Goal: Task Accomplishment & Management: Use online tool/utility

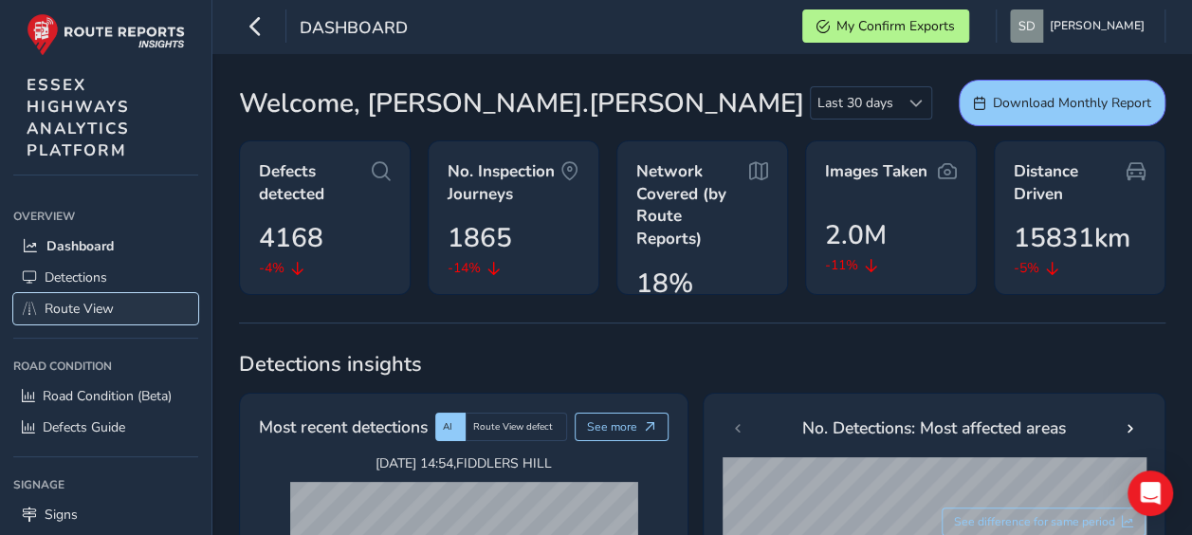
click at [123, 302] on link "Route View" at bounding box center [105, 308] width 185 height 31
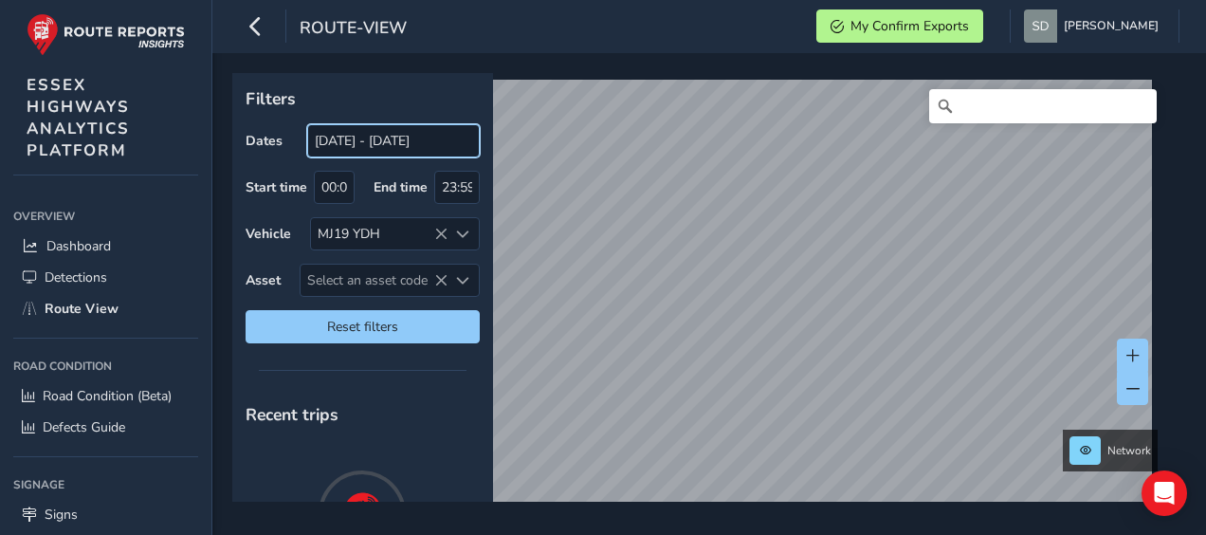
click at [376, 146] on input "[DATE] - [DATE]" at bounding box center [393, 140] width 173 height 33
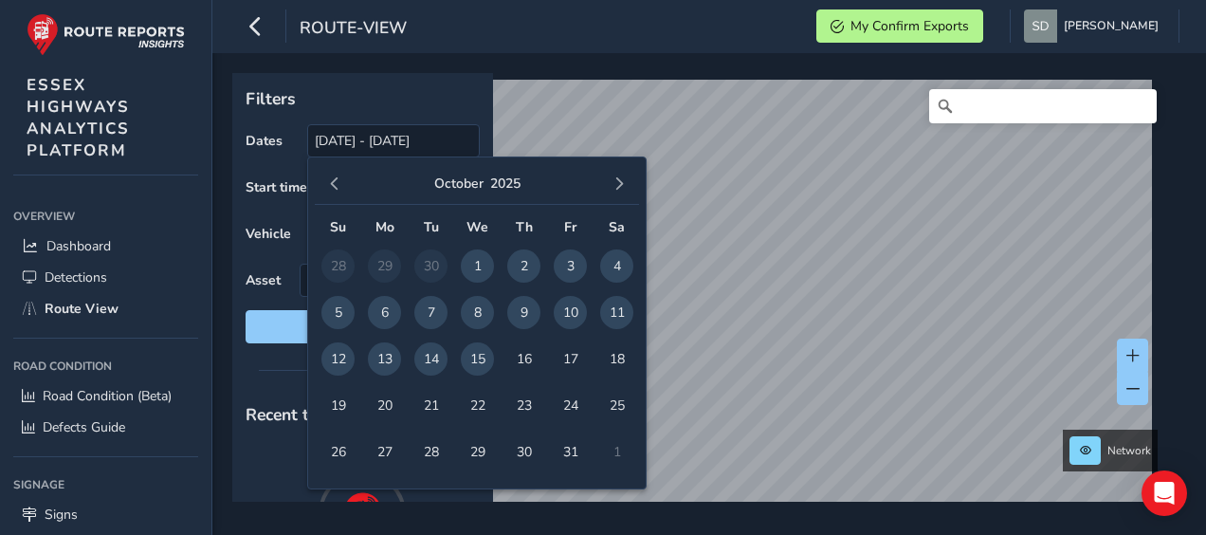
click at [429, 361] on span "14" at bounding box center [430, 358] width 33 height 33
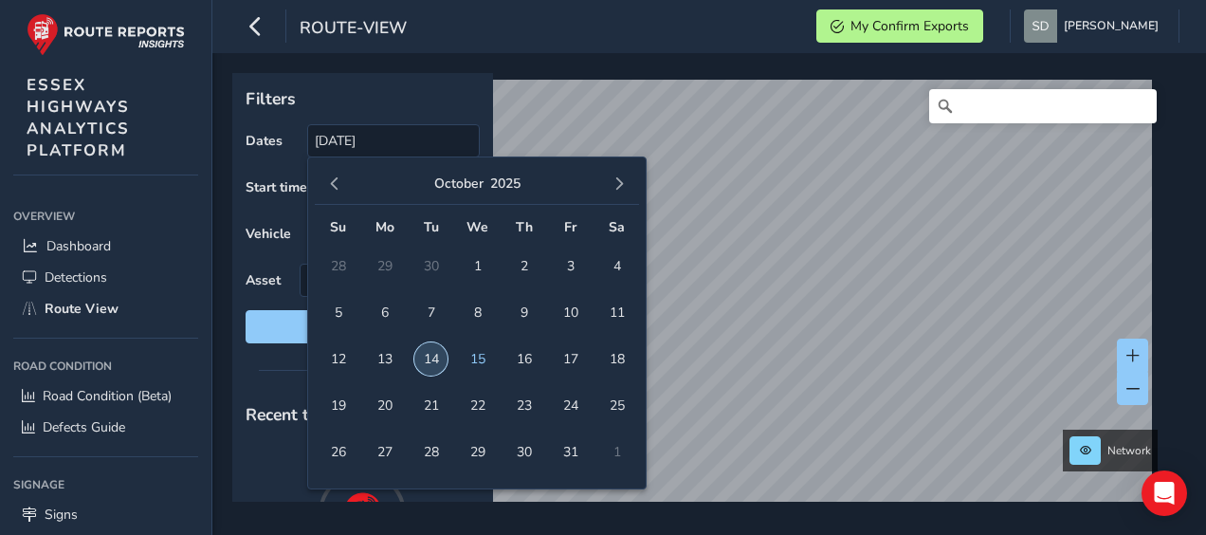
click at [429, 361] on span "14" at bounding box center [430, 358] width 33 height 33
type input "[DATE] - [DATE]"
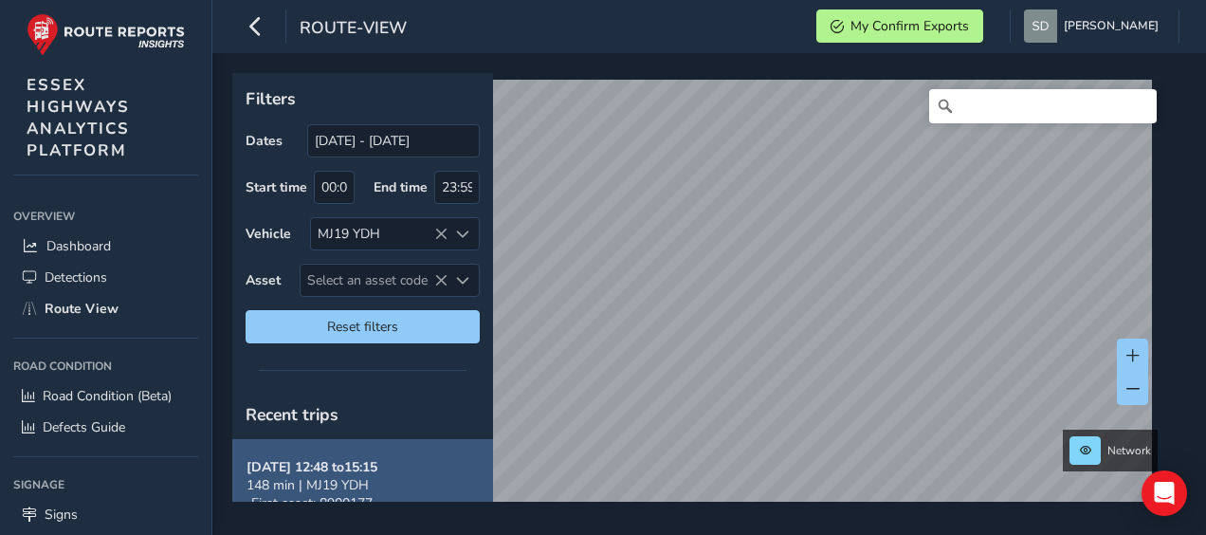
click at [449, 432] on div "Filters Dates [DATE] - [DATE] Start time 00:00 End time 23:59 Vehicle MJ19 YDH …" at bounding box center [702, 287] width 941 height 429
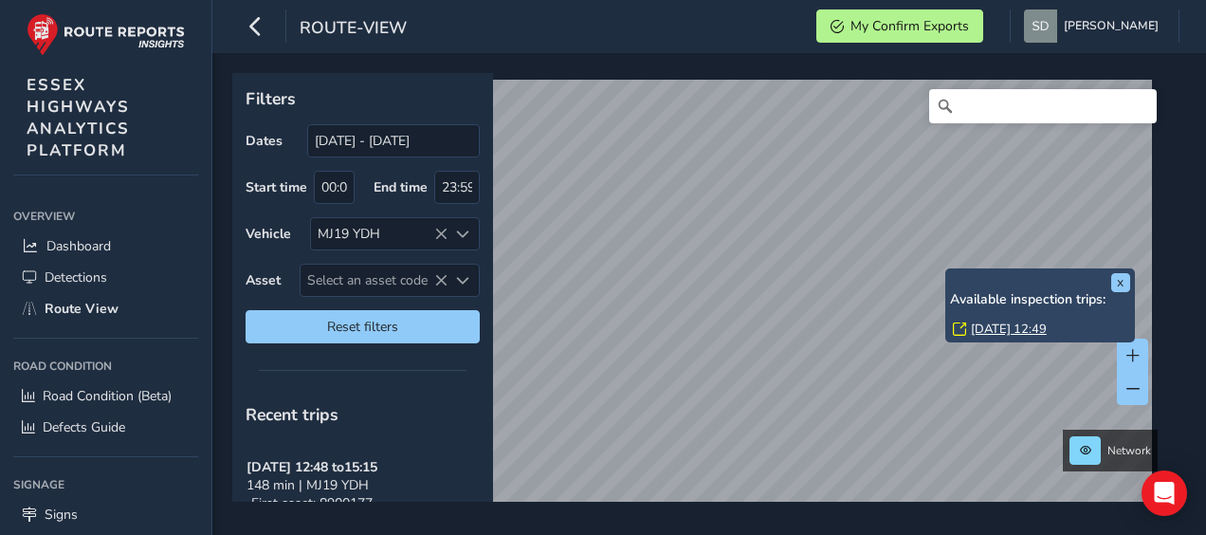
click at [979, 330] on link "[DATE] 12:49" at bounding box center [1009, 329] width 76 height 17
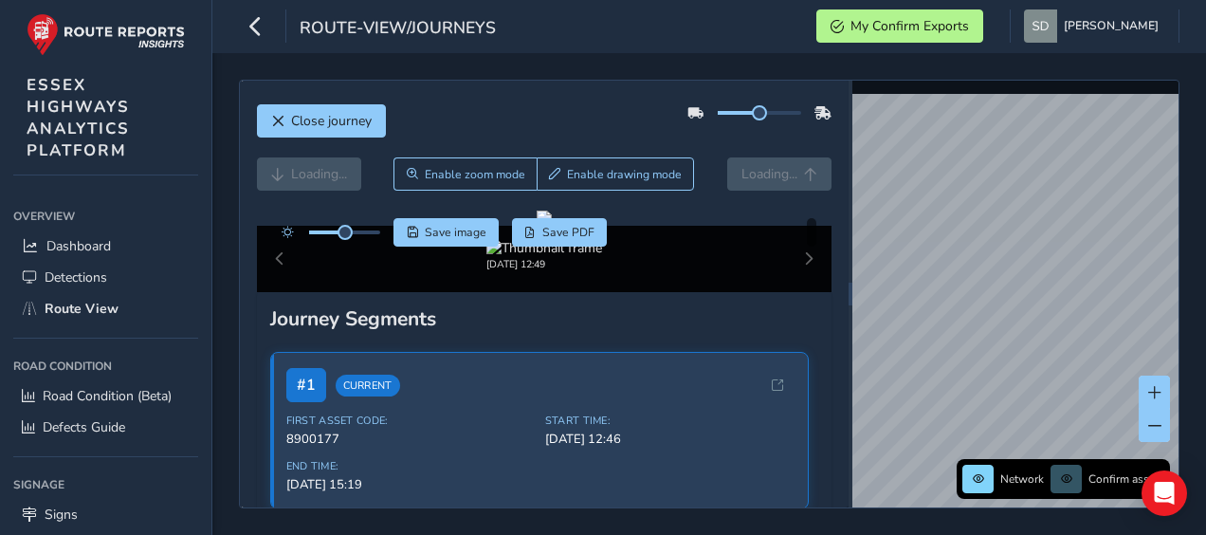
click at [768, 111] on div at bounding box center [760, 113] width 84 height 4
click at [271, 21] on button "button" at bounding box center [255, 25] width 33 height 33
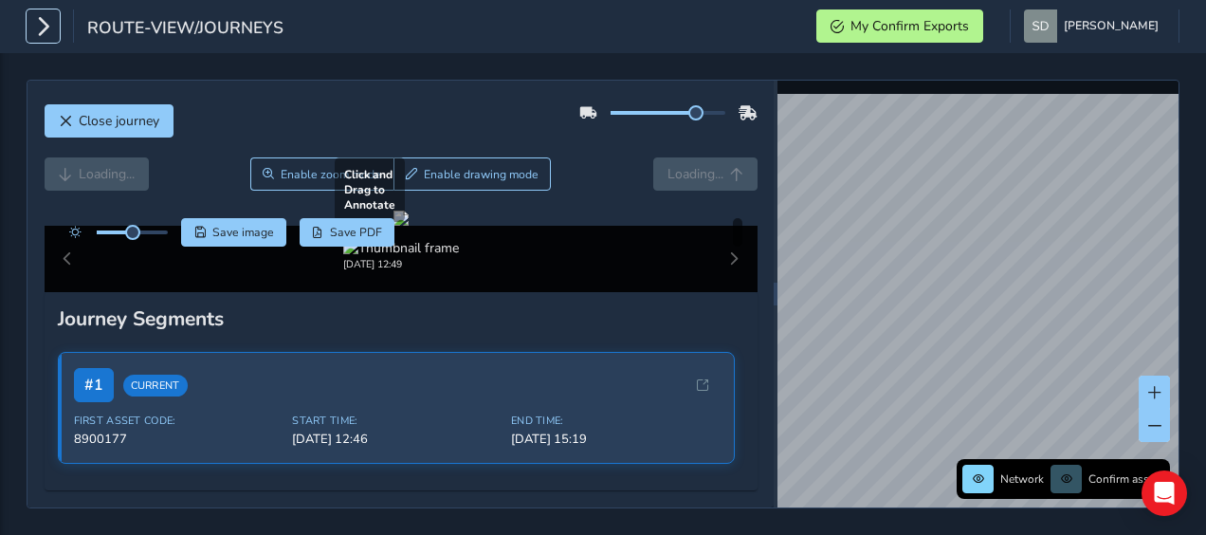
scroll to position [95, 0]
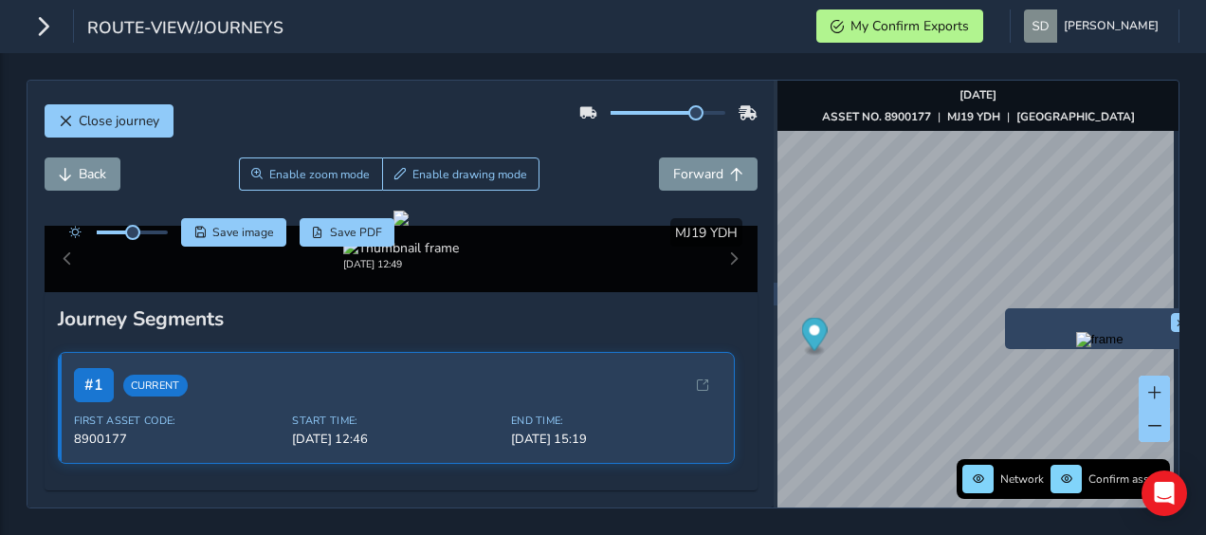
click at [1077, 347] on img "Preview frame" at bounding box center [1100, 339] width 47 height 15
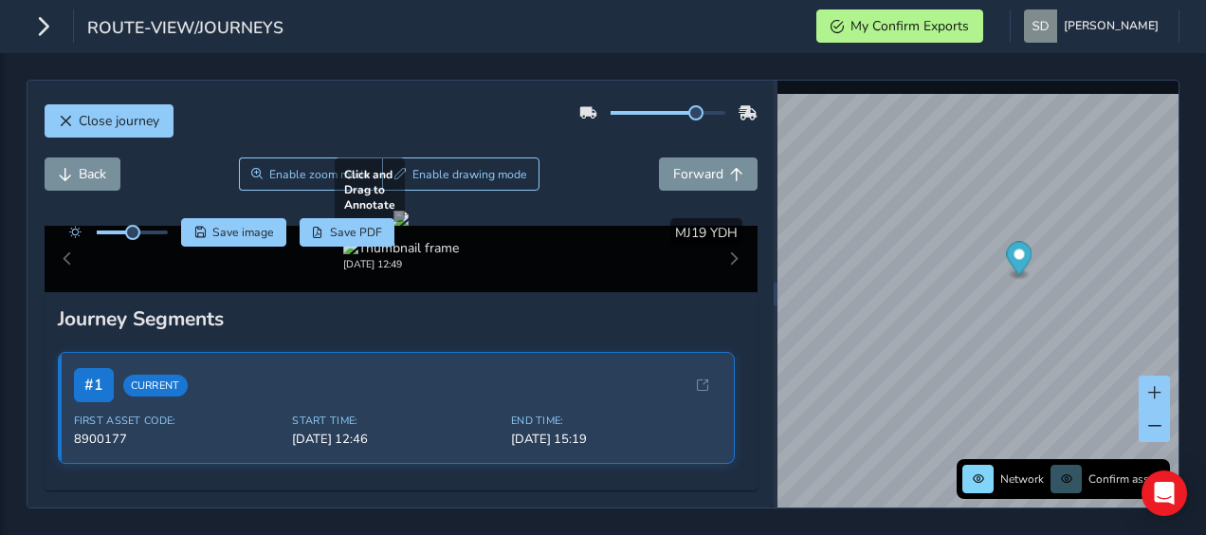
click at [409, 226] on div at bounding box center [401, 218] width 15 height 15
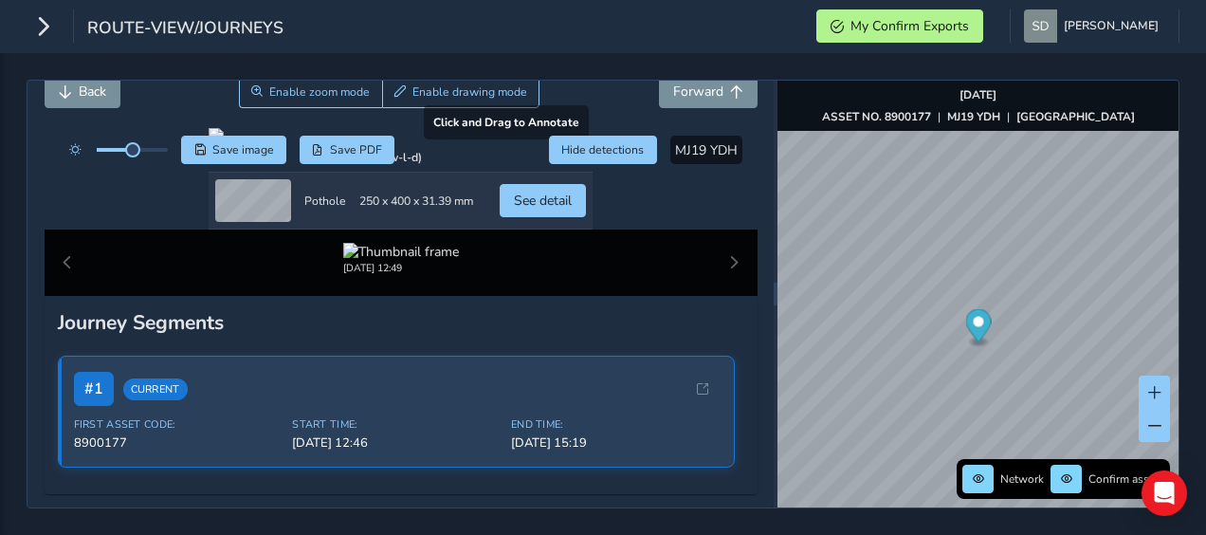
click at [268, 143] on div at bounding box center [401, 135] width 384 height 15
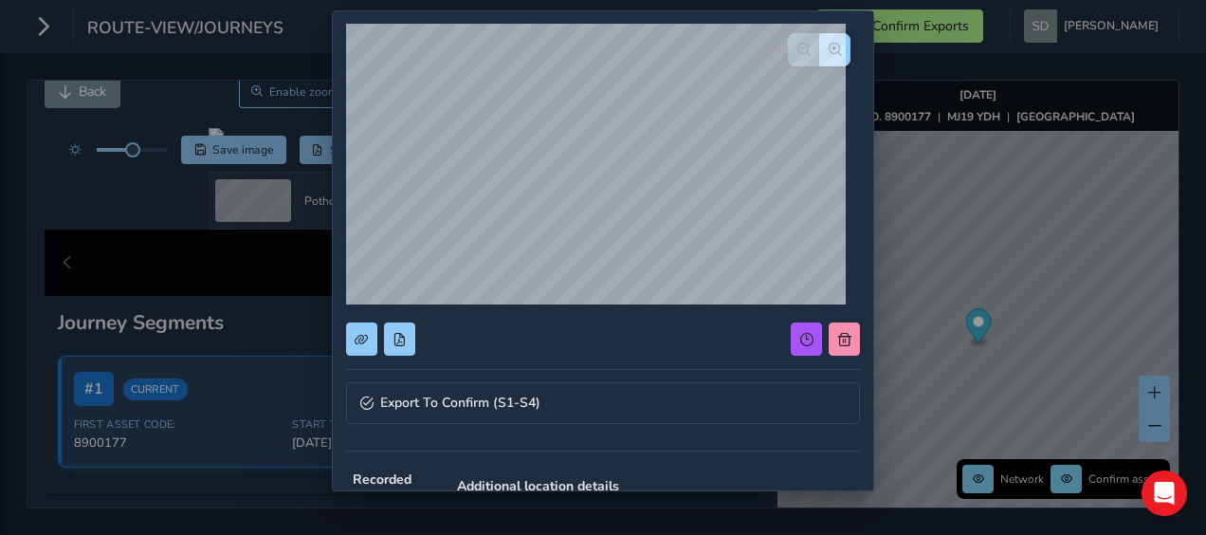
scroll to position [285, 0]
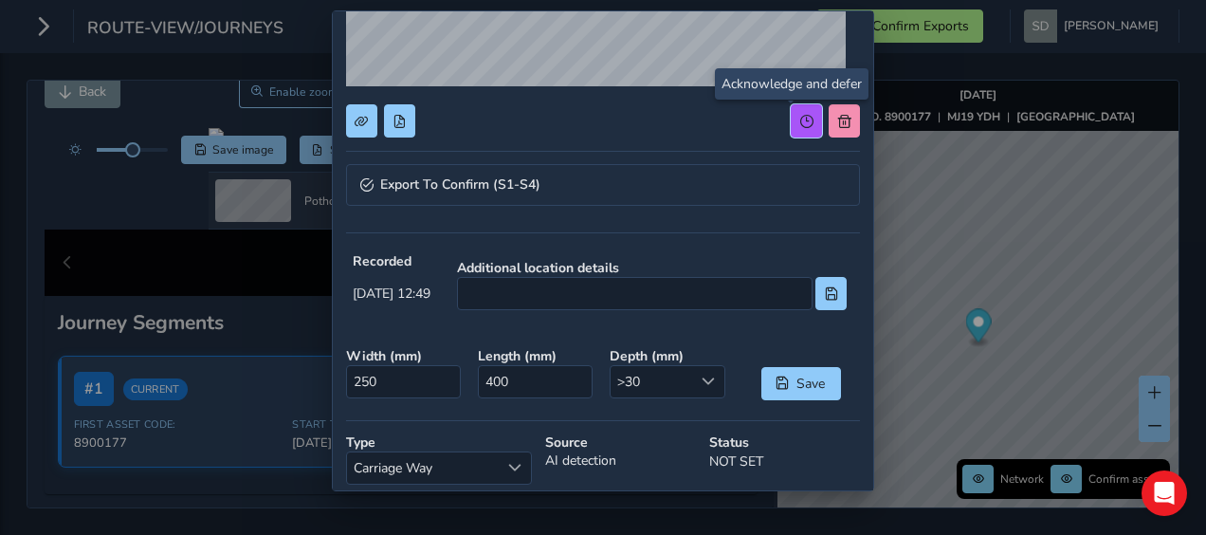
click at [791, 116] on button at bounding box center [806, 120] width 31 height 33
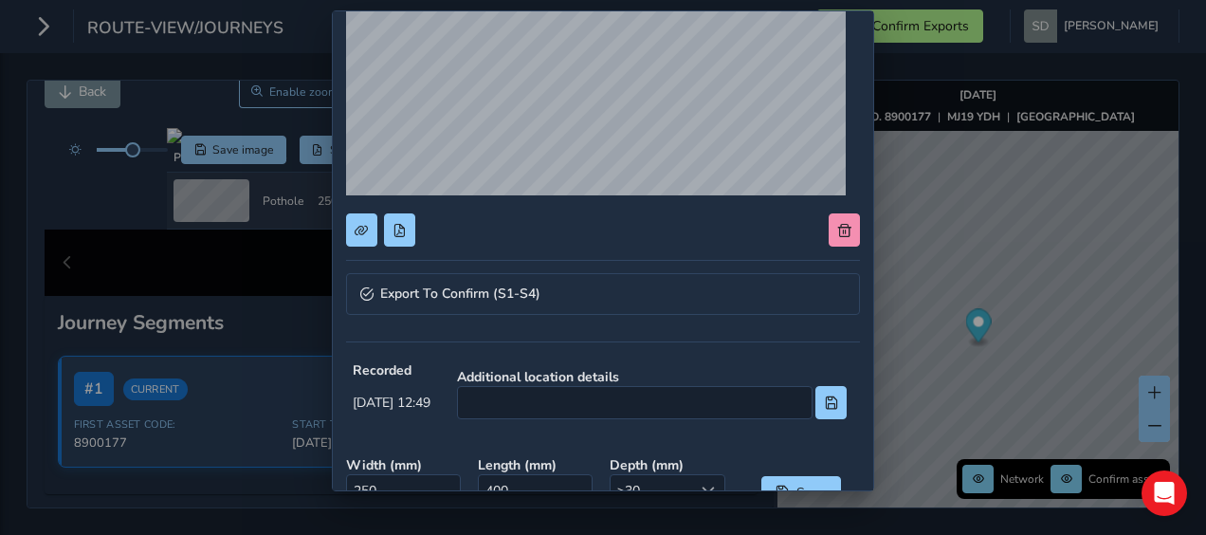
scroll to position [0, 0]
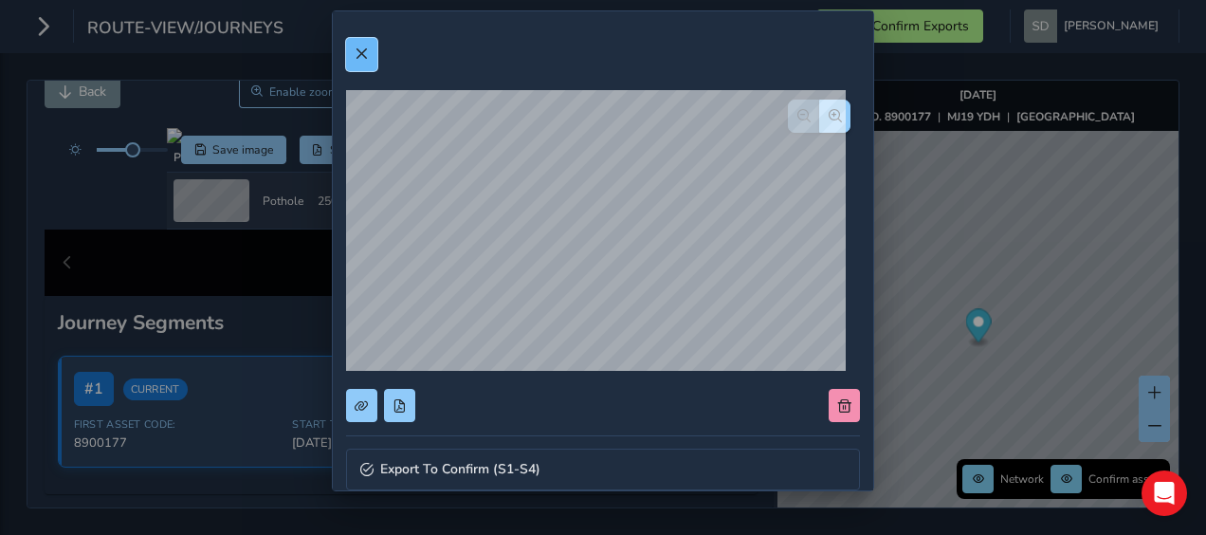
click at [357, 53] on span at bounding box center [361, 53] width 13 height 13
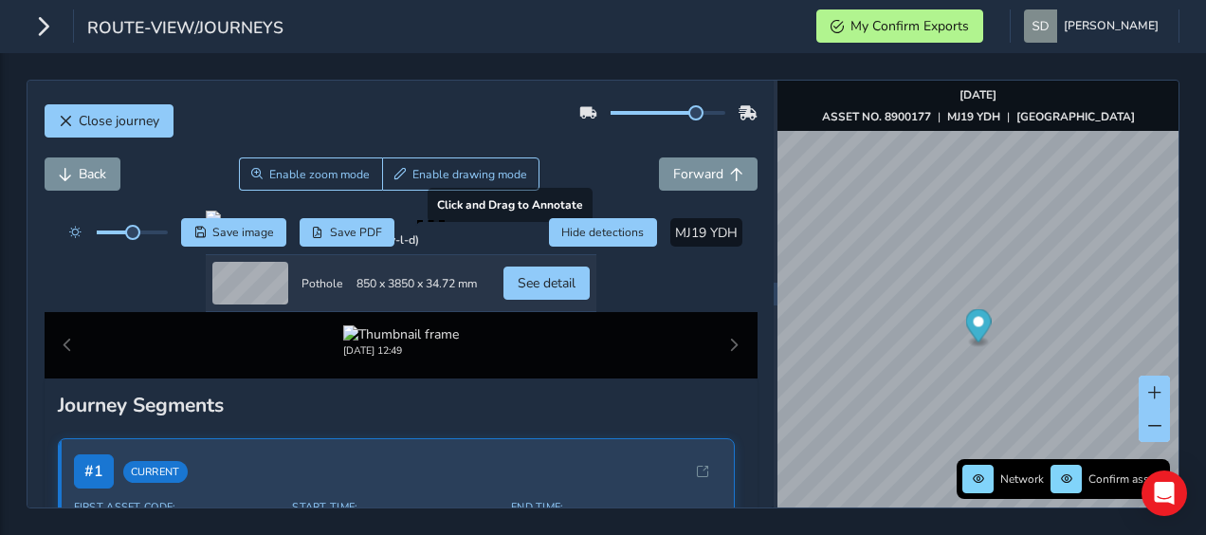
click at [436, 226] on div at bounding box center [401, 218] width 391 height 15
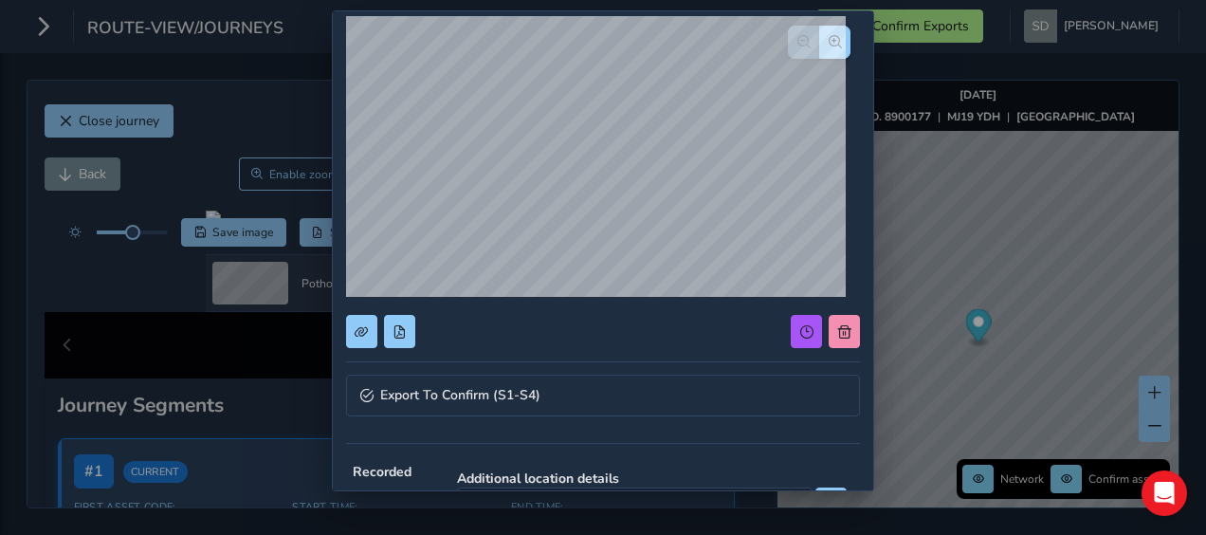
scroll to position [190, 0]
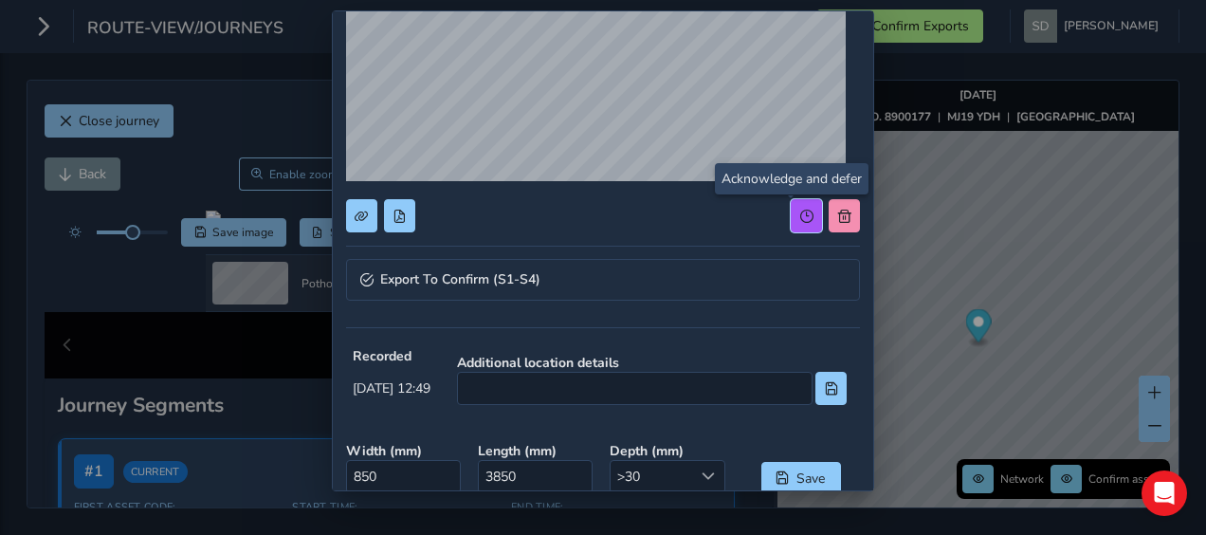
click at [801, 214] on span at bounding box center [807, 216] width 13 height 13
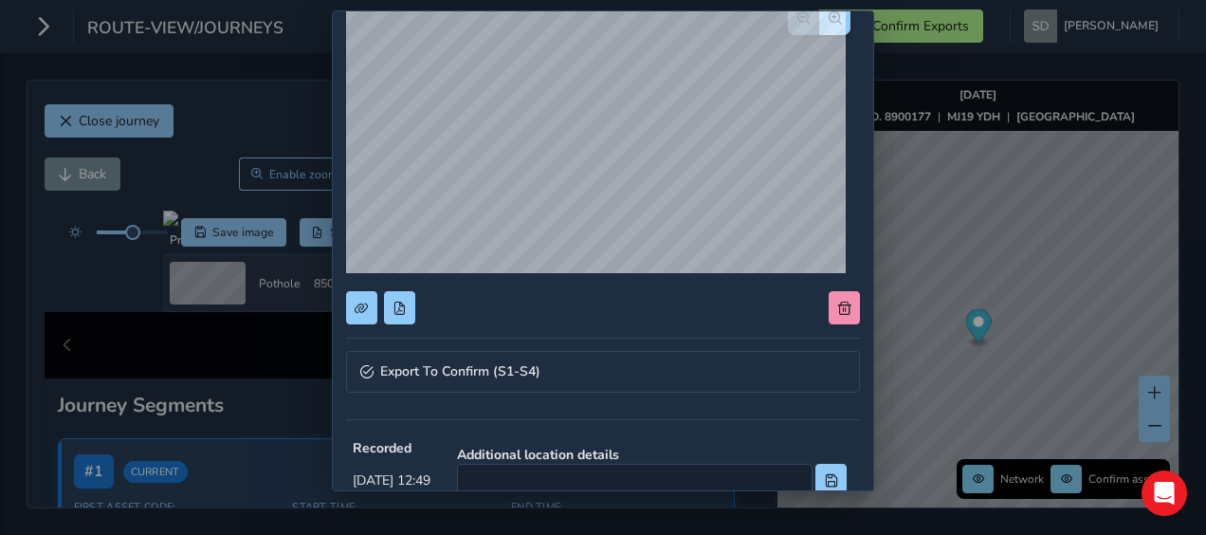
scroll to position [0, 0]
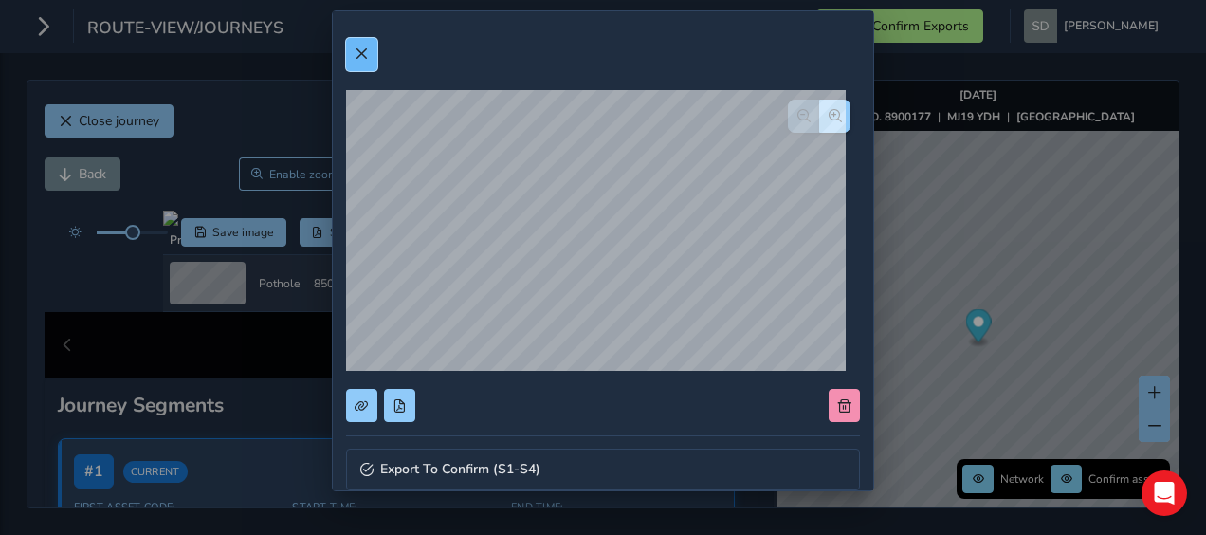
click at [364, 61] on button at bounding box center [361, 54] width 31 height 33
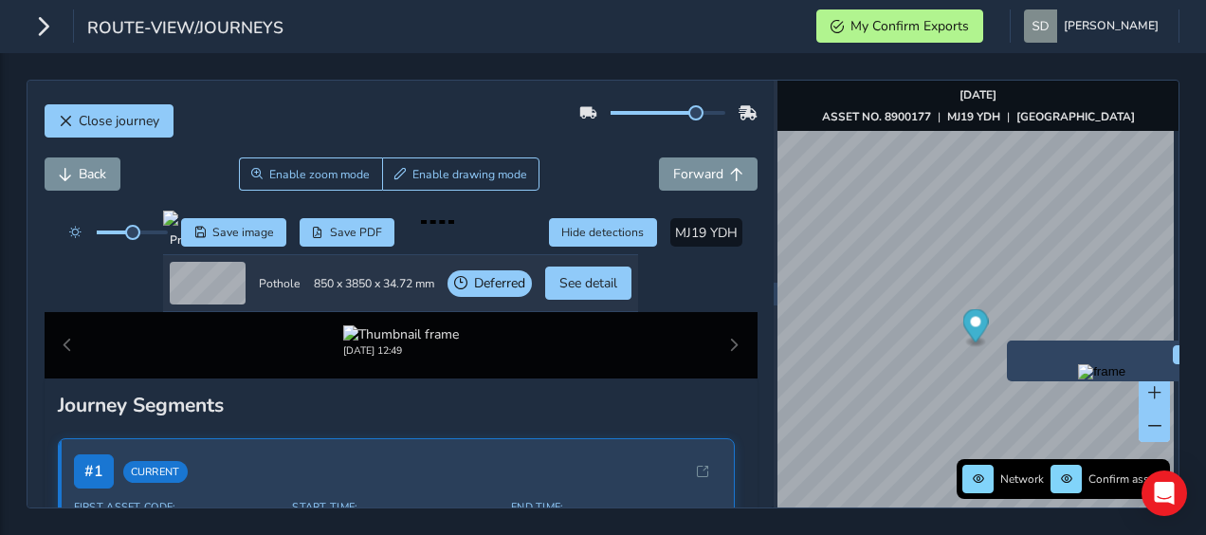
click at [1078, 379] on img "Preview frame" at bounding box center [1101, 371] width 47 height 15
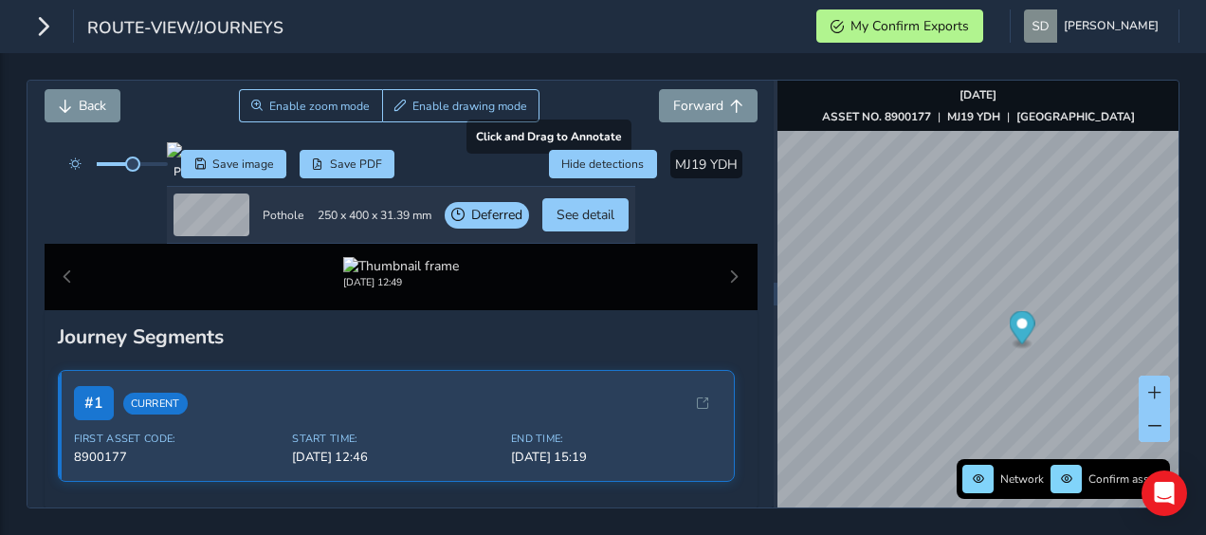
scroll to position [95, 0]
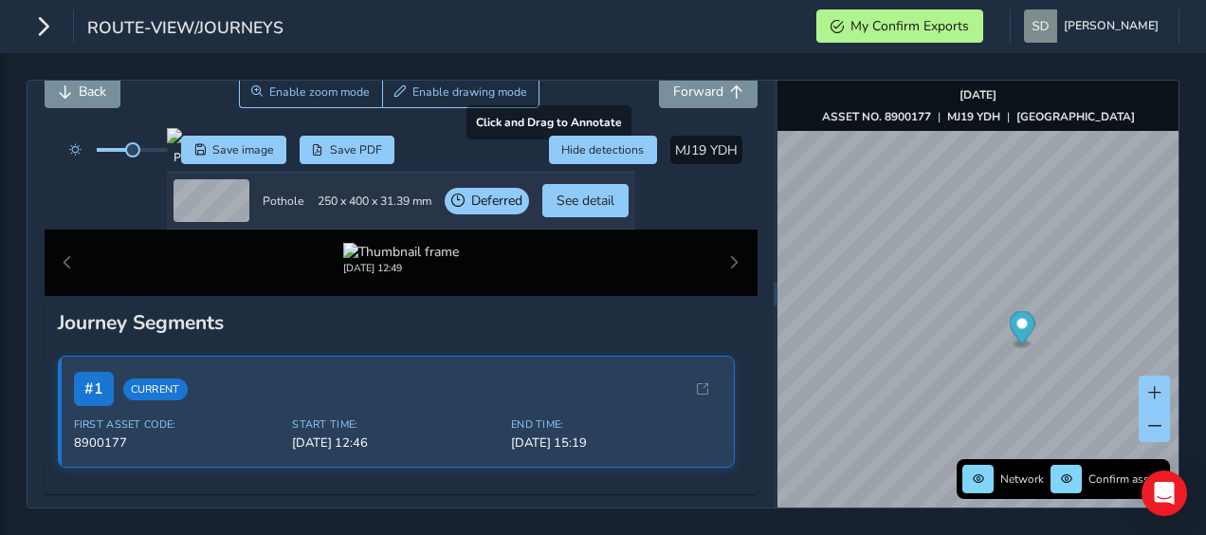
click at [269, 143] on div at bounding box center [401, 135] width 469 height 15
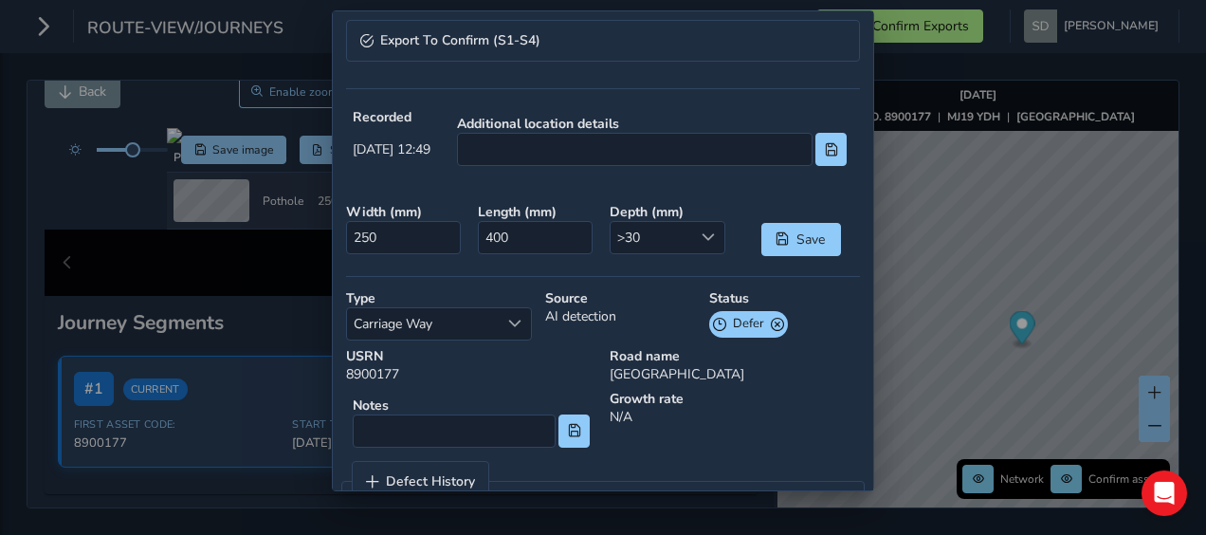
scroll to position [471, 0]
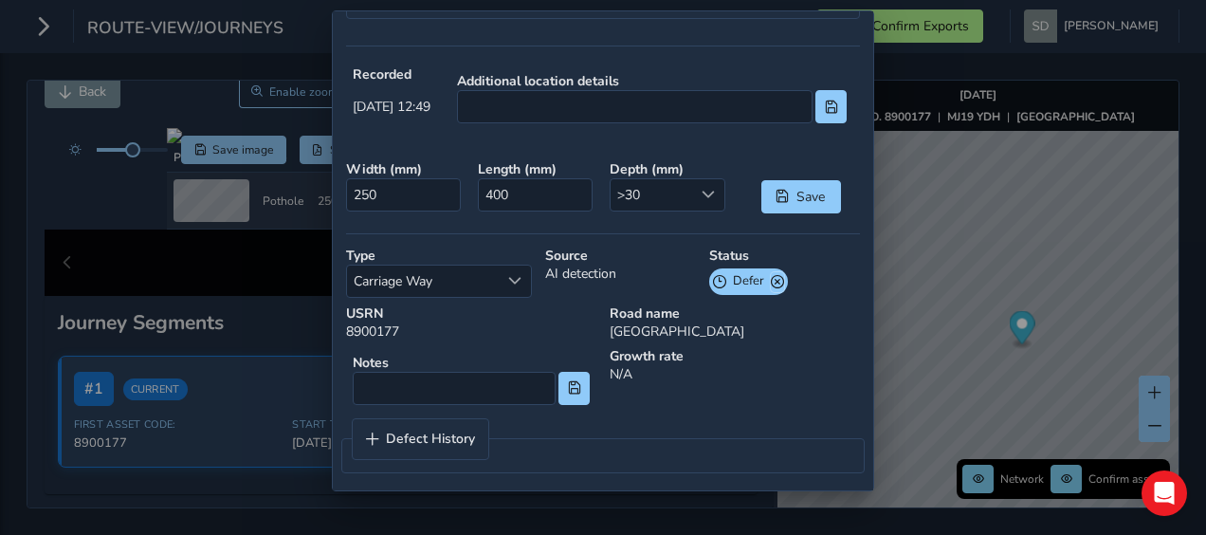
click at [771, 277] on span at bounding box center [777, 282] width 13 height 20
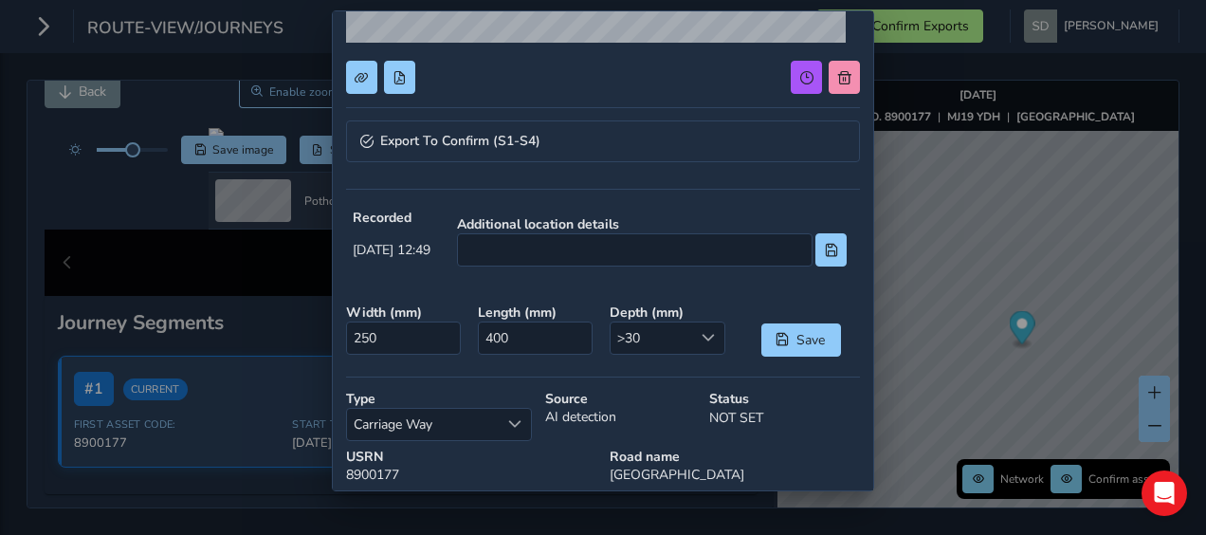
scroll to position [187, 0]
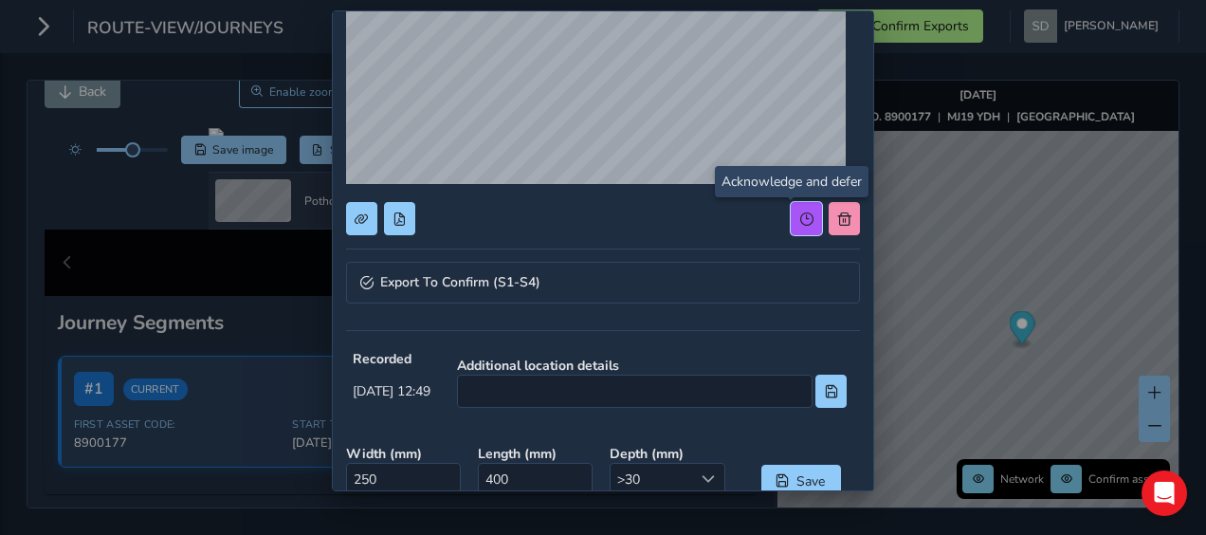
click at [801, 223] on span at bounding box center [807, 218] width 13 height 13
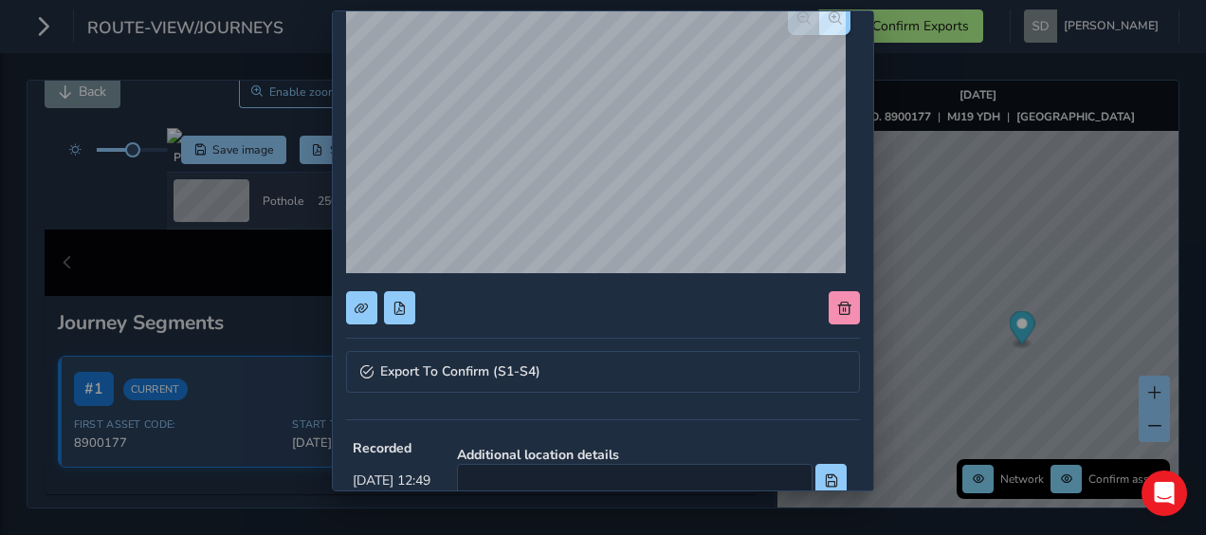
scroll to position [0, 0]
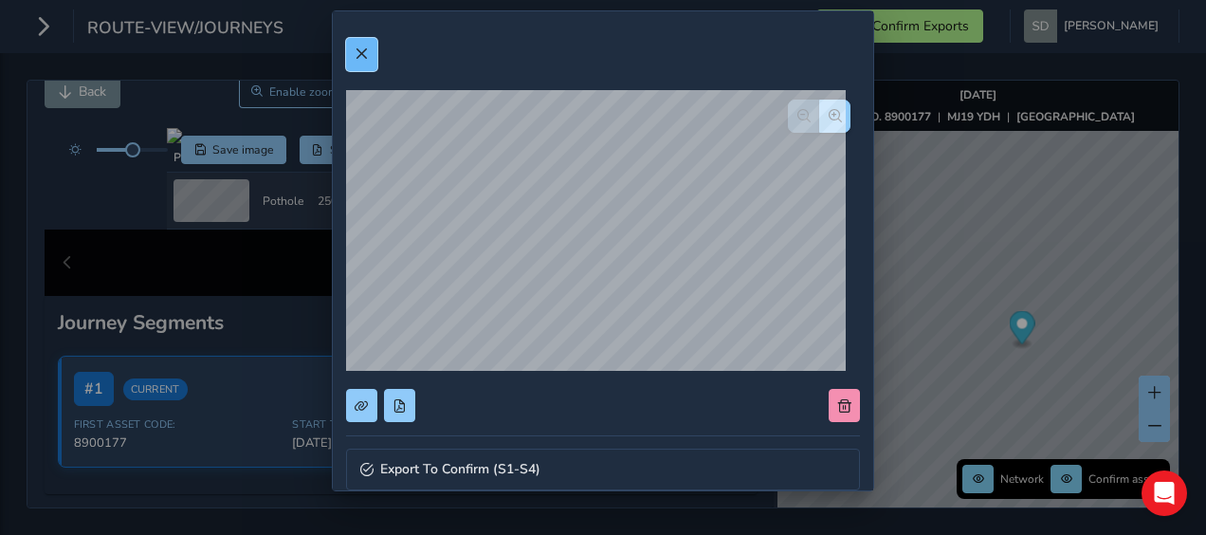
click at [362, 49] on span at bounding box center [361, 53] width 13 height 13
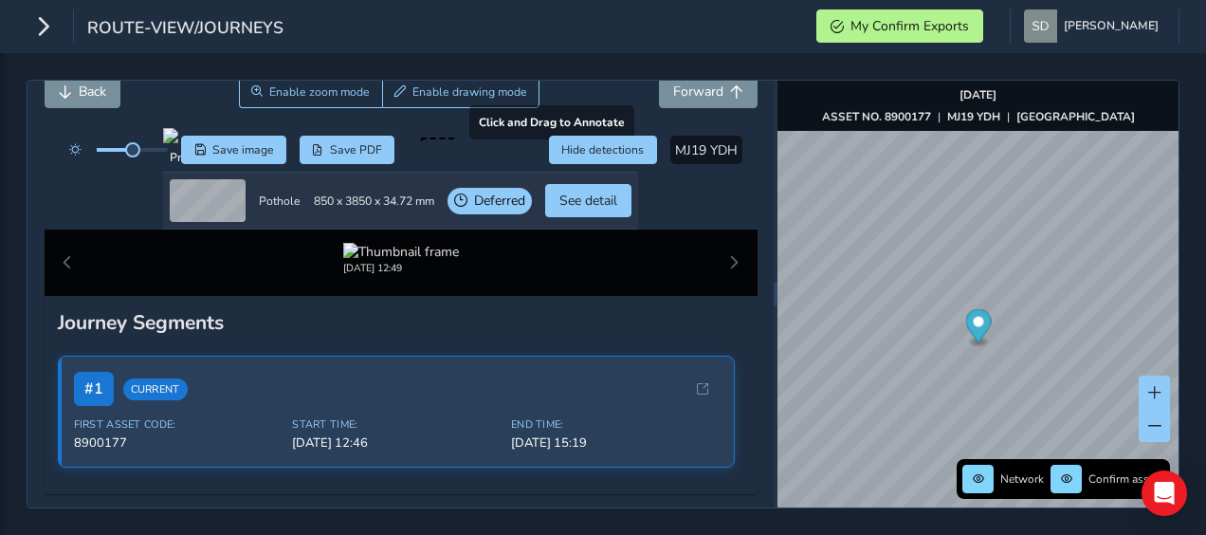
click at [456, 143] on div at bounding box center [400, 135] width 475 height 15
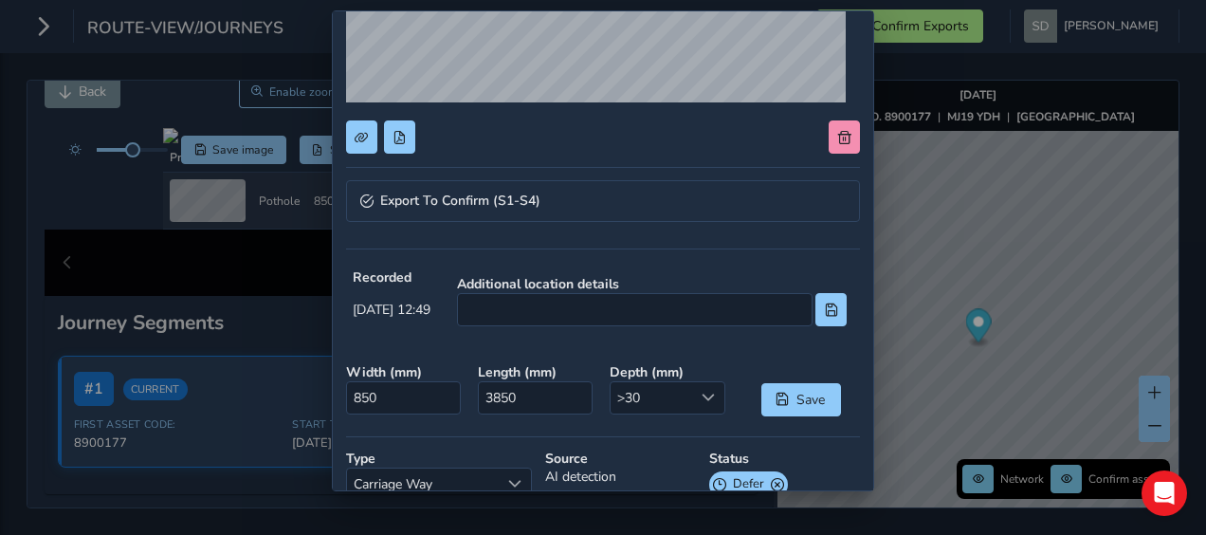
scroll to position [285, 0]
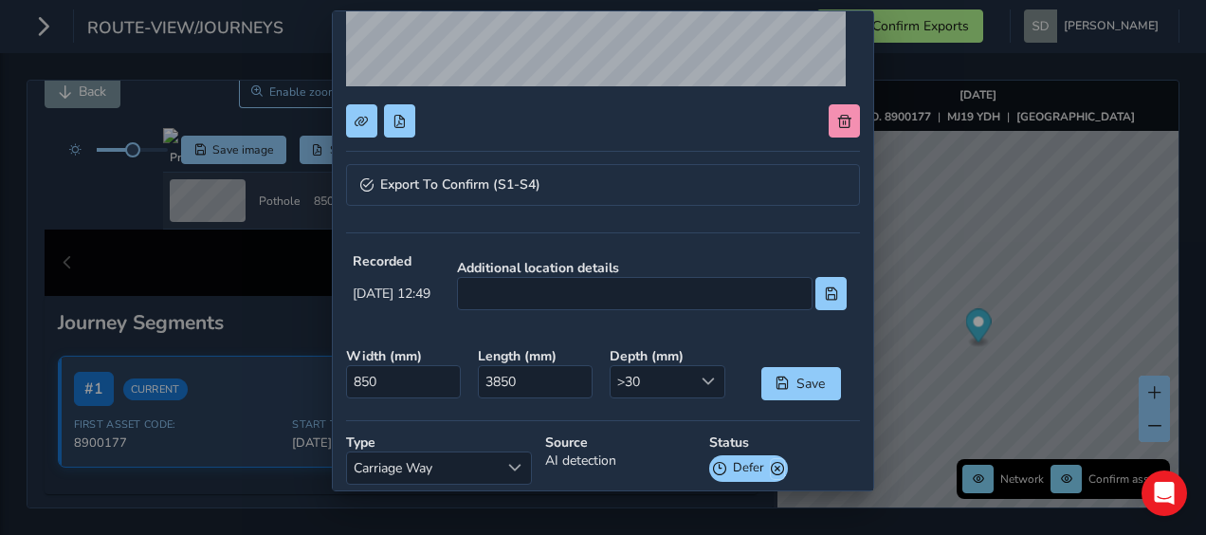
click at [771, 460] on span at bounding box center [777, 469] width 13 height 20
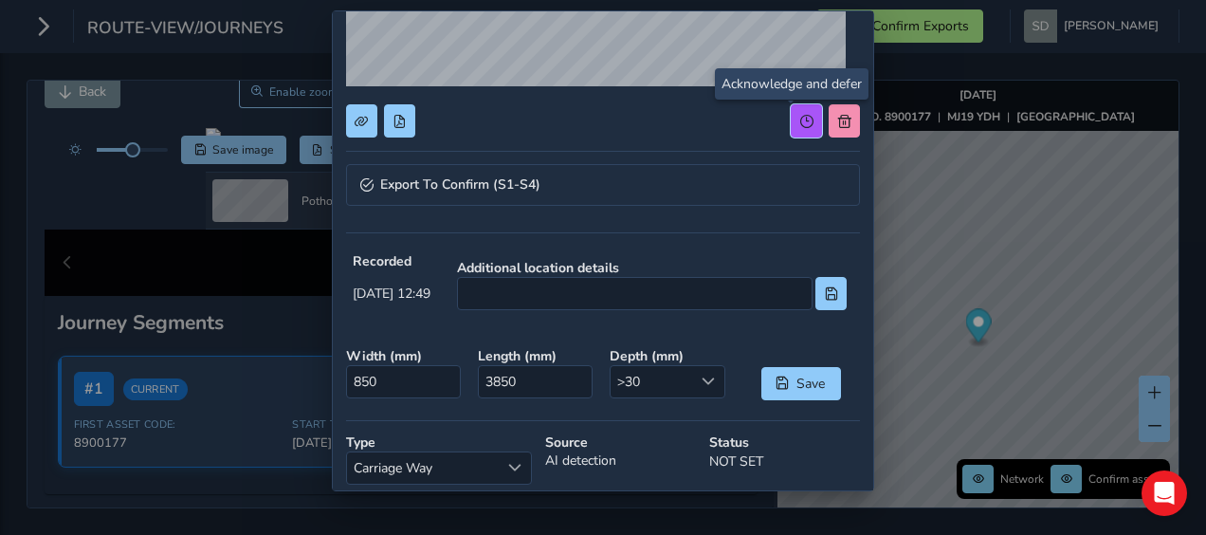
click at [801, 123] on span at bounding box center [807, 121] width 13 height 13
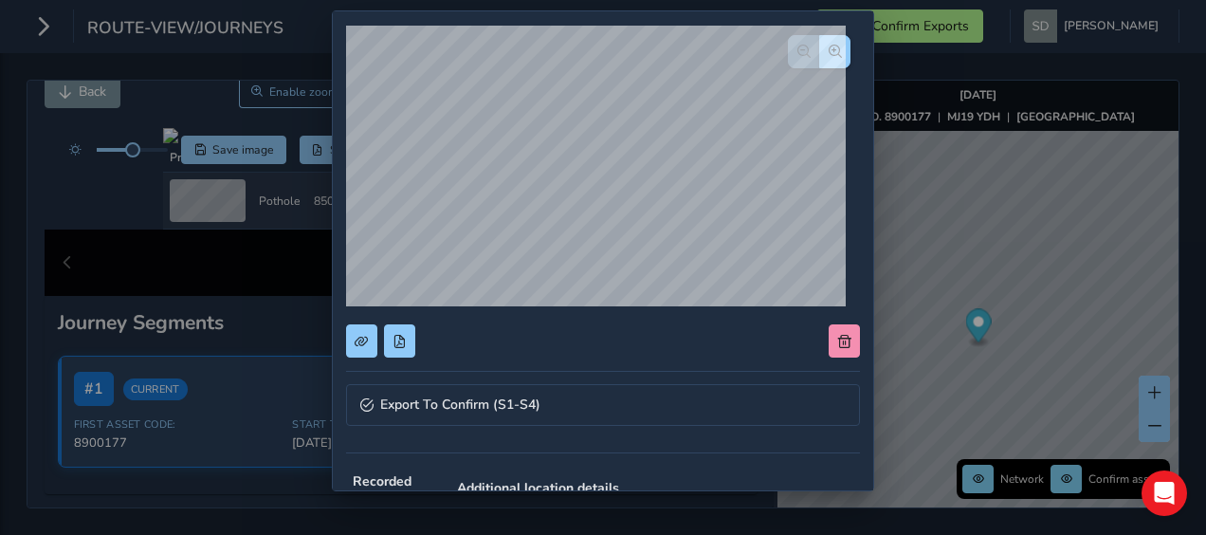
scroll to position [0, 0]
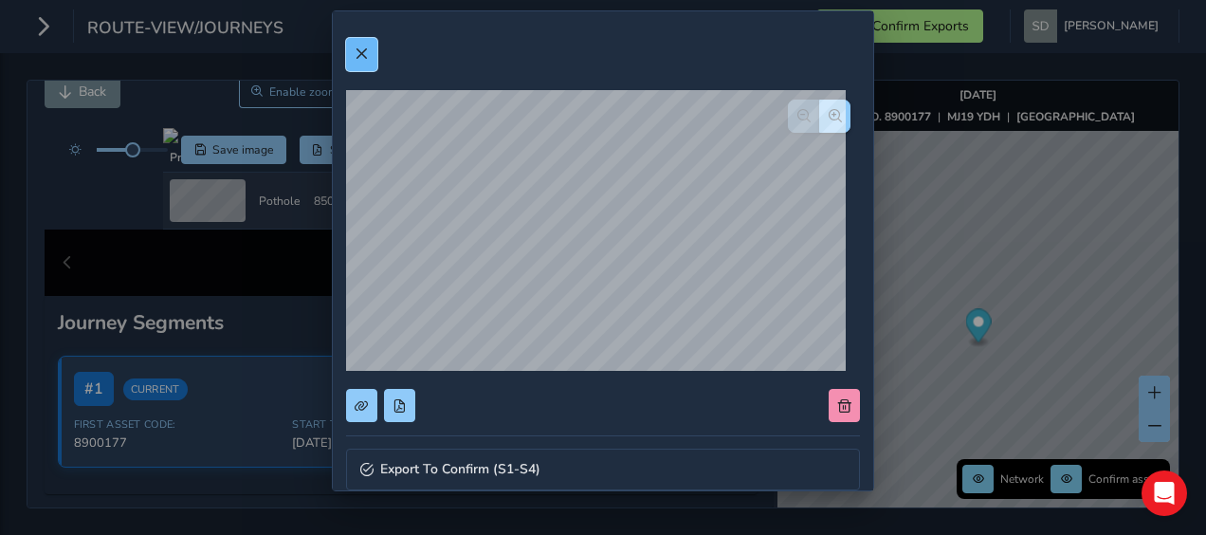
click at [360, 54] on span at bounding box center [361, 53] width 13 height 13
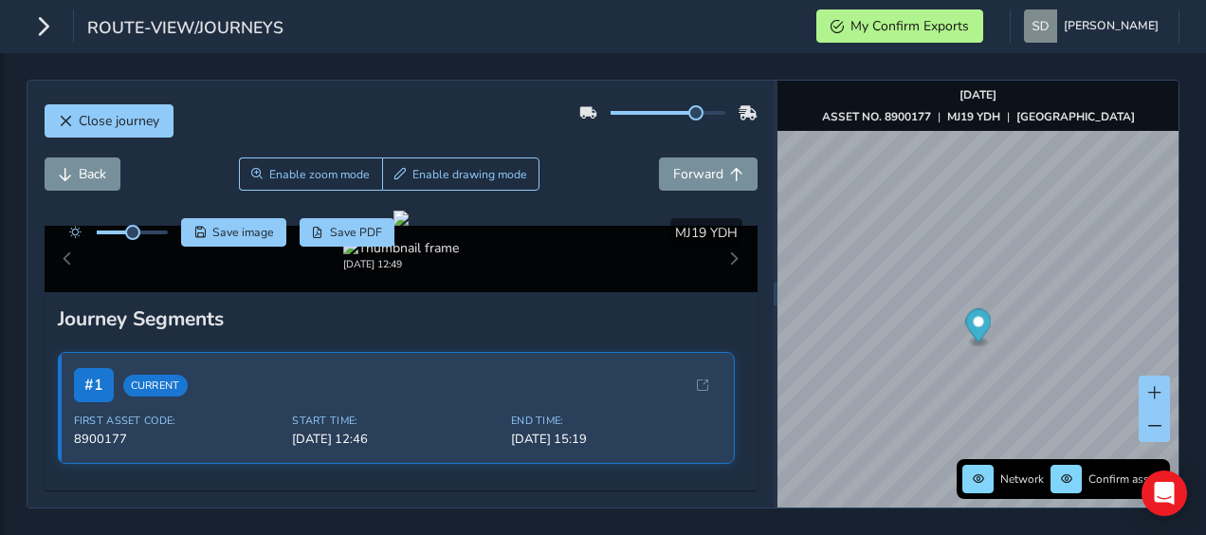
click at [150, 230] on div at bounding box center [132, 232] width 71 height 4
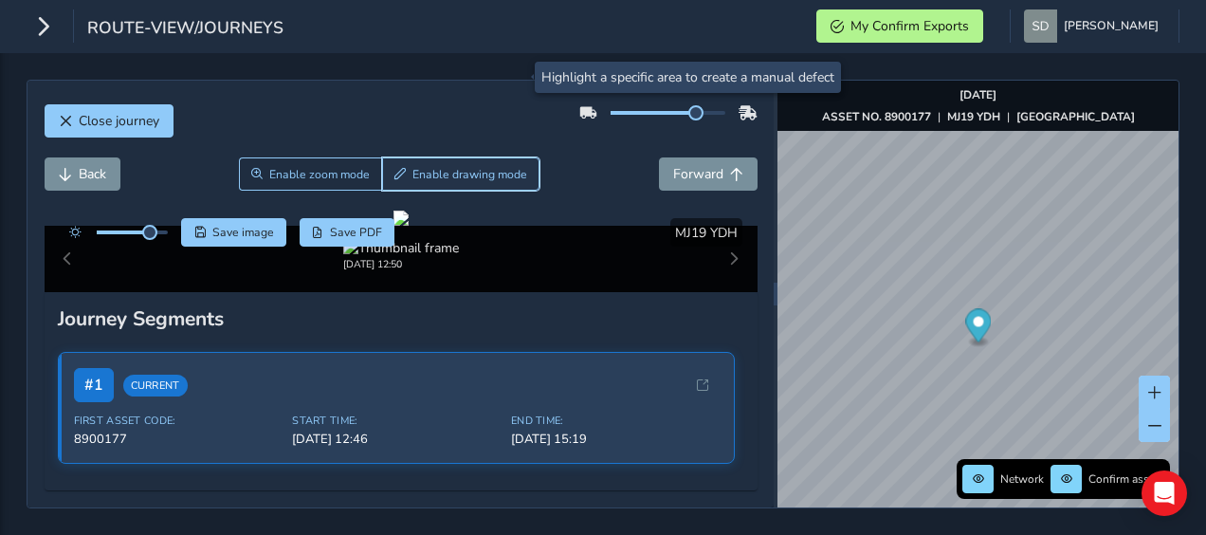
click at [483, 157] on button "Enable drawing mode" at bounding box center [461, 173] width 158 height 33
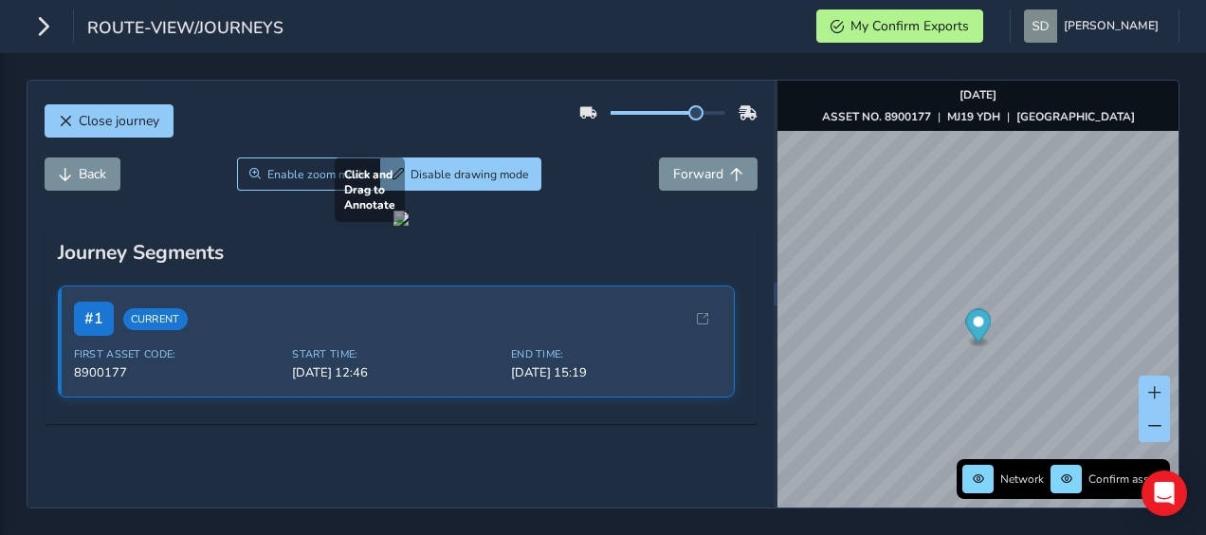
drag, startPoint x: 120, startPoint y: 413, endPoint x: 179, endPoint y: 396, distance: 61.9
click at [394, 226] on div at bounding box center [401, 218] width 15 height 15
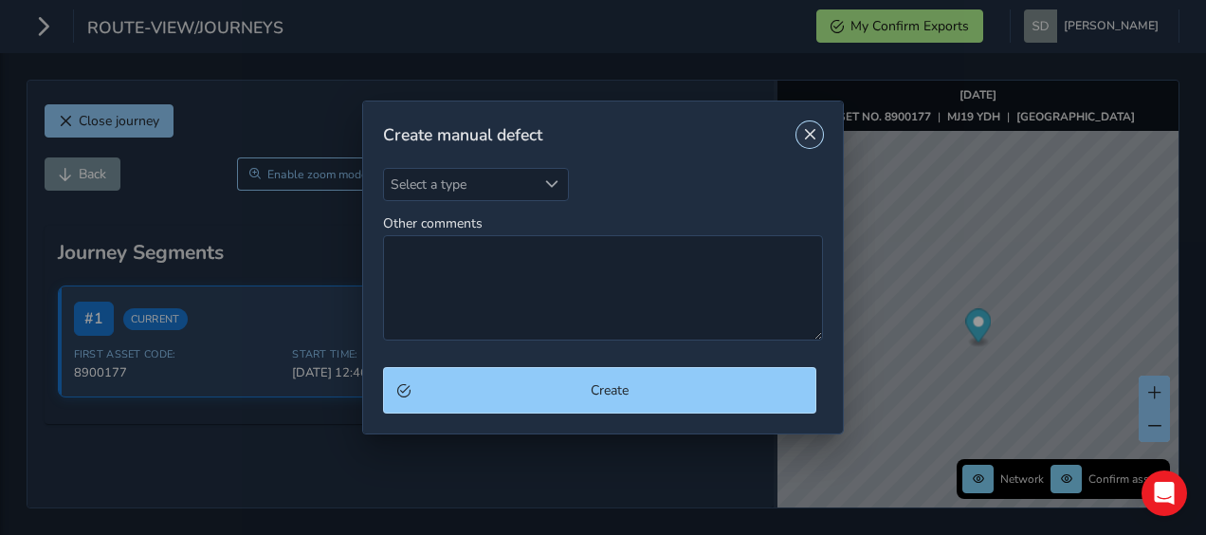
click at [814, 133] on span "Close" at bounding box center [809, 134] width 13 height 13
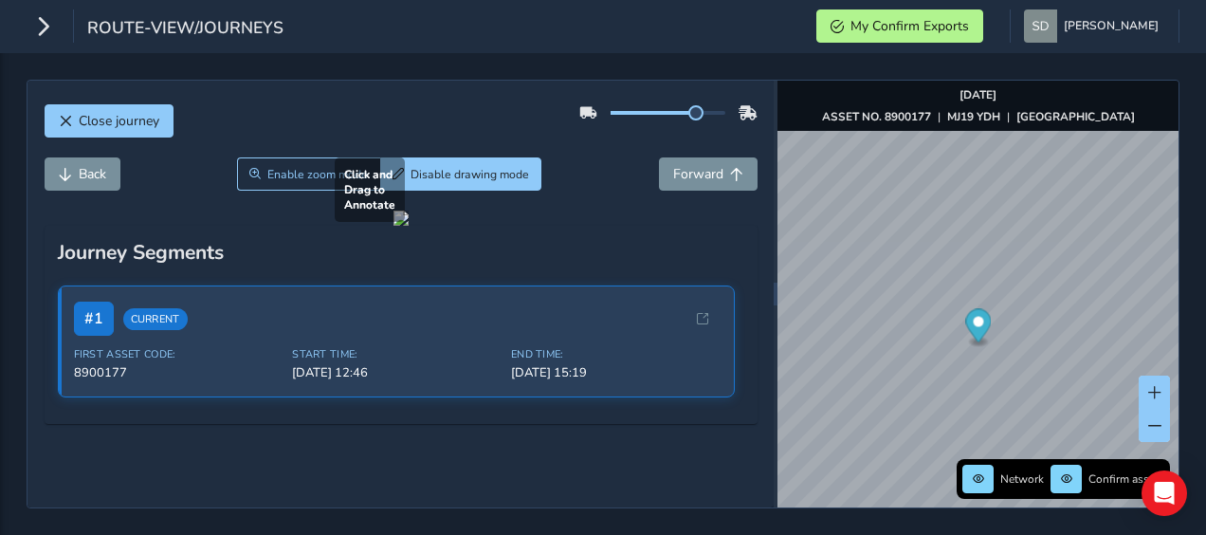
drag, startPoint x: 100, startPoint y: 425, endPoint x: 186, endPoint y: 393, distance: 92.1
click at [394, 226] on div at bounding box center [401, 218] width 15 height 15
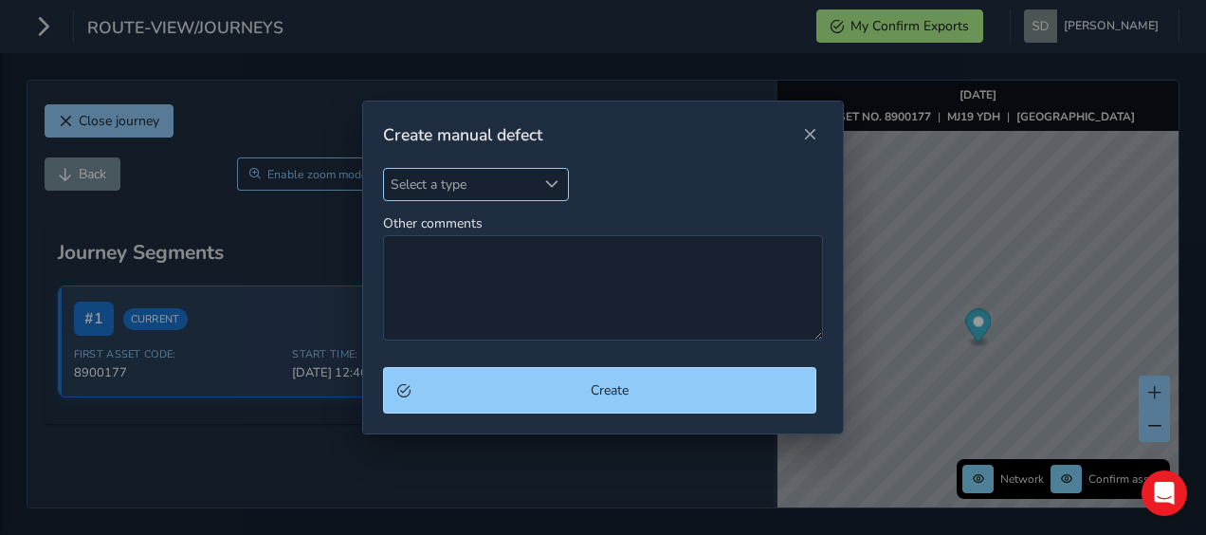
click at [547, 187] on span "Select a type" at bounding box center [551, 183] width 13 height 13
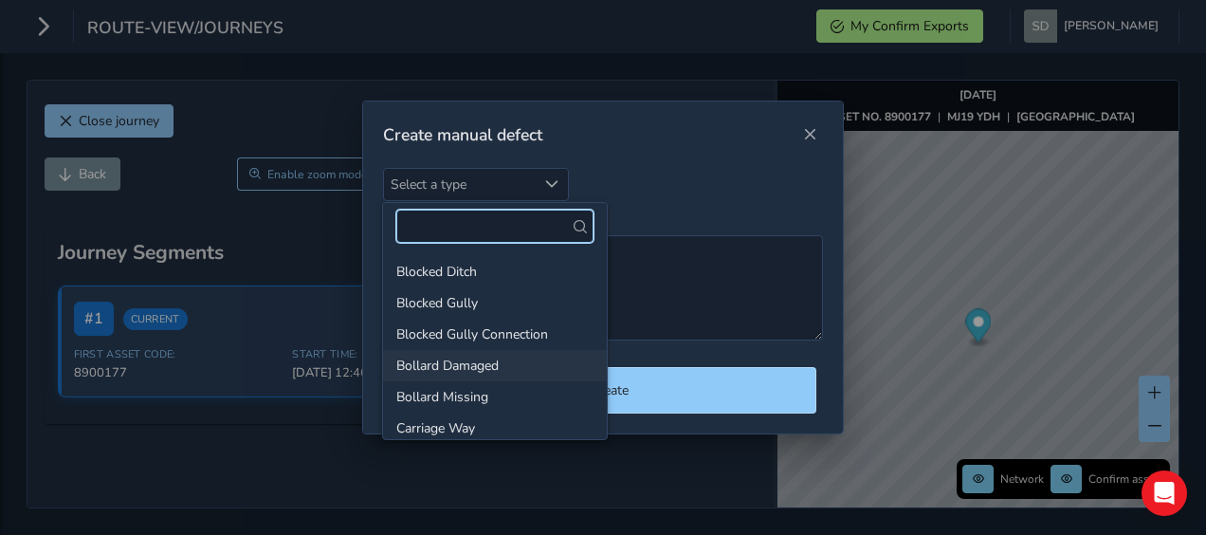
scroll to position [95, 0]
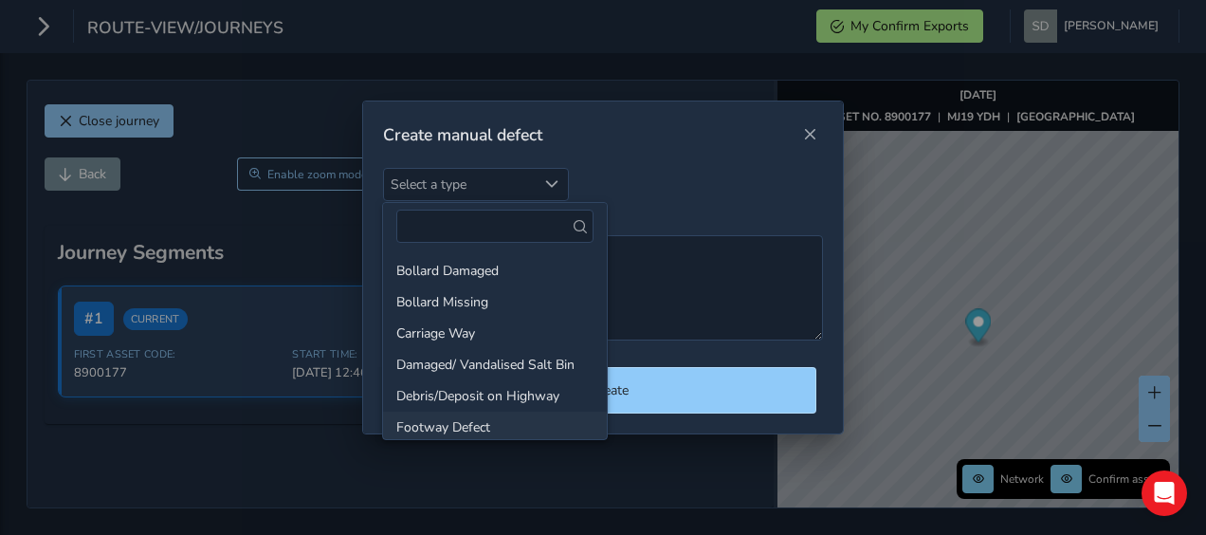
click at [448, 417] on li "Footway Defect" at bounding box center [495, 427] width 224 height 31
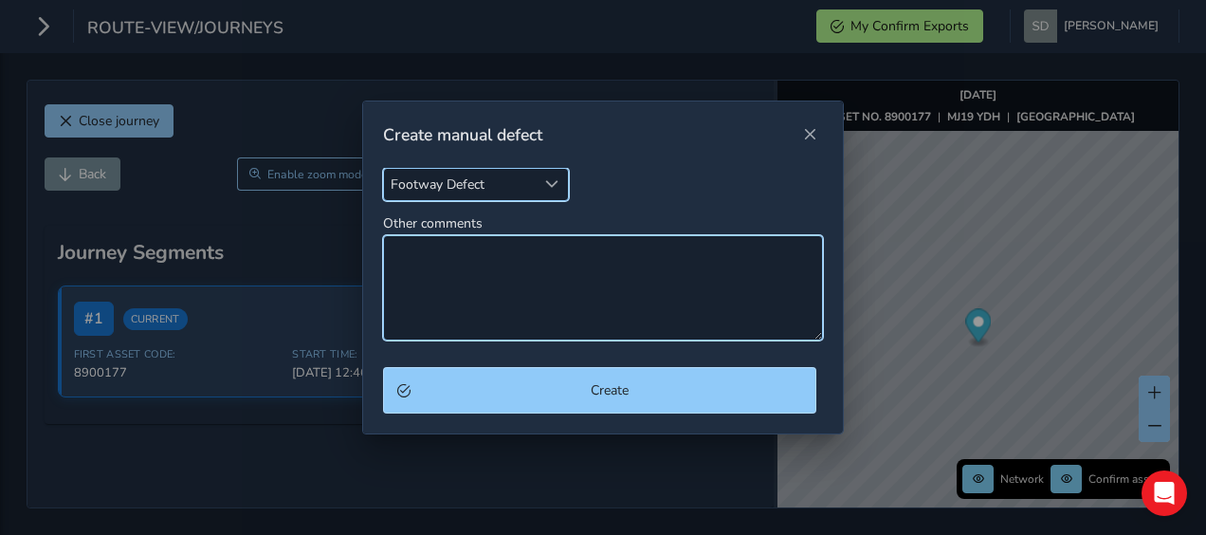
click at [411, 256] on textarea "Other comments" at bounding box center [603, 287] width 441 height 105
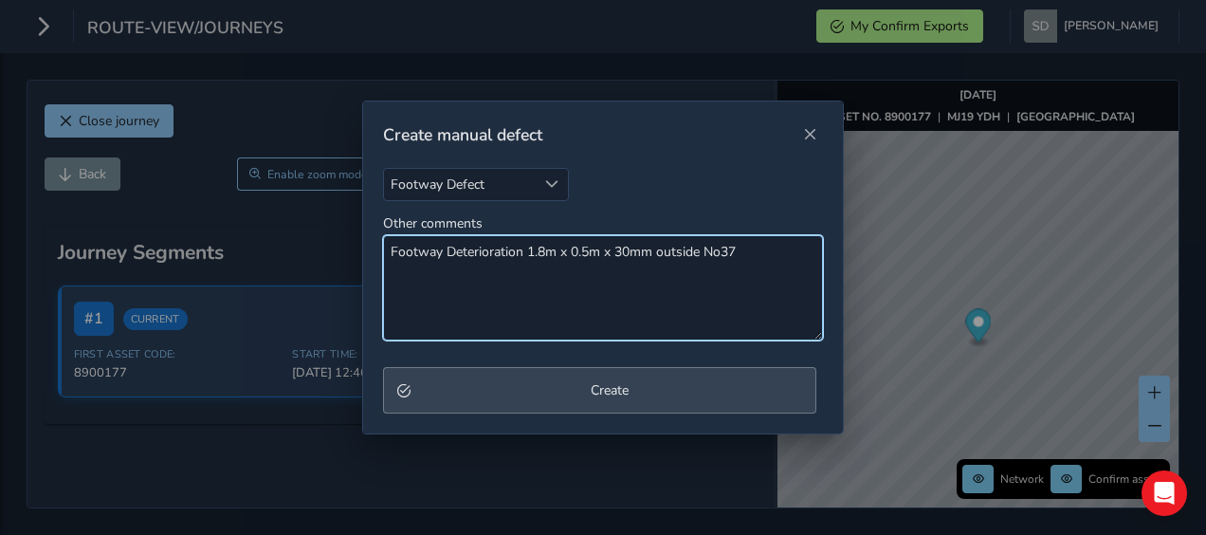
type textarea "Footway Deterioration 1.8m x 0.5m x 30mm outside No37"
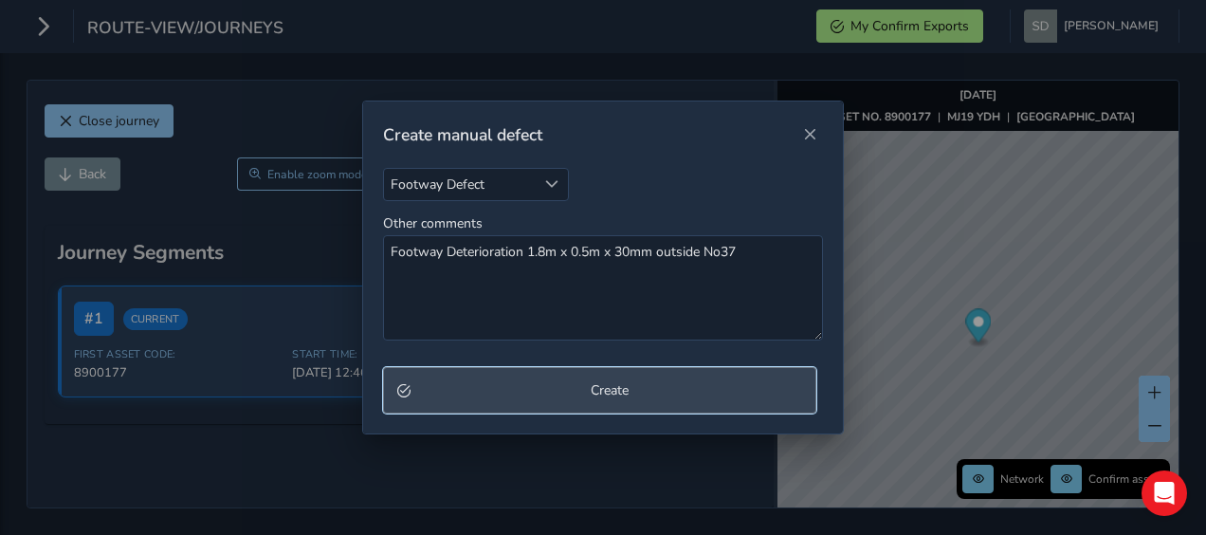
click at [598, 404] on button "Create" at bounding box center [600, 390] width 434 height 46
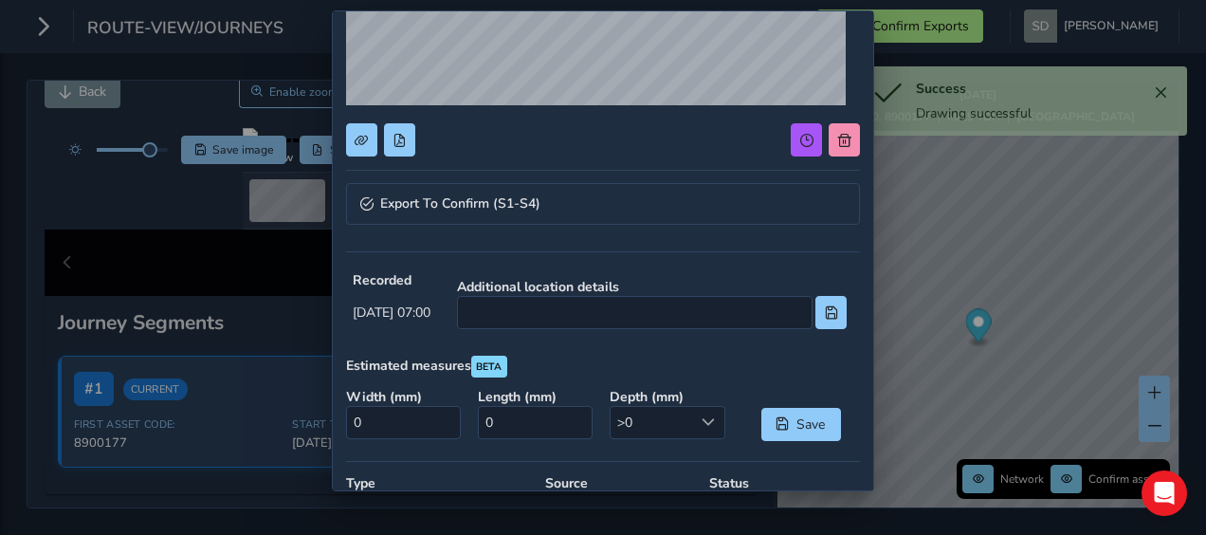
scroll to position [285, 0]
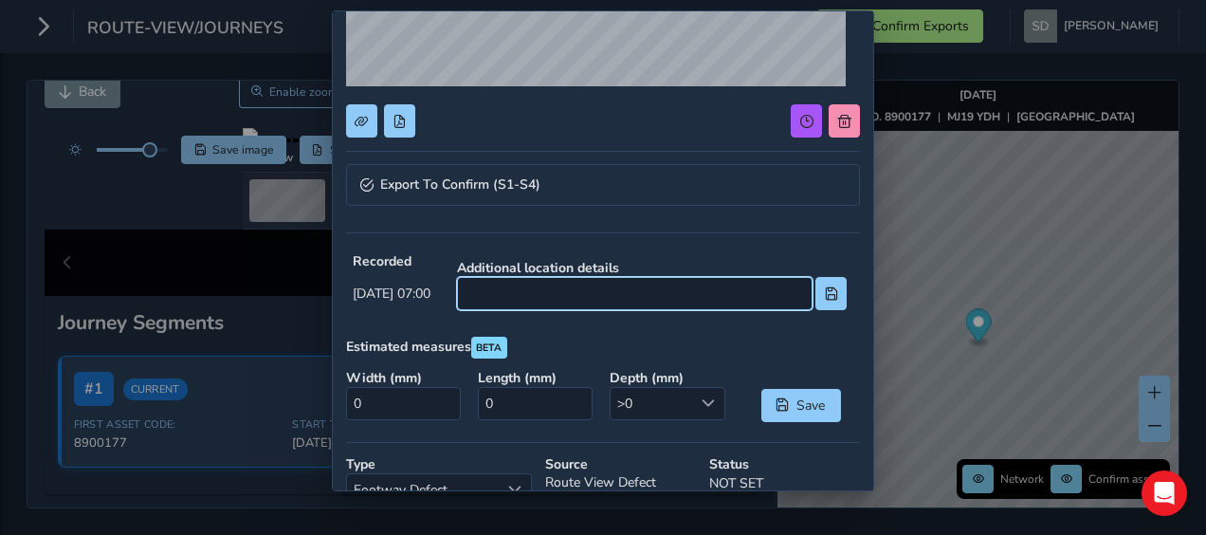
click at [574, 294] on input at bounding box center [635, 293] width 356 height 33
type input "Outside No37"
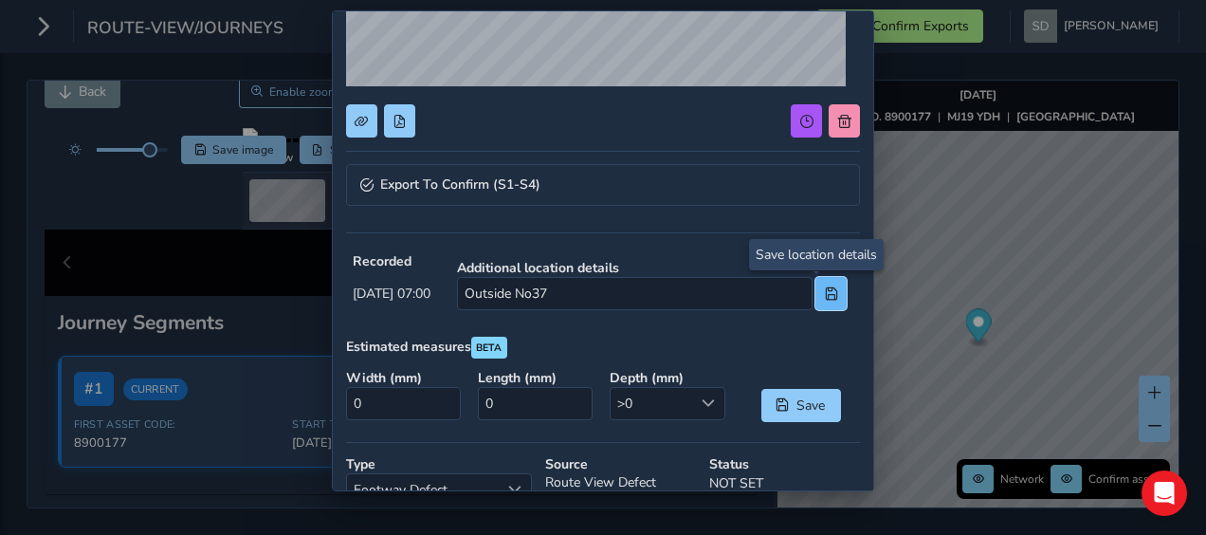
click at [819, 305] on button at bounding box center [831, 293] width 31 height 33
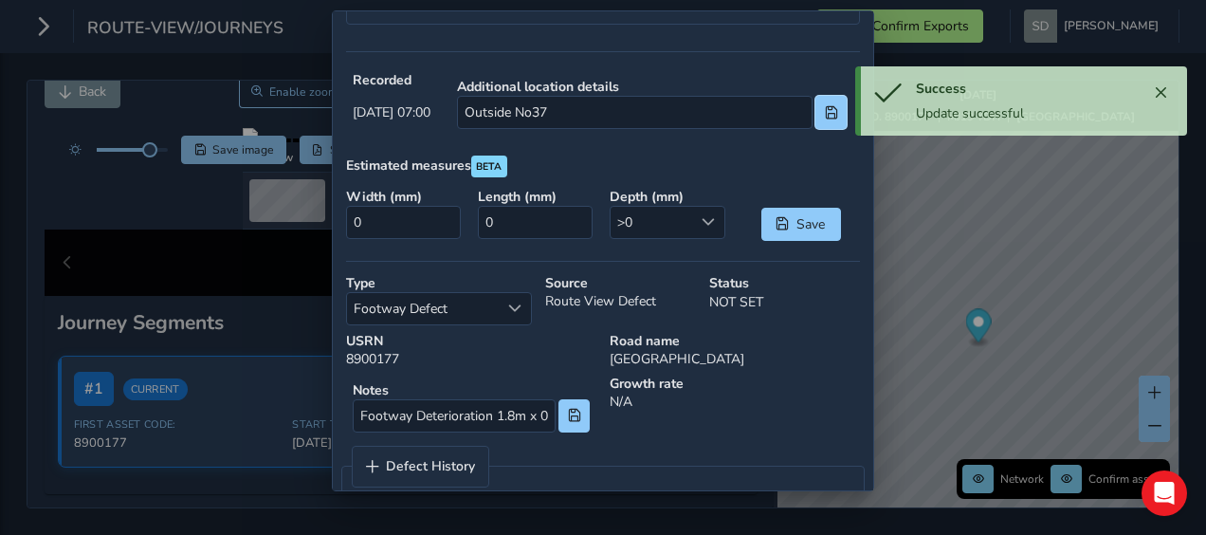
scroll to position [474, 0]
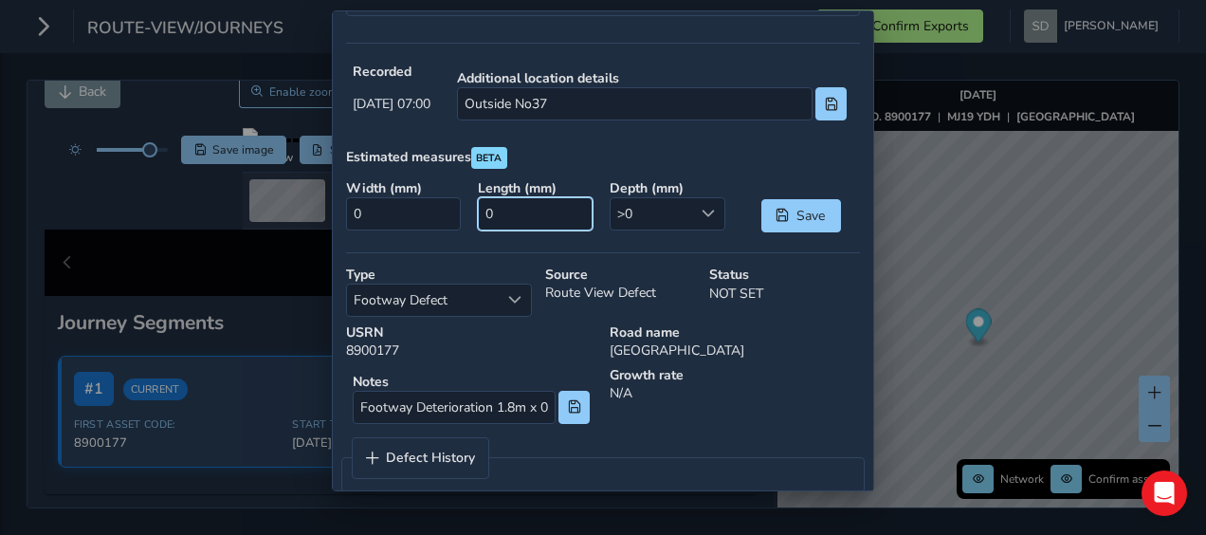
click at [516, 206] on input "0" at bounding box center [536, 213] width 116 height 33
type input "1800"
click at [434, 216] on input "0" at bounding box center [404, 213] width 116 height 33
type input "500"
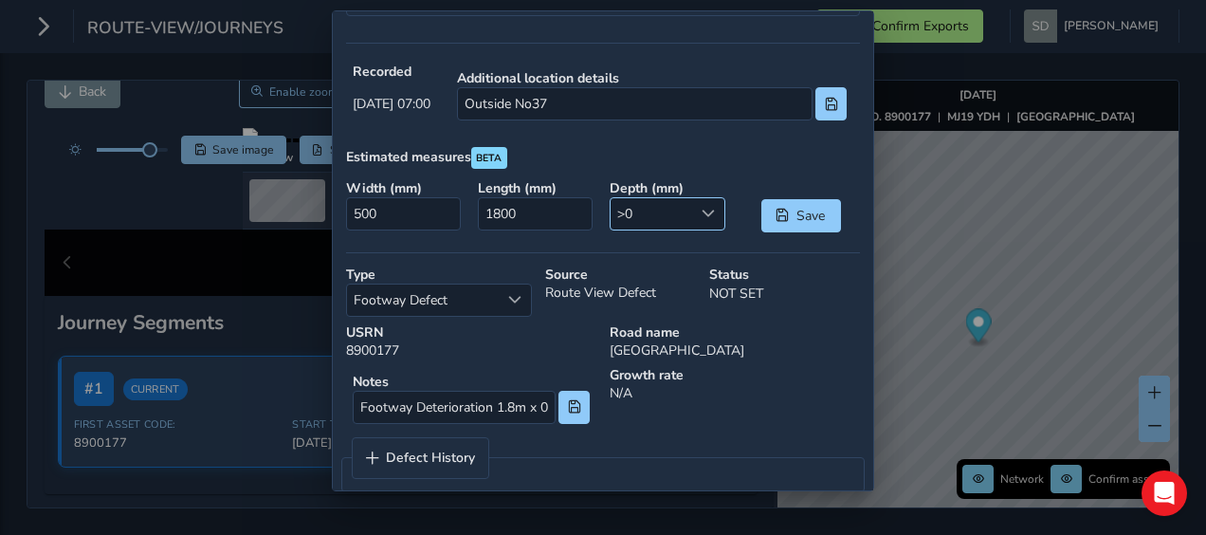
click at [702, 208] on span at bounding box center [708, 213] width 13 height 13
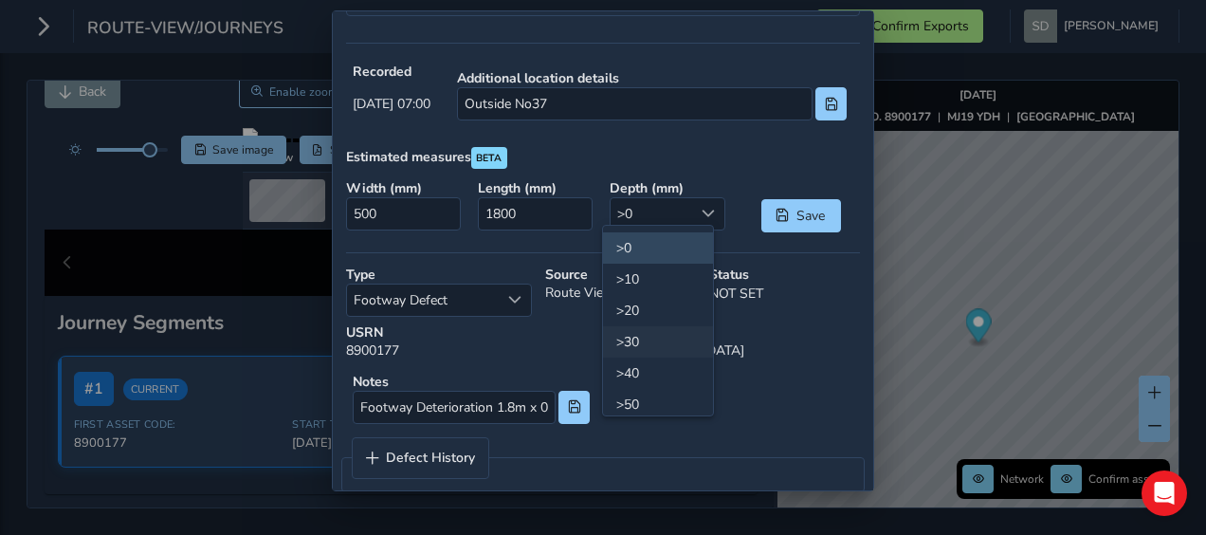
click at [640, 342] on li ">30" at bounding box center [658, 341] width 110 height 31
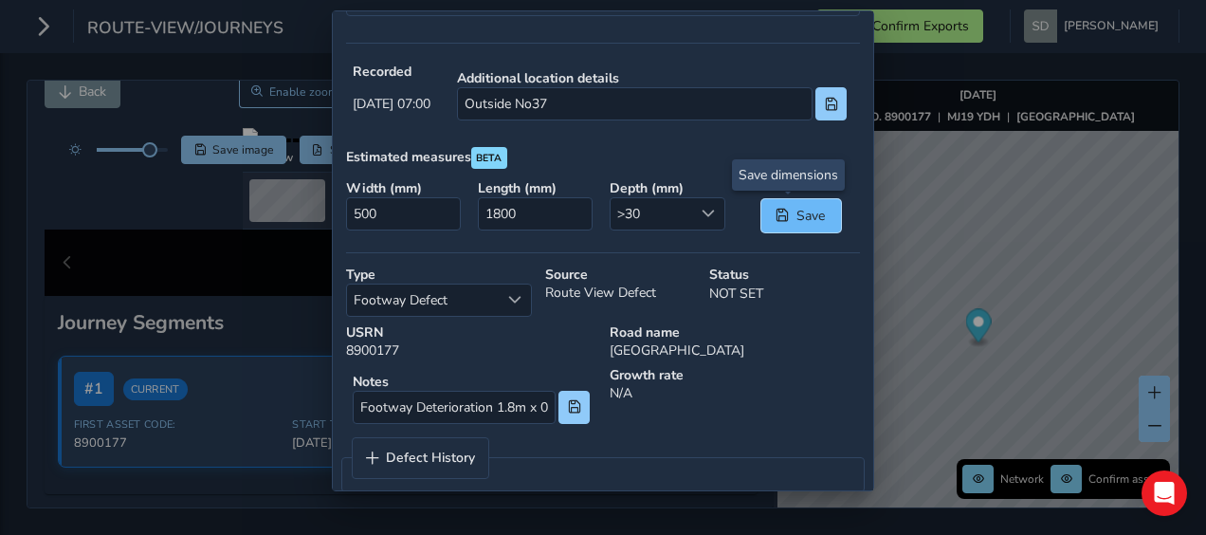
click at [796, 213] on span "Save" at bounding box center [811, 216] width 31 height 18
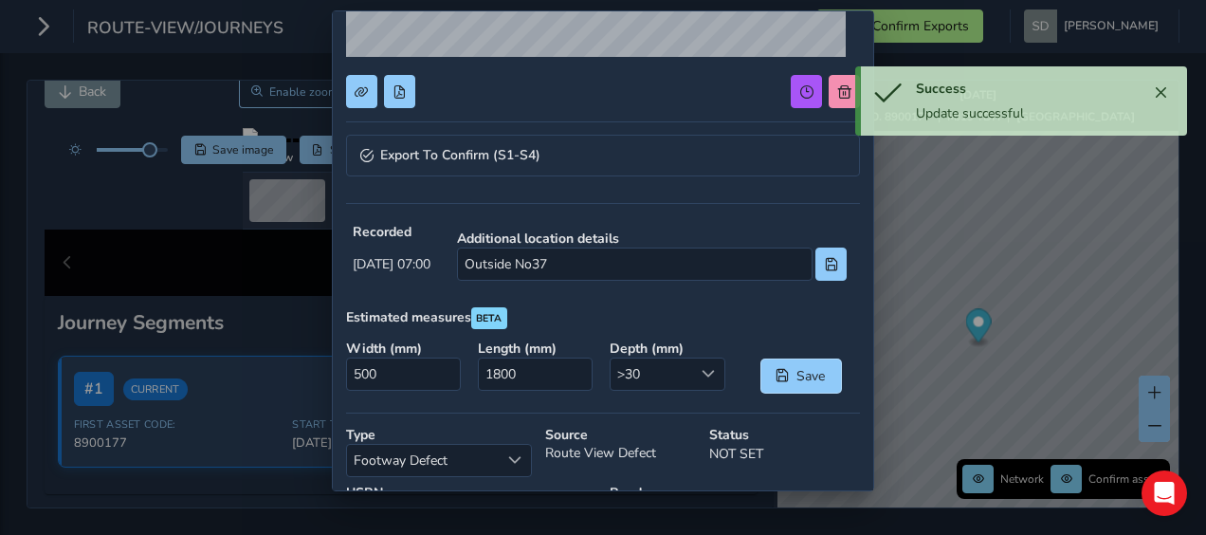
scroll to position [285, 0]
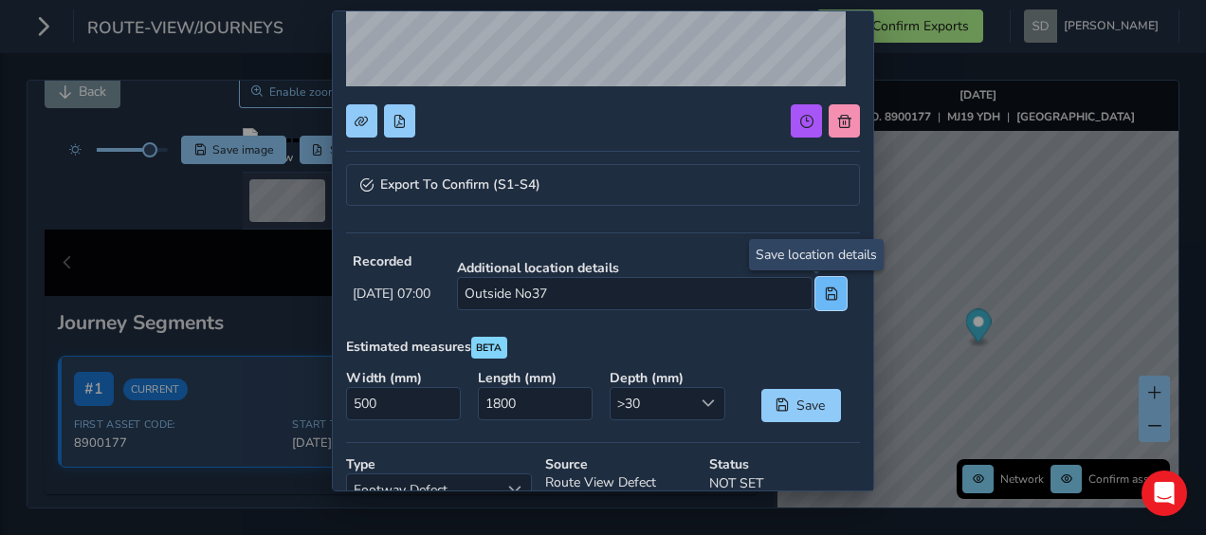
click at [816, 305] on button at bounding box center [831, 293] width 31 height 33
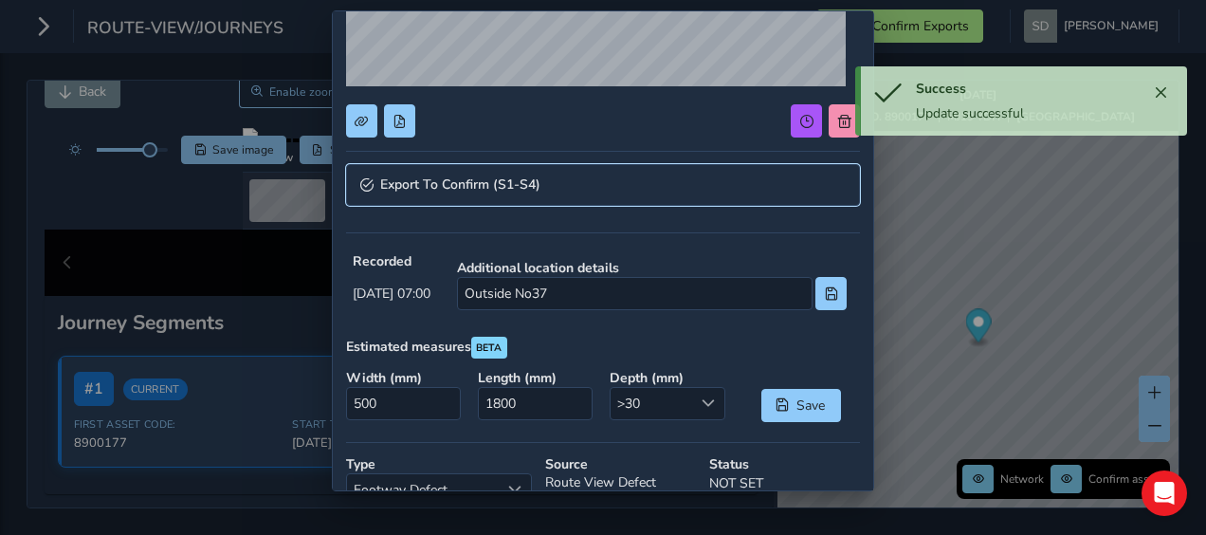
click at [421, 186] on span "Export To Confirm (S1-S4)" at bounding box center [460, 184] width 160 height 13
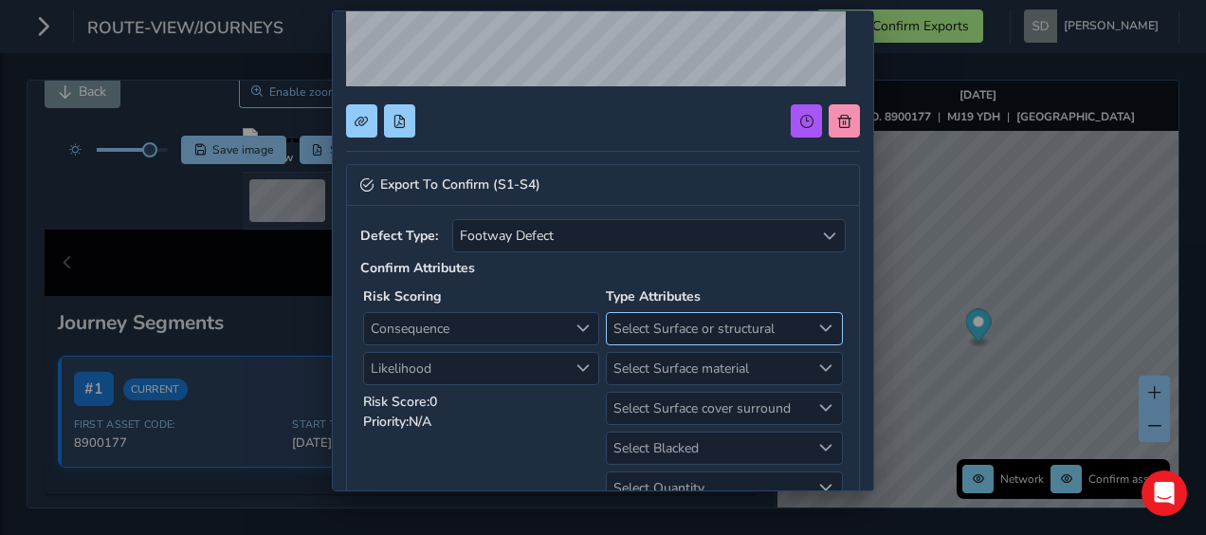
click at [677, 331] on span "Select Surface or structural" at bounding box center [708, 328] width 203 height 31
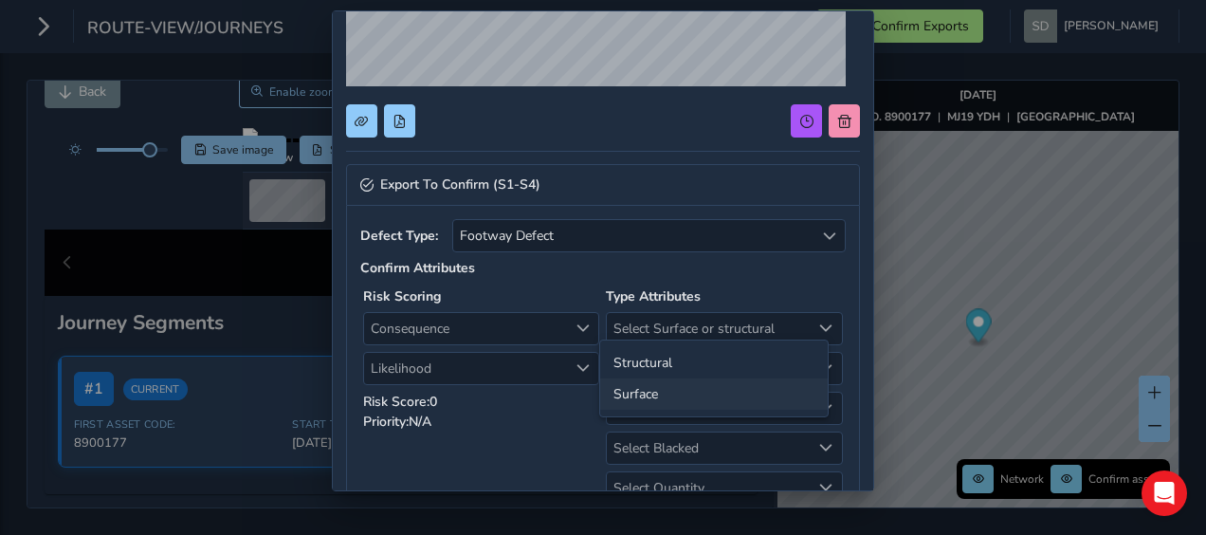
click at [669, 395] on li "Surface" at bounding box center [714, 393] width 228 height 31
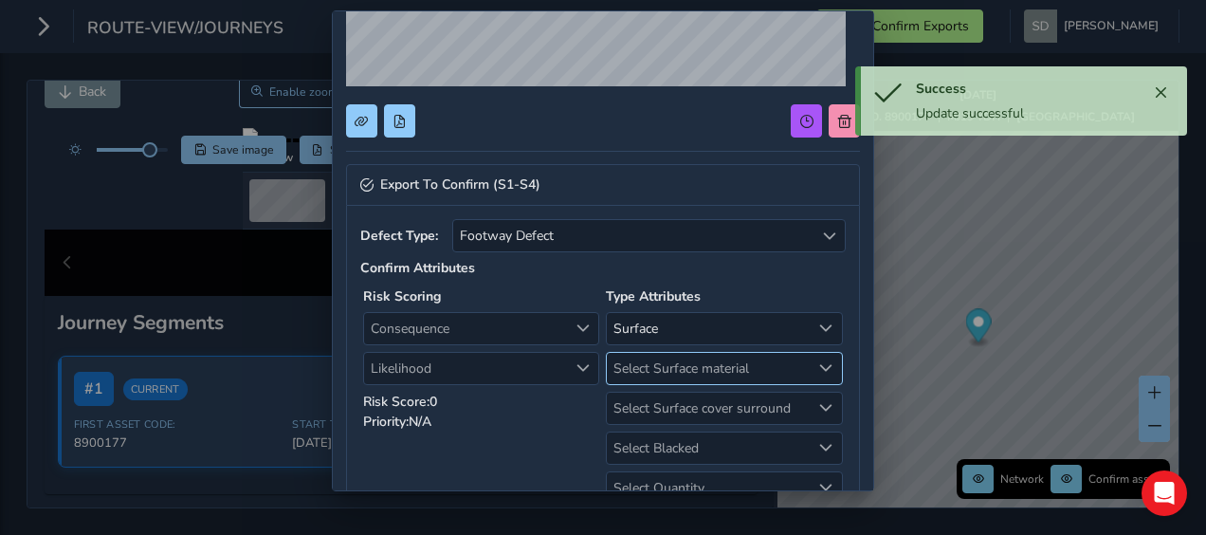
click at [719, 364] on span "Select Surface material" at bounding box center [708, 368] width 203 height 31
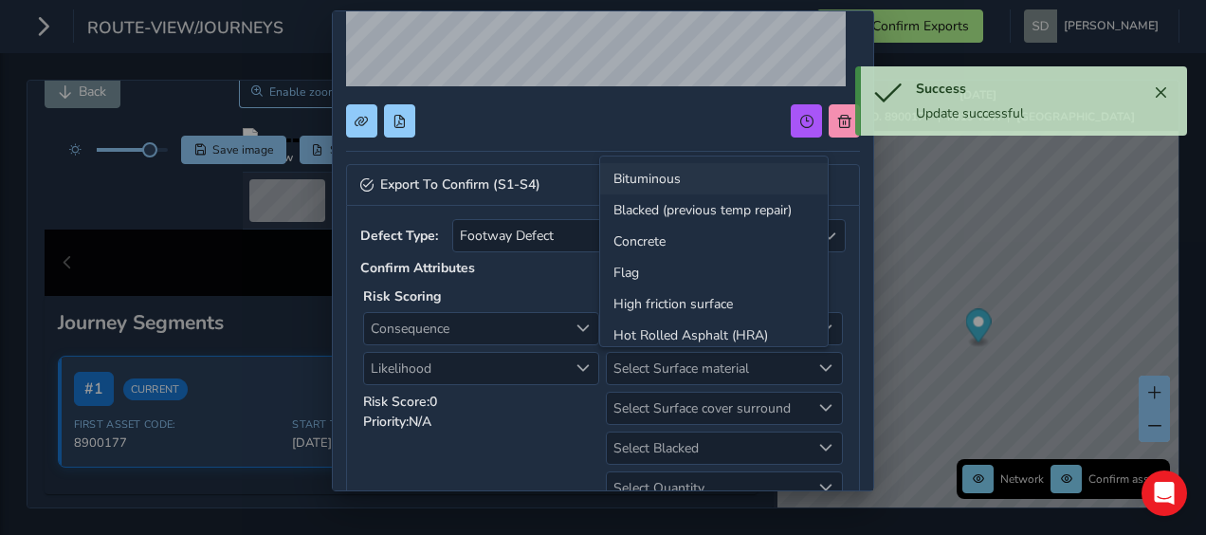
click at [653, 180] on li "Bituminous" at bounding box center [714, 178] width 228 height 31
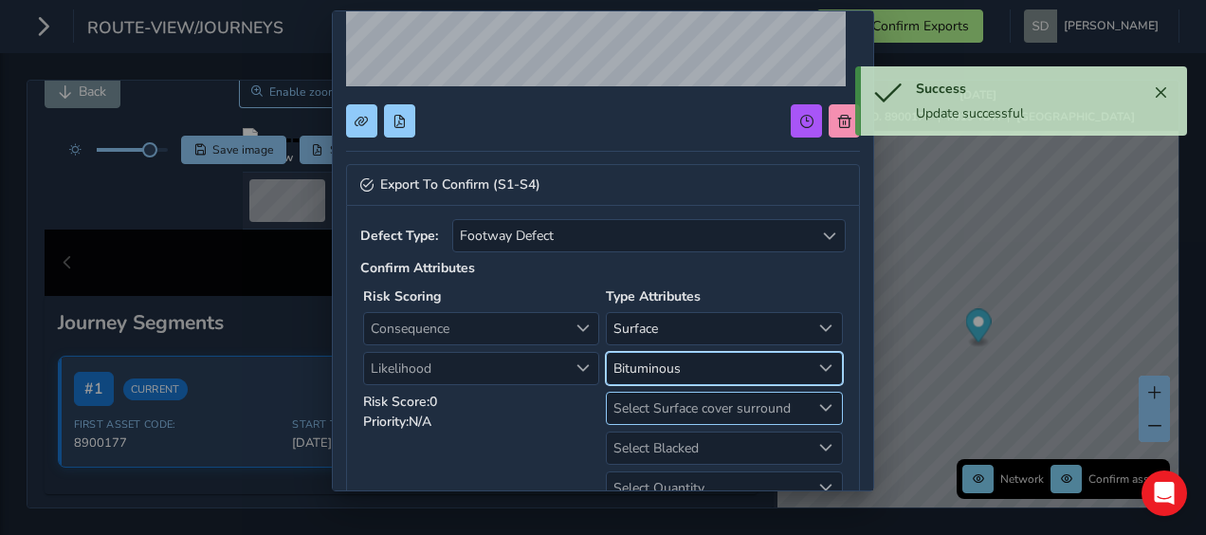
click at [728, 404] on span "Select Surface cover surround" at bounding box center [708, 408] width 203 height 31
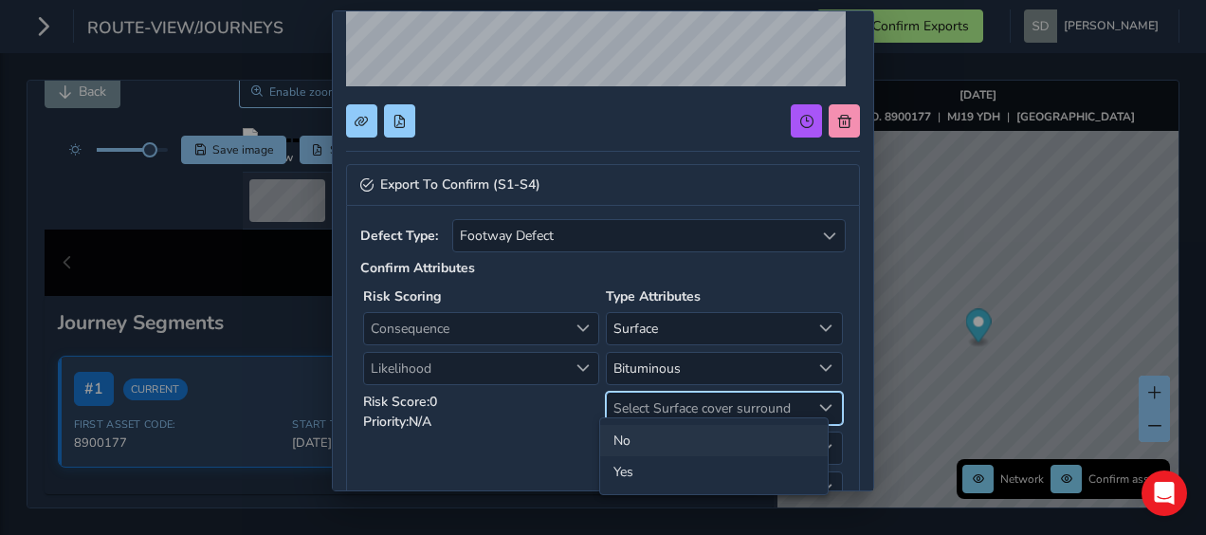
click at [656, 441] on li "No" at bounding box center [714, 440] width 228 height 31
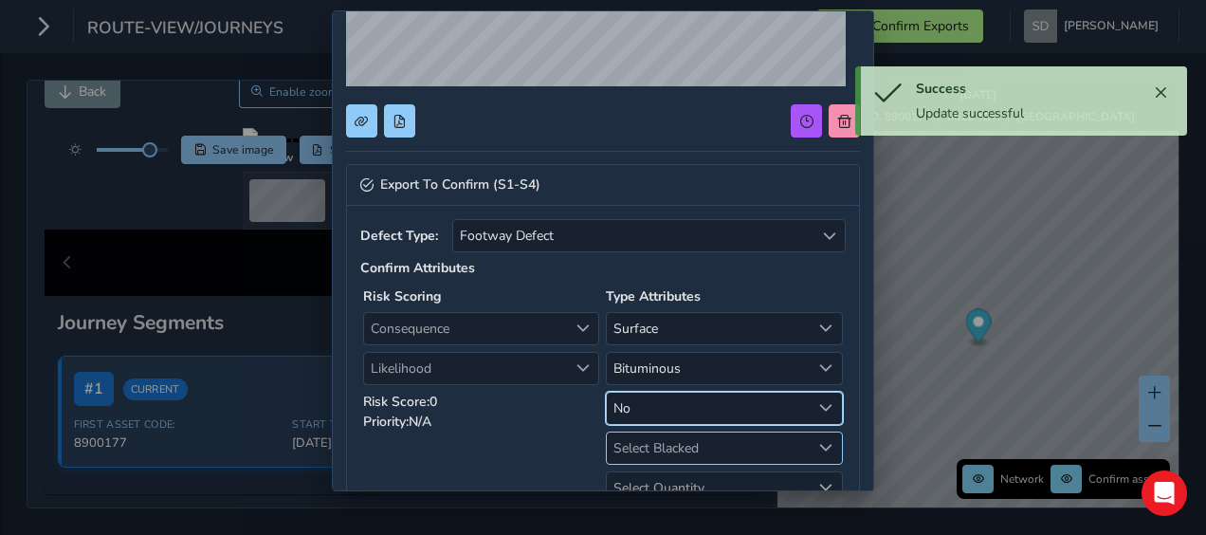
click at [690, 439] on span "Select Blacked" at bounding box center [708, 448] width 203 height 31
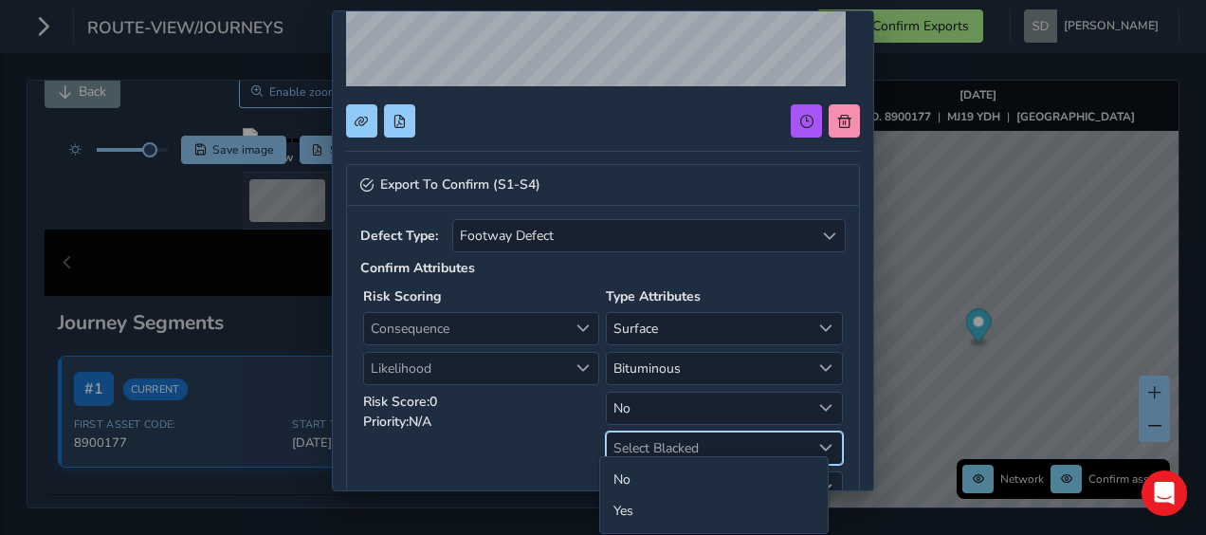
click at [546, 457] on div "Risk Scoring Consequence Consequence Likelihood Likelihood Risk Score: 0 Priori…" at bounding box center [481, 396] width 243 height 224
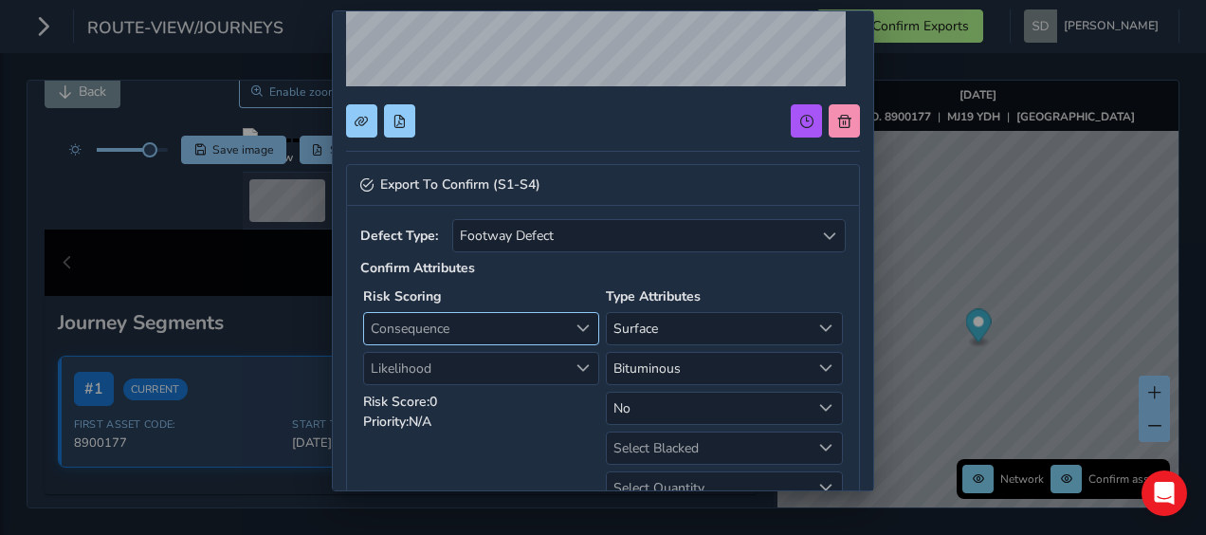
click at [543, 324] on span "Consequence" at bounding box center [465, 328] width 203 height 31
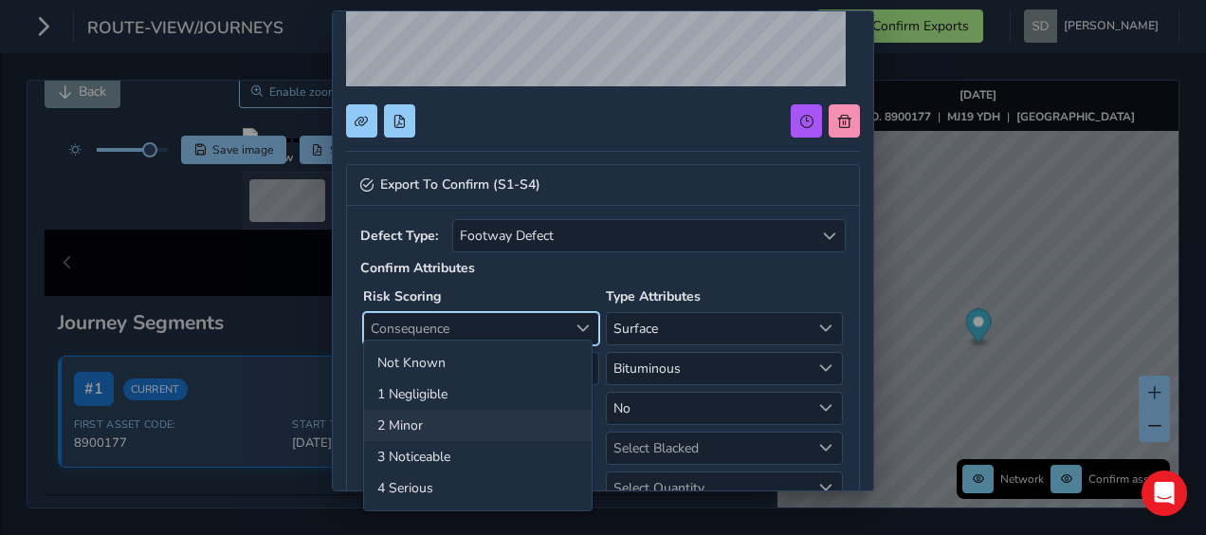
click at [486, 423] on li "2 Minor" at bounding box center [478, 425] width 228 height 31
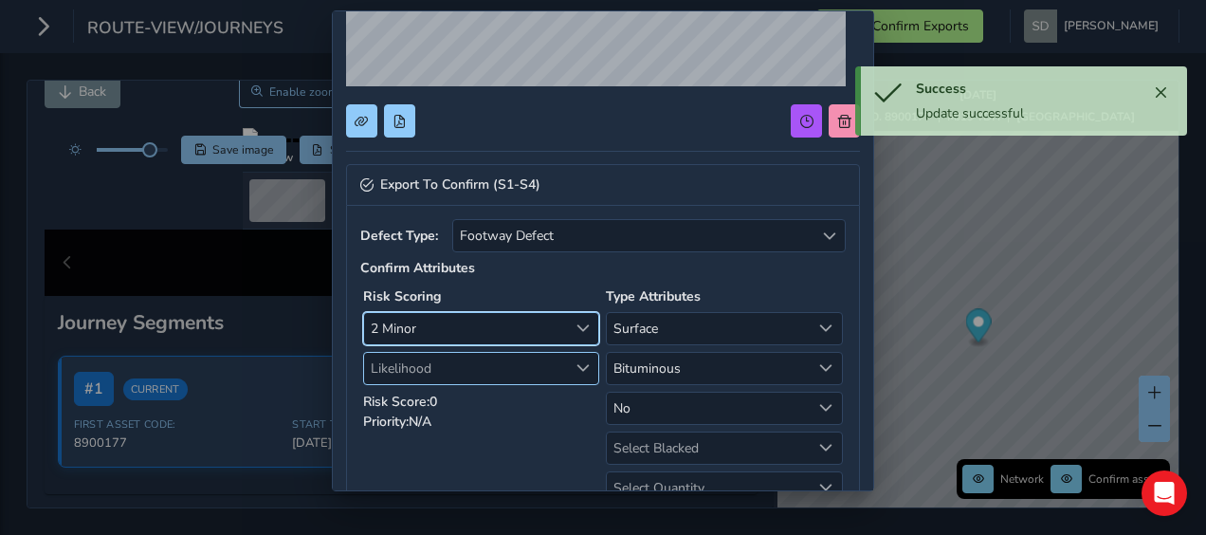
click at [578, 364] on span "Likelihood" at bounding box center [583, 367] width 13 height 13
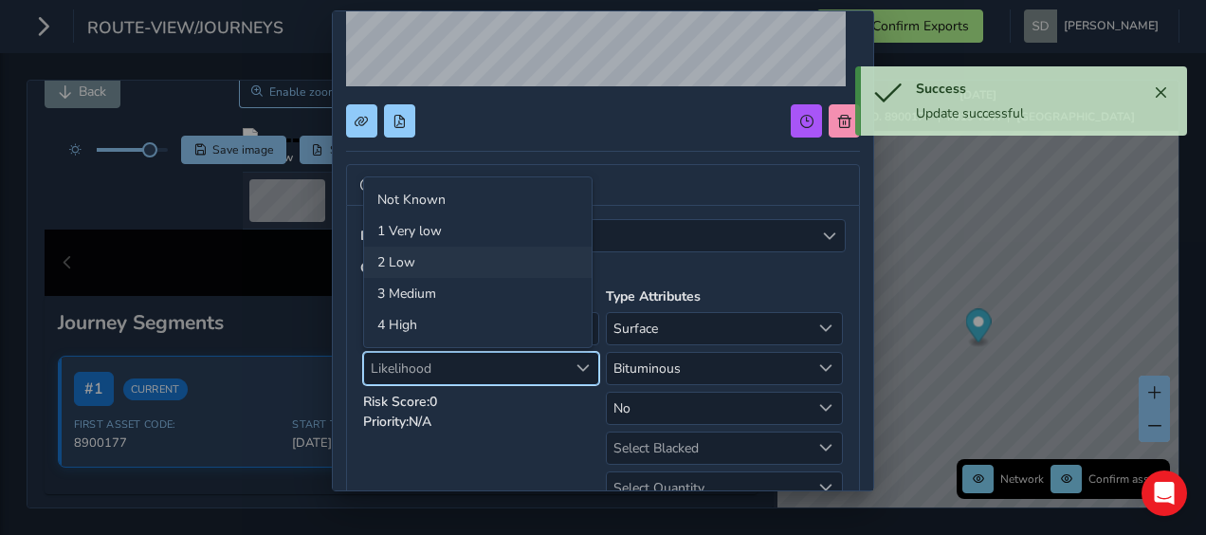
click at [441, 270] on li "2 Low" at bounding box center [478, 262] width 228 height 31
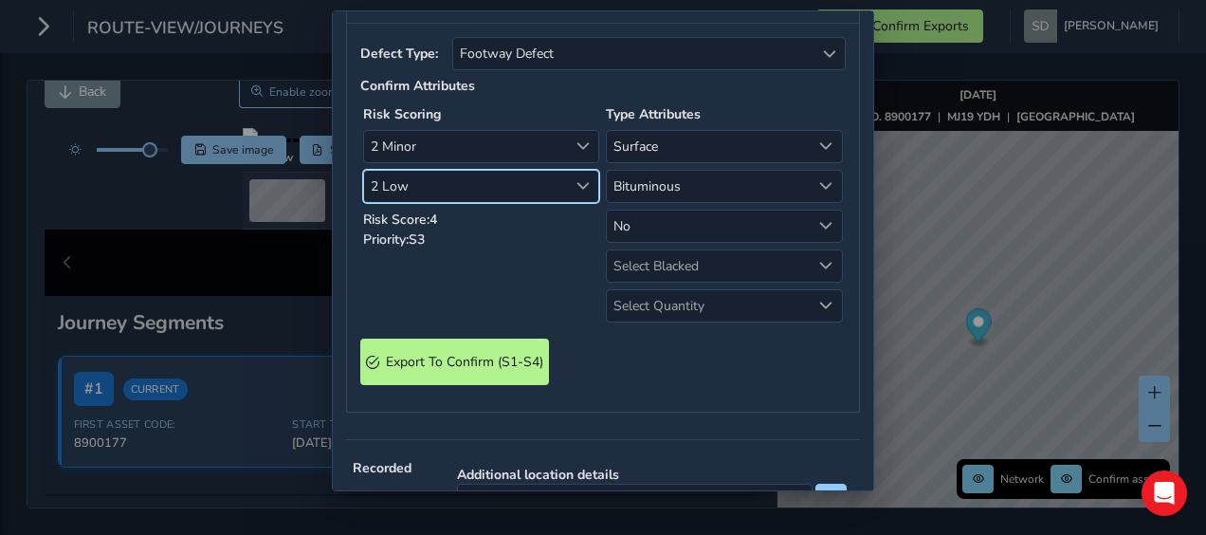
scroll to position [474, 0]
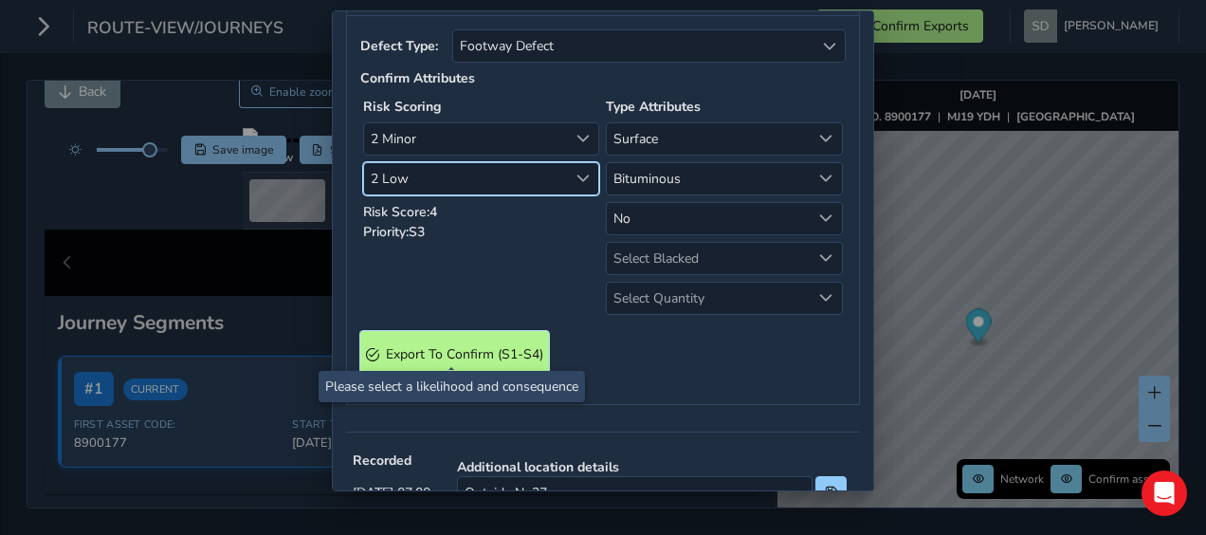
click at [464, 345] on span "Export To Confirm (S1-S4)" at bounding box center [464, 354] width 157 height 18
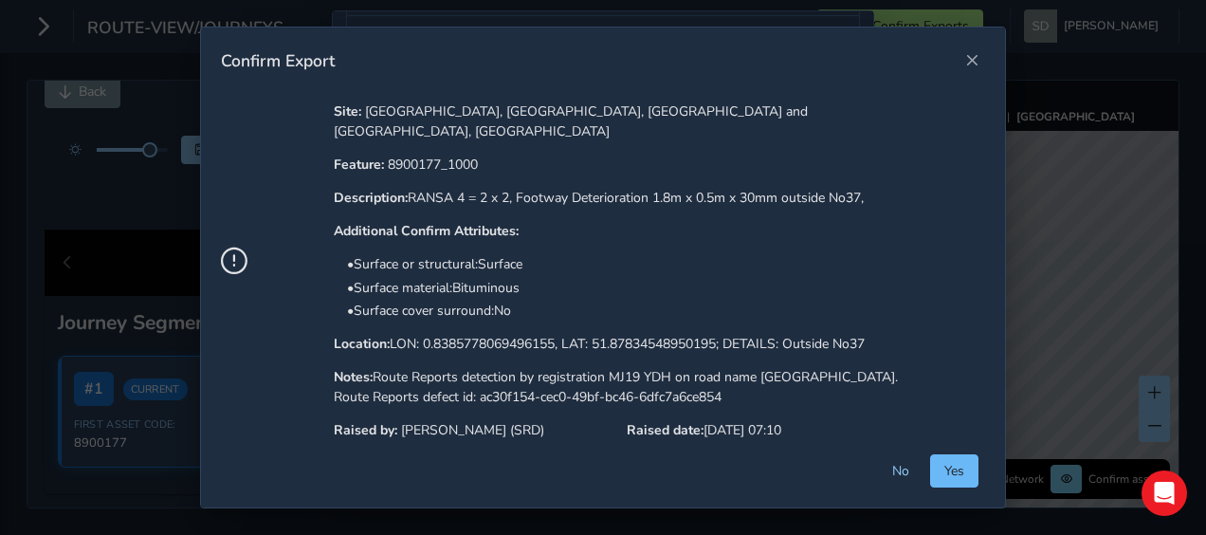
click at [973, 465] on button "Yes" at bounding box center [954, 470] width 48 height 33
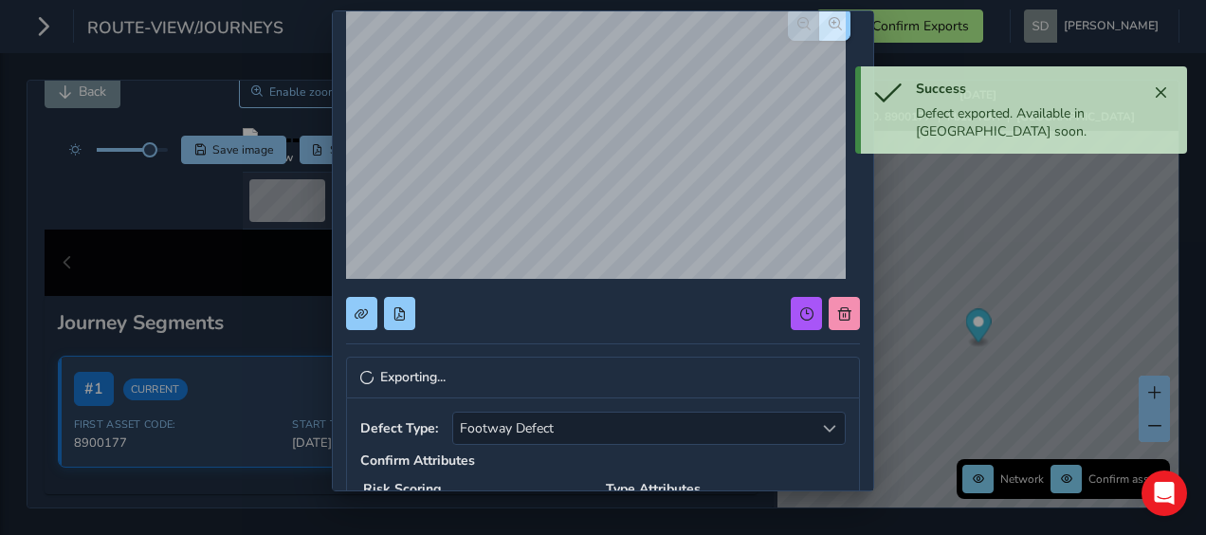
scroll to position [0, 0]
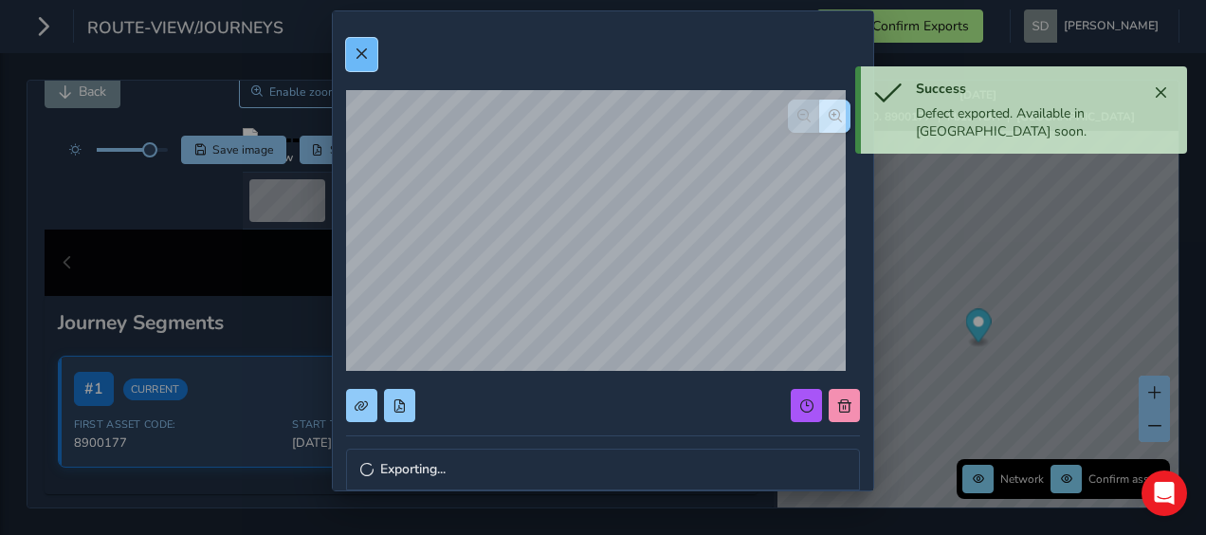
click at [359, 59] on span at bounding box center [361, 53] width 13 height 13
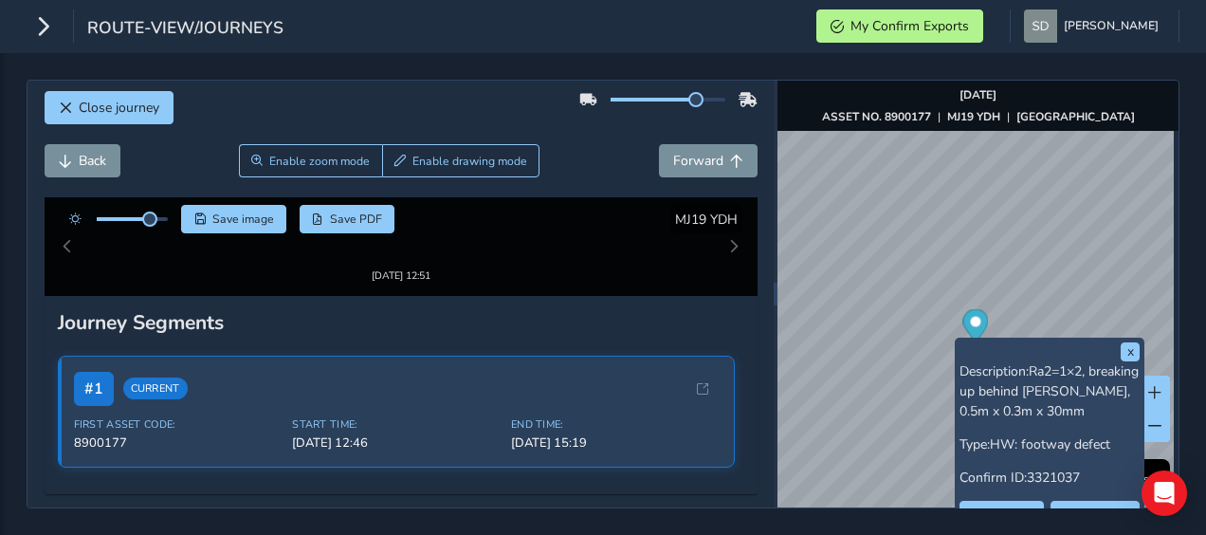
scroll to position [68, 0]
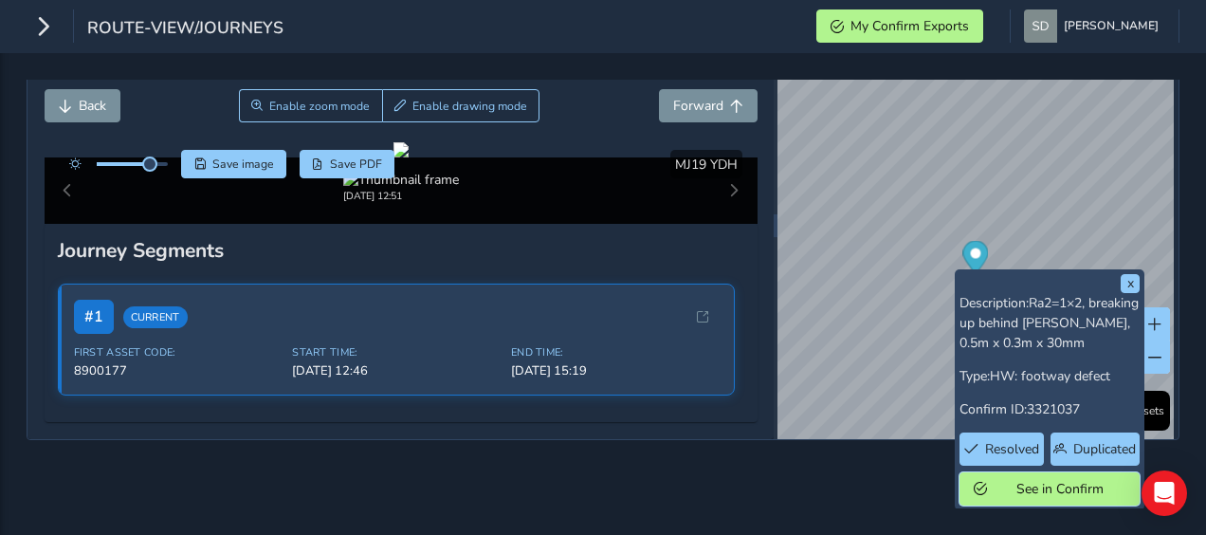
click at [1052, 488] on span "See in Confirm" at bounding box center [1060, 489] width 132 height 18
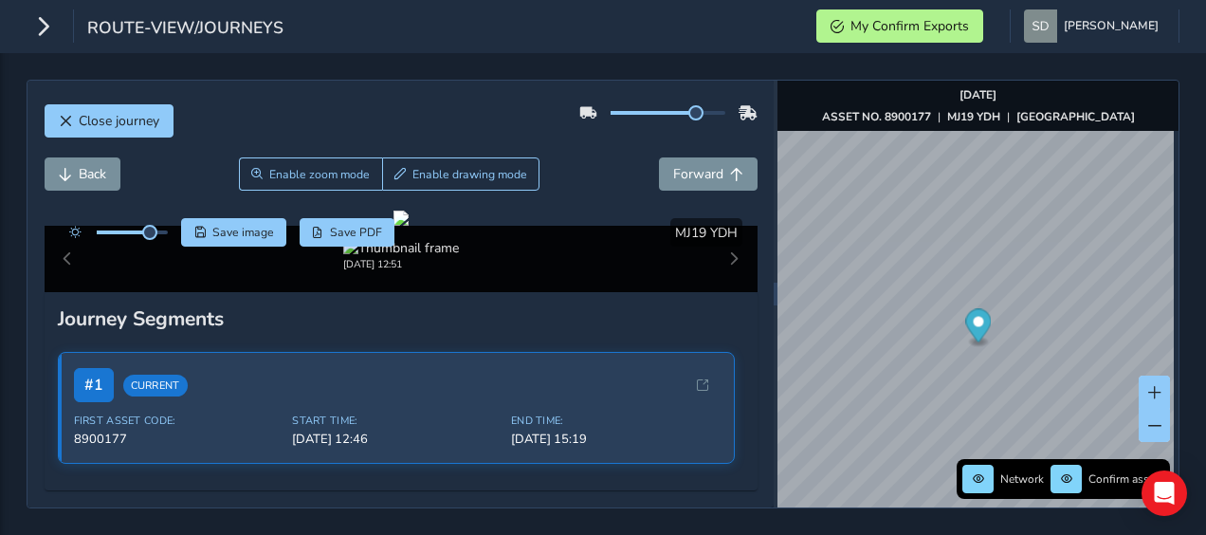
scroll to position [0, 0]
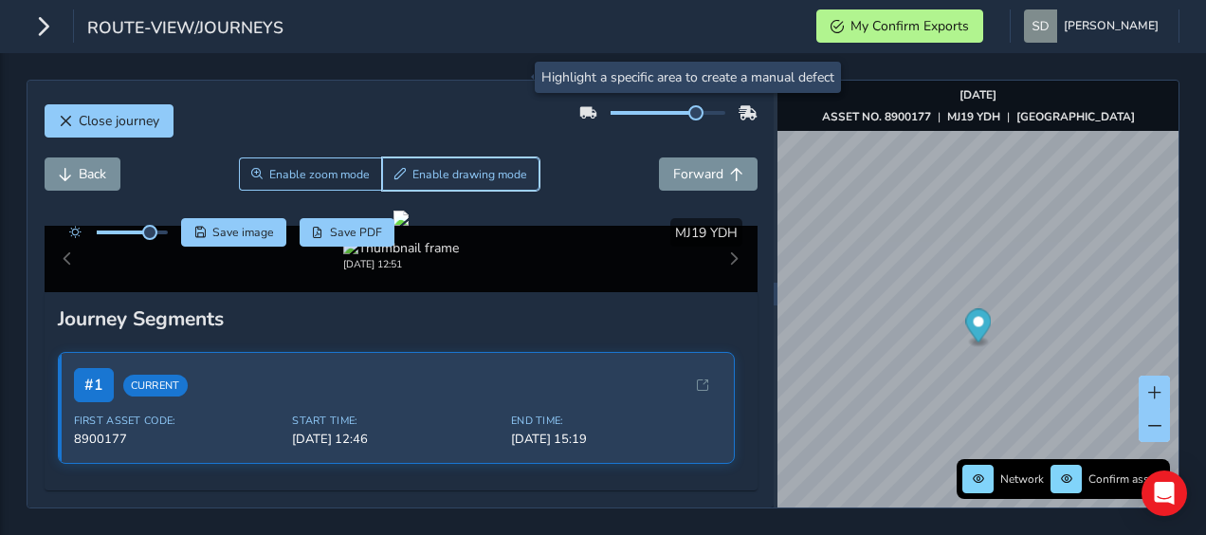
click at [442, 157] on button "Enable drawing mode" at bounding box center [461, 173] width 158 height 33
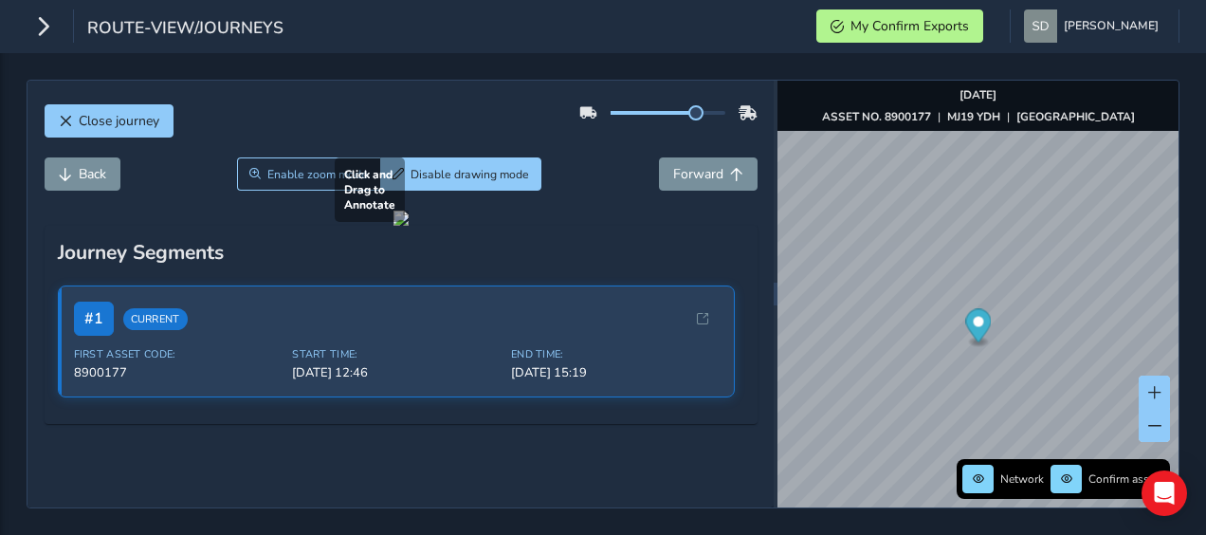
drag, startPoint x: 44, startPoint y: 421, endPoint x: 161, endPoint y: 362, distance: 131.5
click at [394, 226] on div at bounding box center [401, 218] width 15 height 15
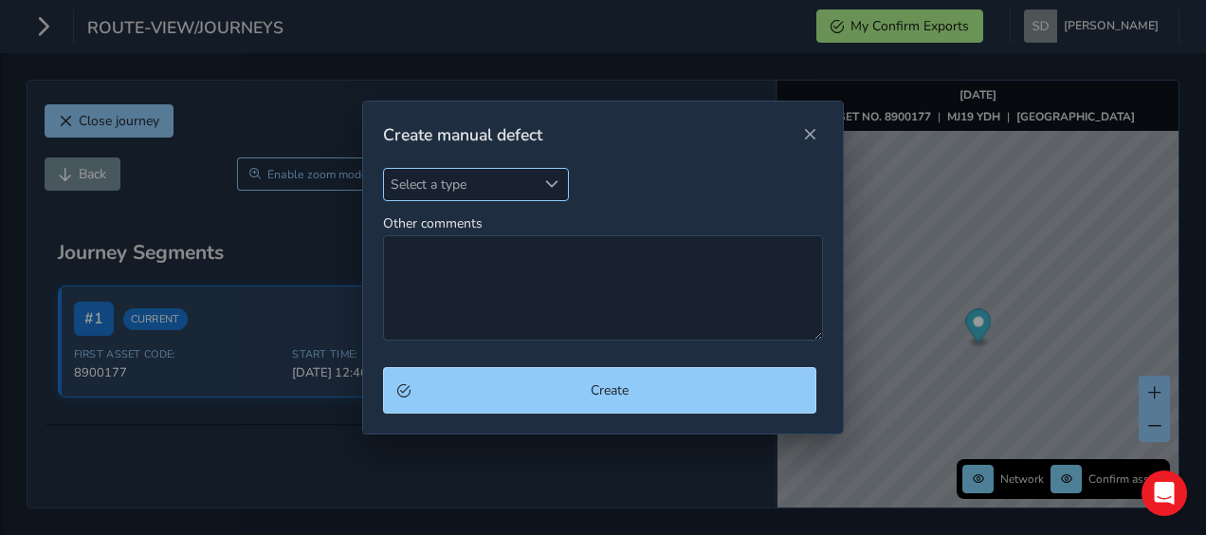
click at [560, 191] on div "Select a type" at bounding box center [552, 184] width 31 height 31
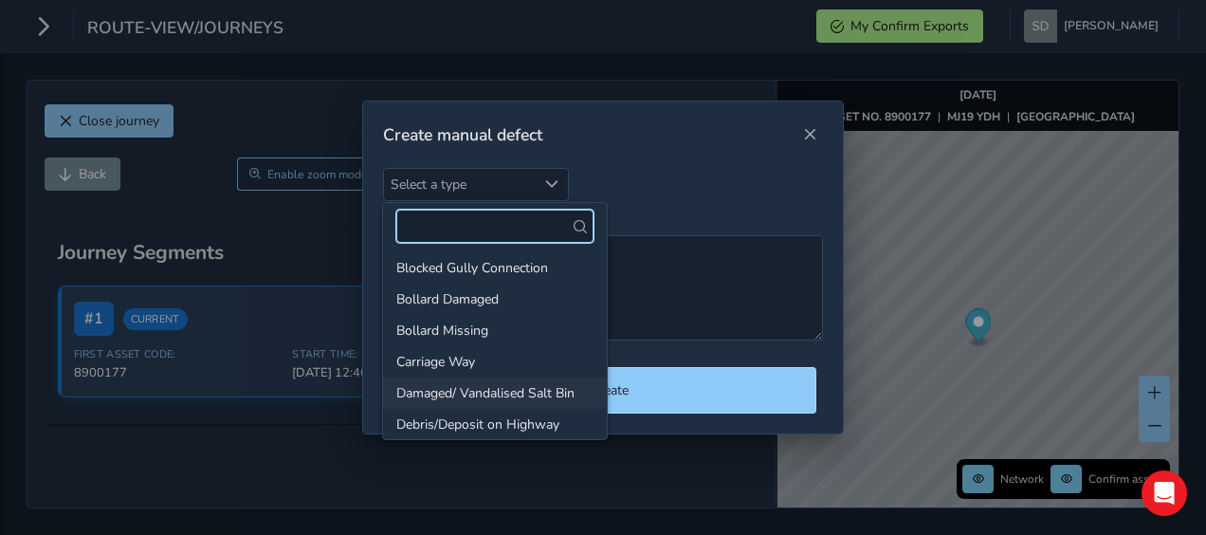
scroll to position [95, 0]
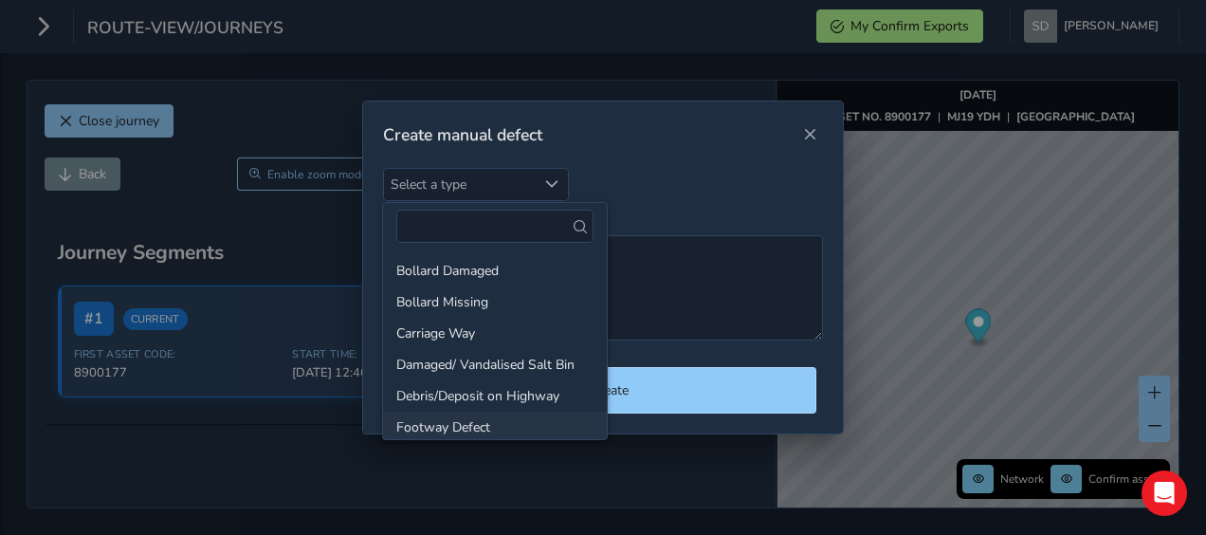
click at [474, 422] on li "Footway Defect" at bounding box center [495, 427] width 224 height 31
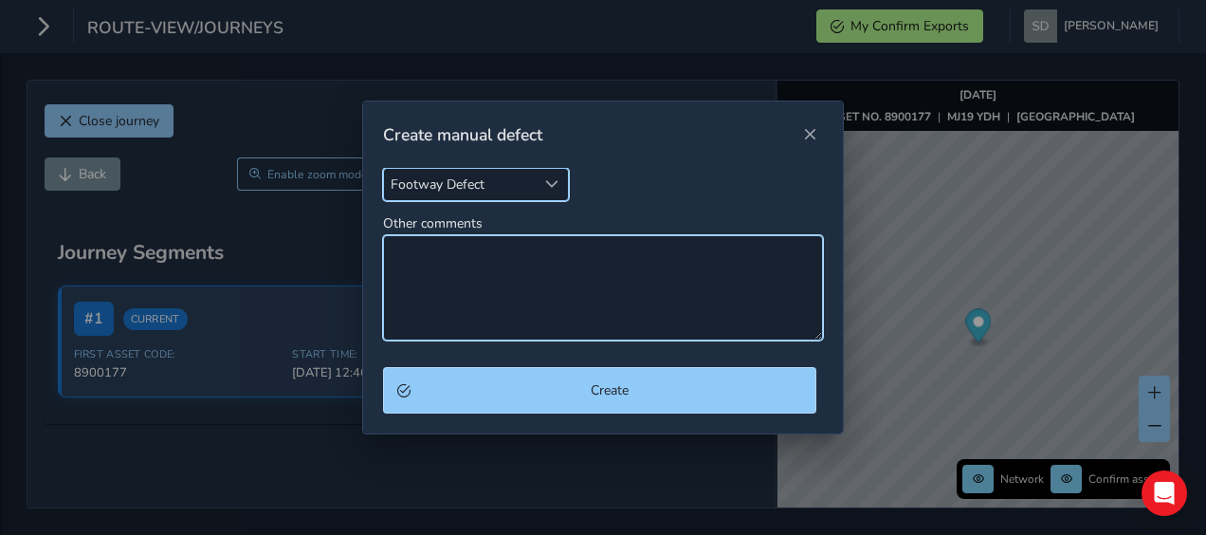
click at [414, 257] on textarea "Other comments" at bounding box center [603, 287] width 441 height 105
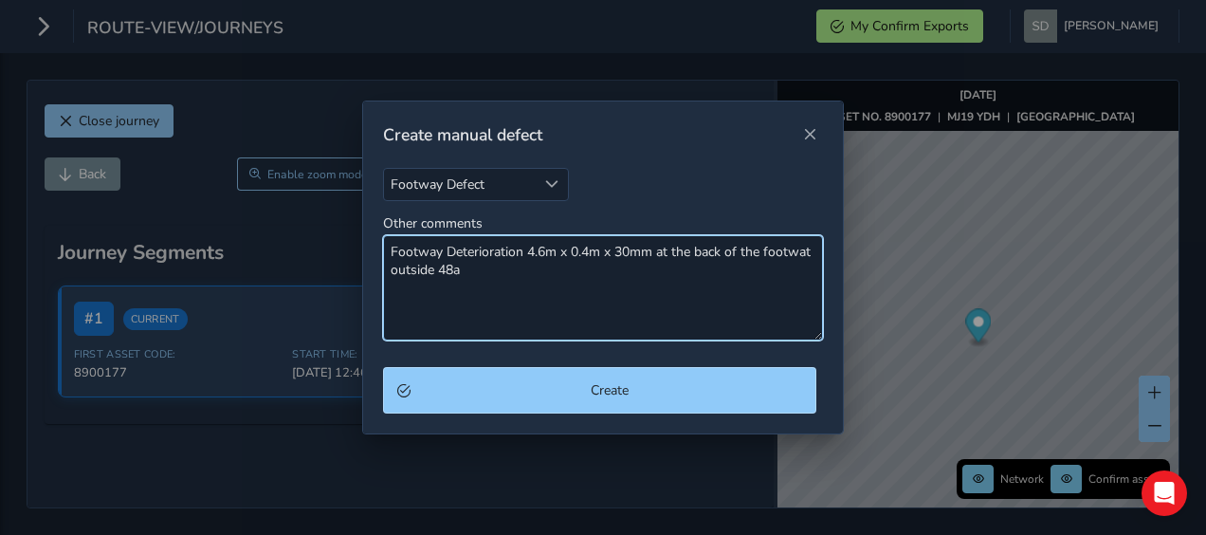
click at [808, 250] on textarea "Footway Deterioration 4.6m x 0.4m x 30mm at the back of the footwat outside 48a" at bounding box center [603, 287] width 441 height 105
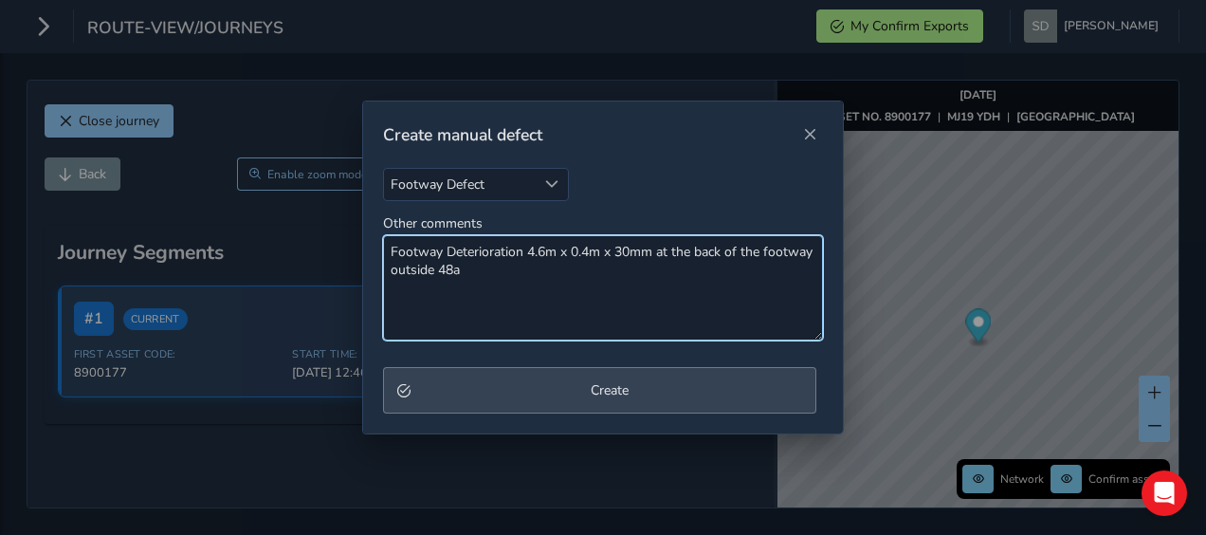
type textarea "Footway Deterioration 4.6m x 0.4m x 30mm at the back of the footway outside 48a"
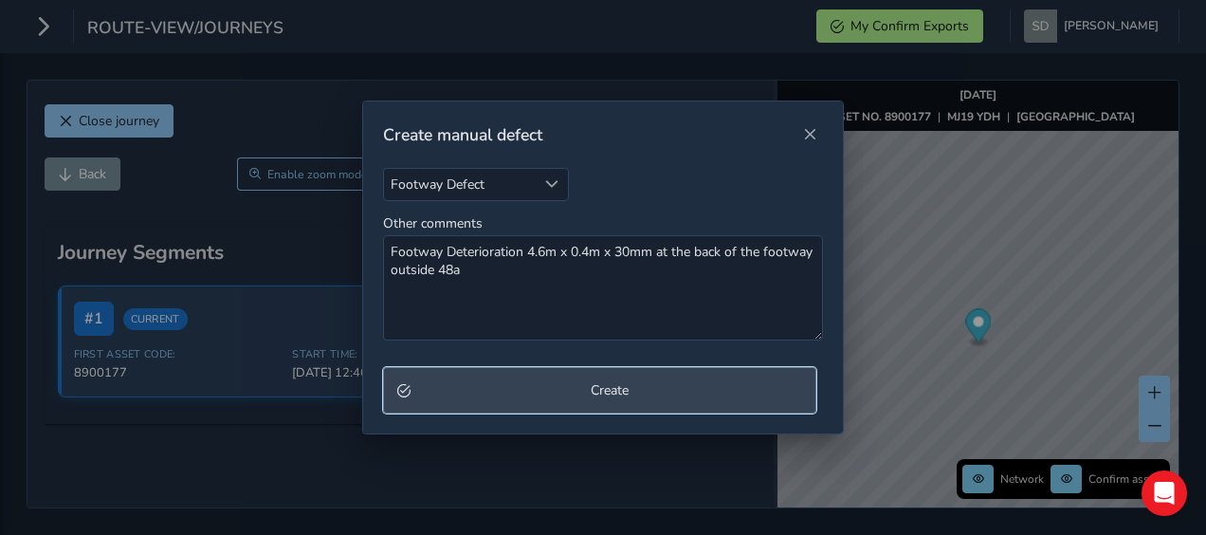
click at [570, 389] on span "Create" at bounding box center [610, 390] width 386 height 18
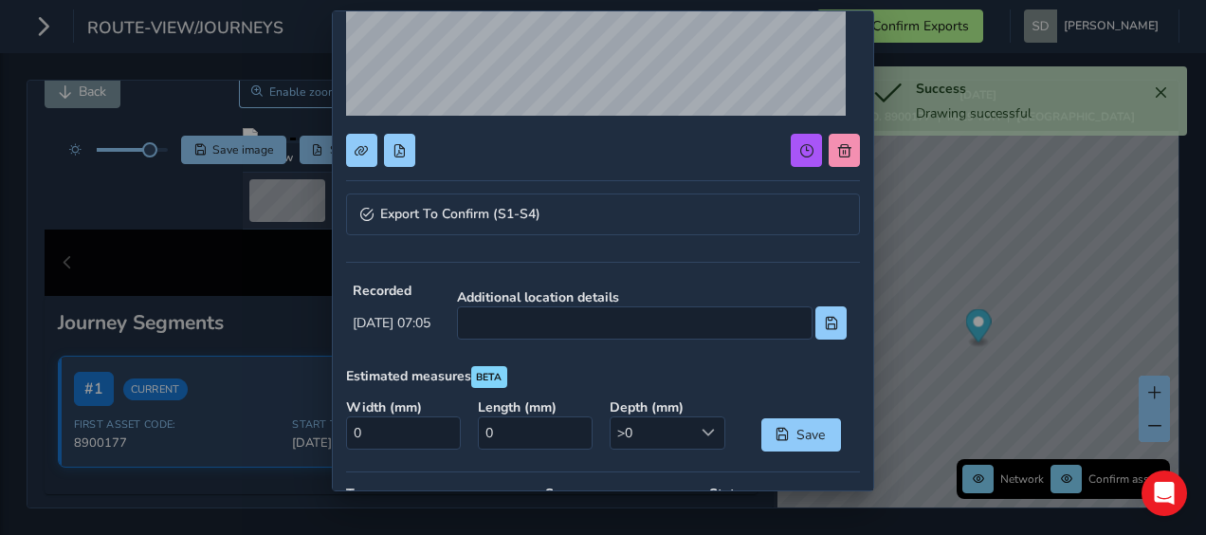
scroll to position [285, 0]
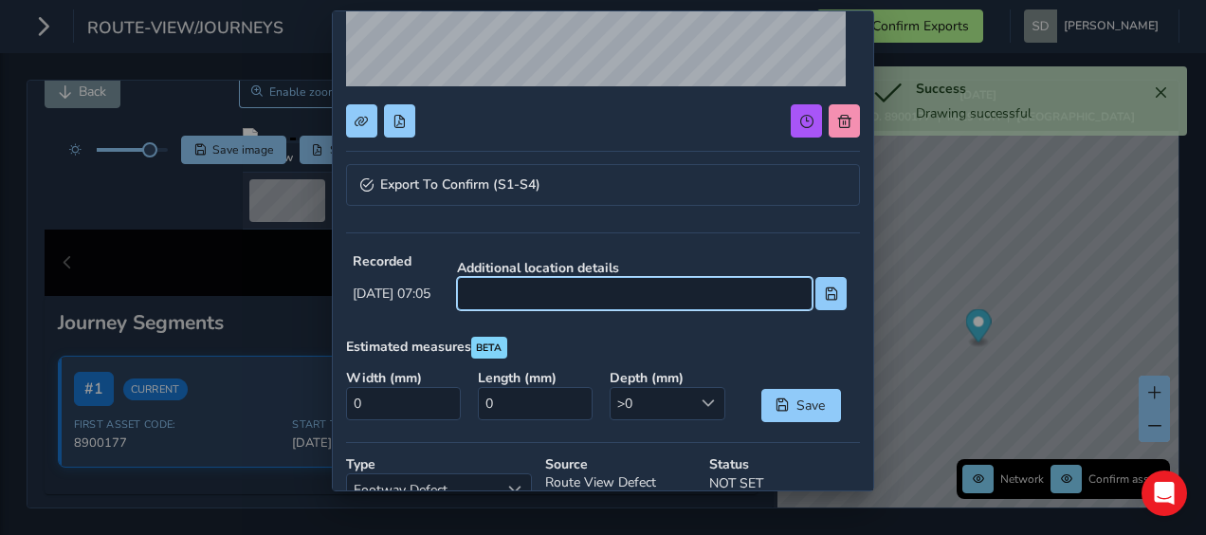
click at [546, 298] on input at bounding box center [635, 293] width 356 height 33
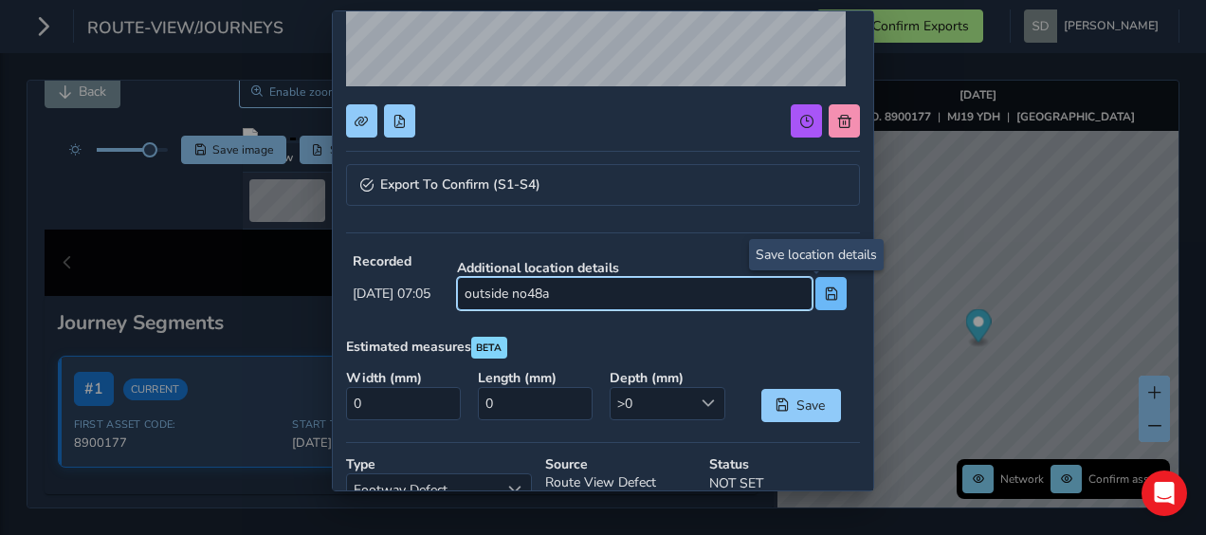
type input "outside no48a"
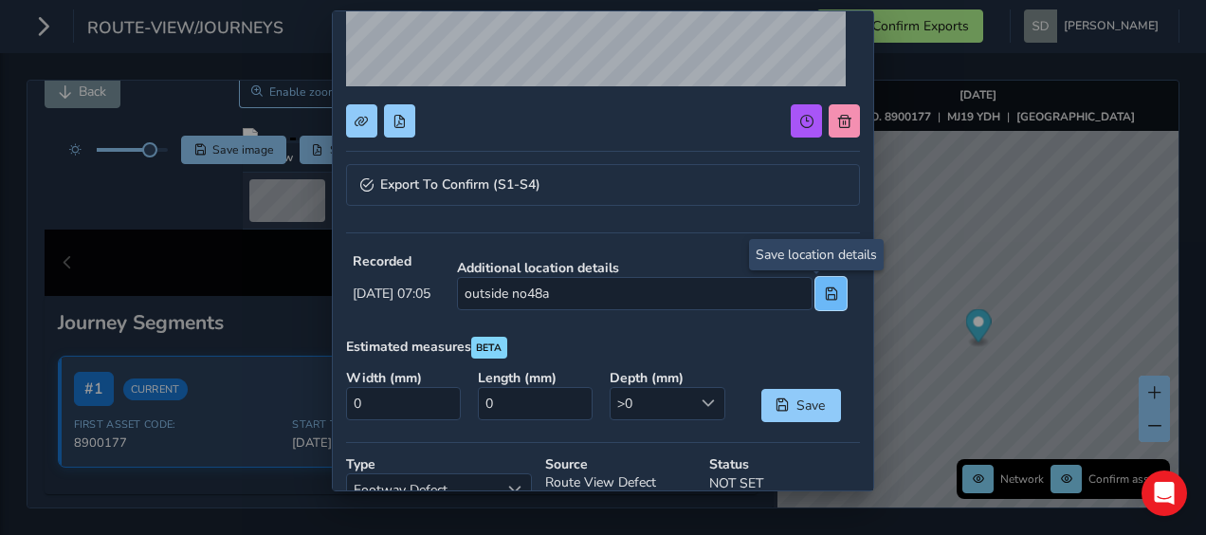
click at [819, 298] on button at bounding box center [831, 293] width 31 height 33
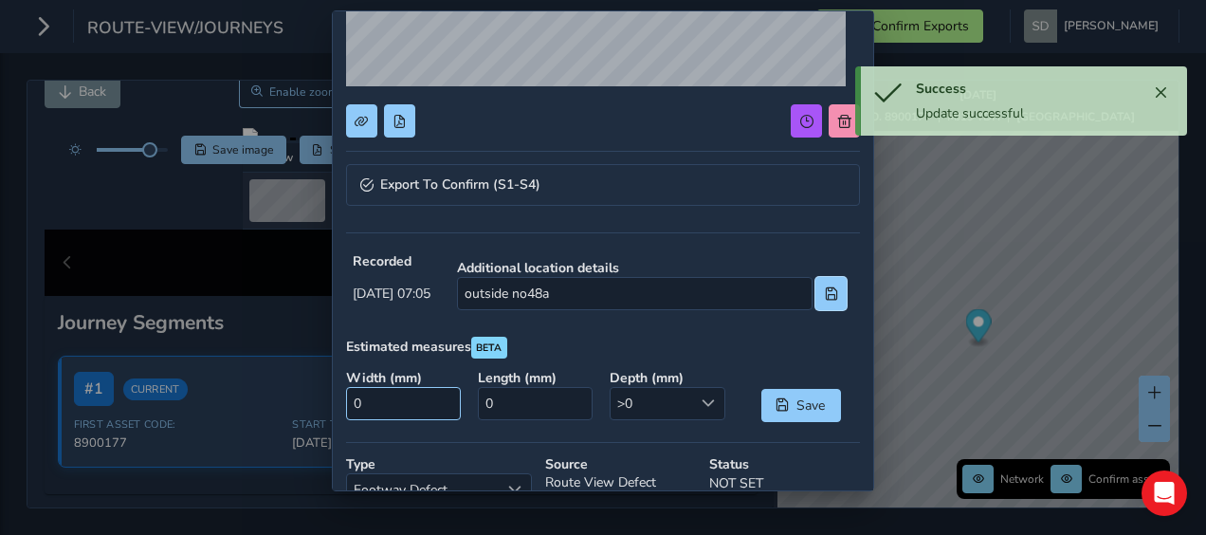
scroll to position [379, 0]
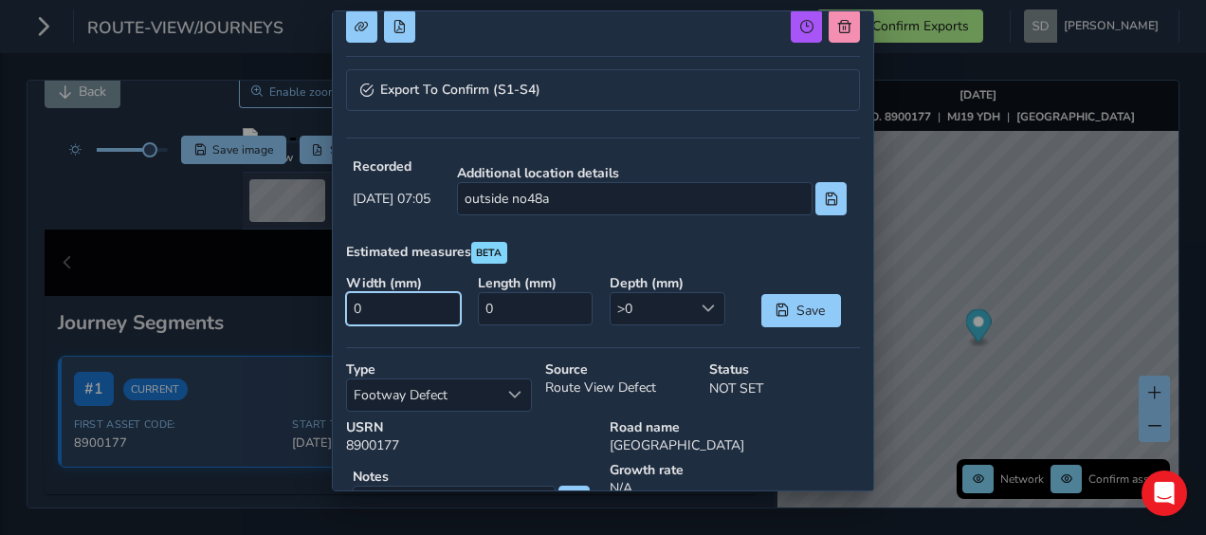
click at [434, 294] on input "0" at bounding box center [404, 308] width 116 height 33
type input "400"
click at [493, 300] on input "0" at bounding box center [536, 308] width 116 height 33
type input "4600"
click at [706, 312] on div at bounding box center [708, 308] width 31 height 31
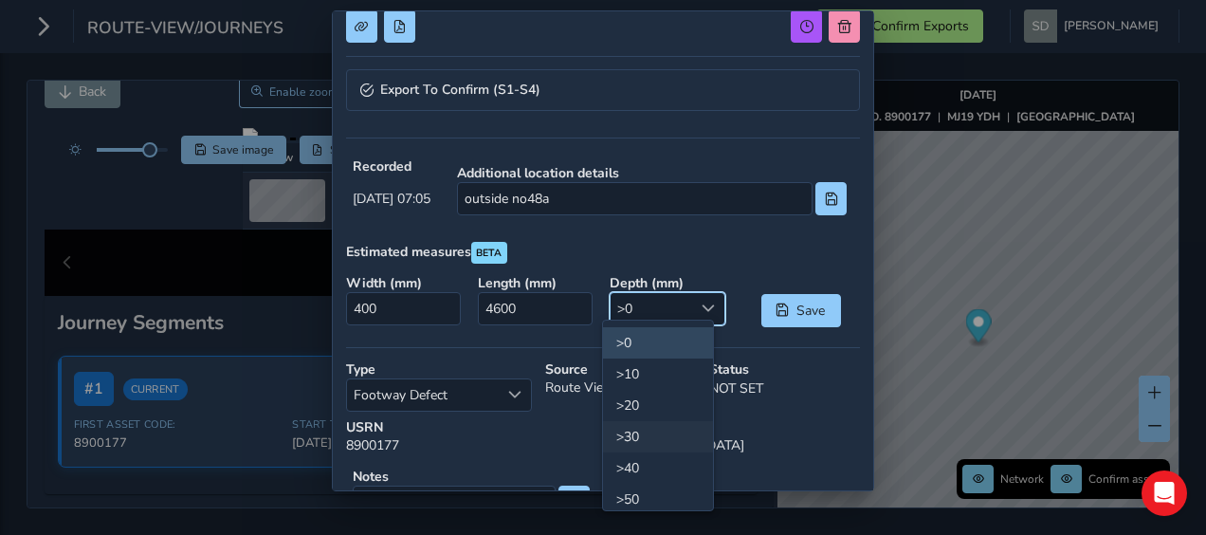
click at [646, 439] on li ">30" at bounding box center [658, 436] width 110 height 31
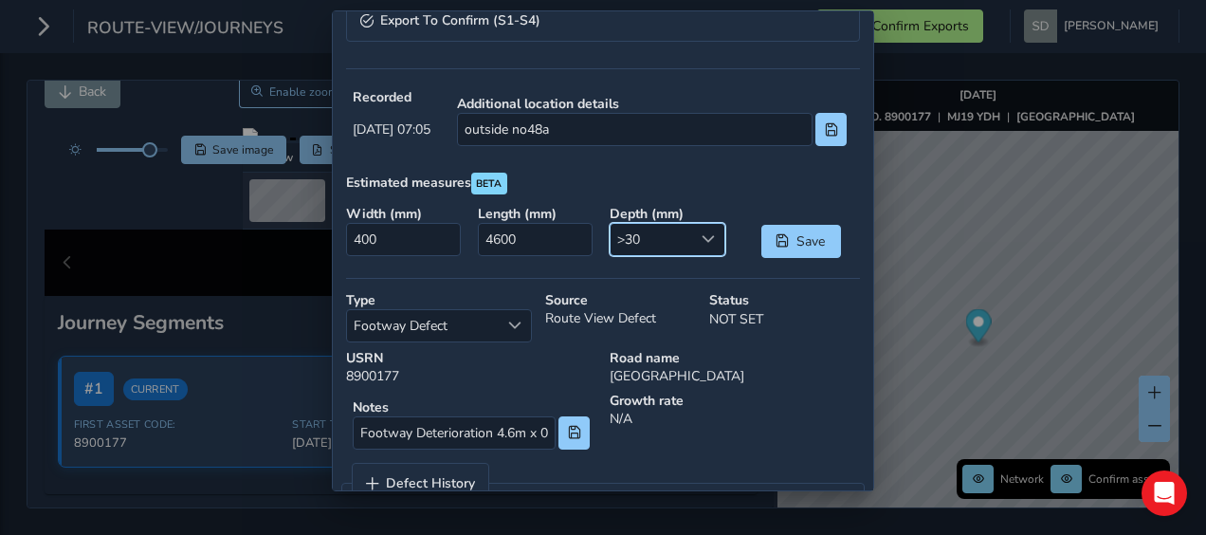
scroll to position [493, 0]
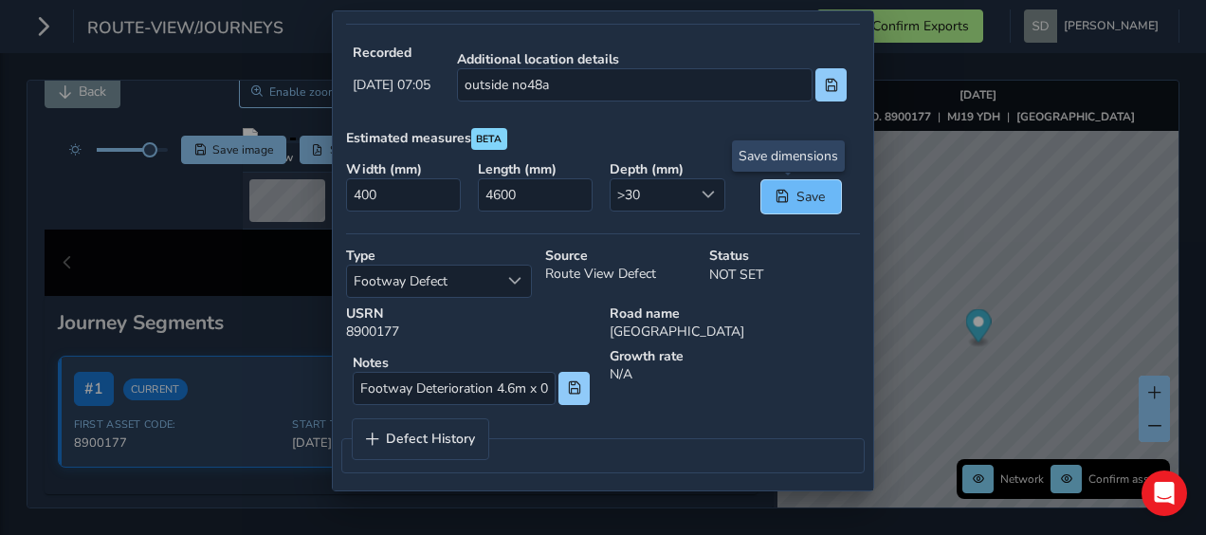
click at [781, 188] on button "Save" at bounding box center [802, 196] width 80 height 33
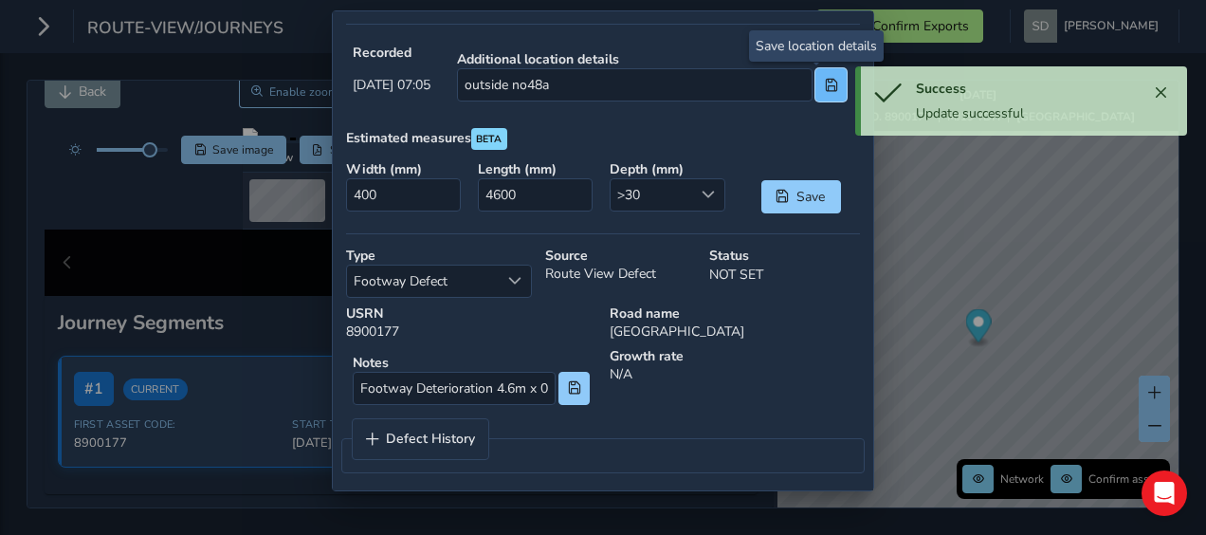
click at [825, 86] on span at bounding box center [831, 85] width 13 height 13
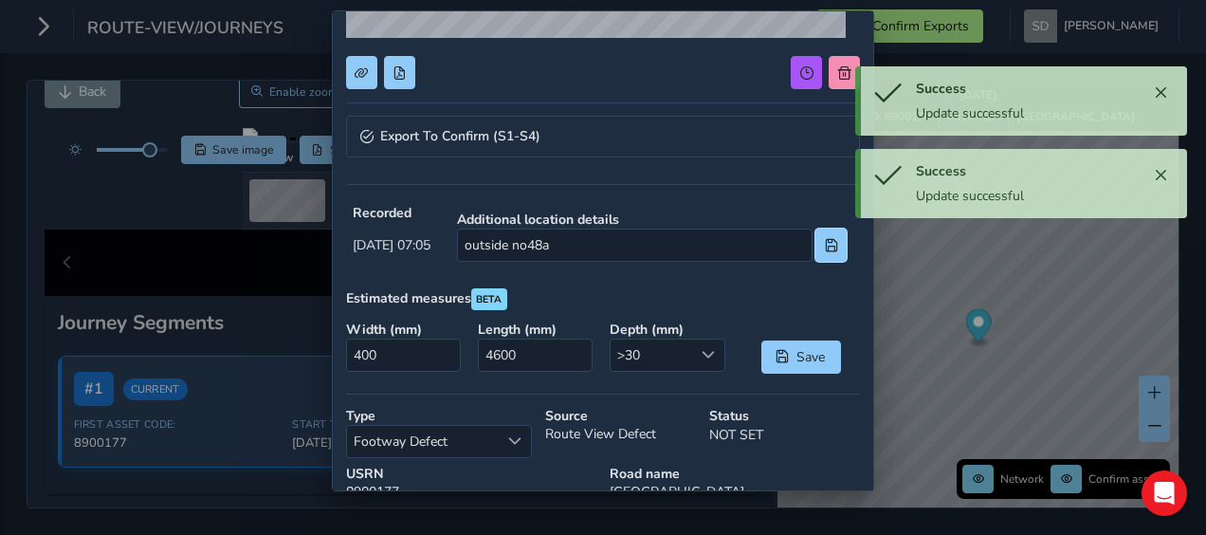
scroll to position [304, 0]
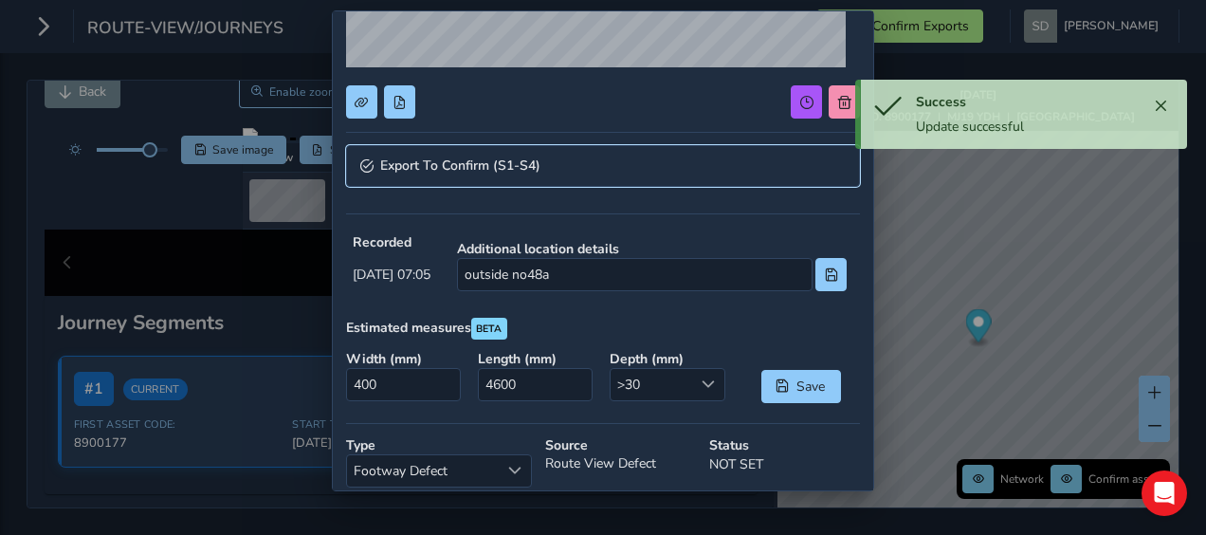
click at [380, 163] on span "Export To Confirm (S1-S4)" at bounding box center [460, 165] width 160 height 13
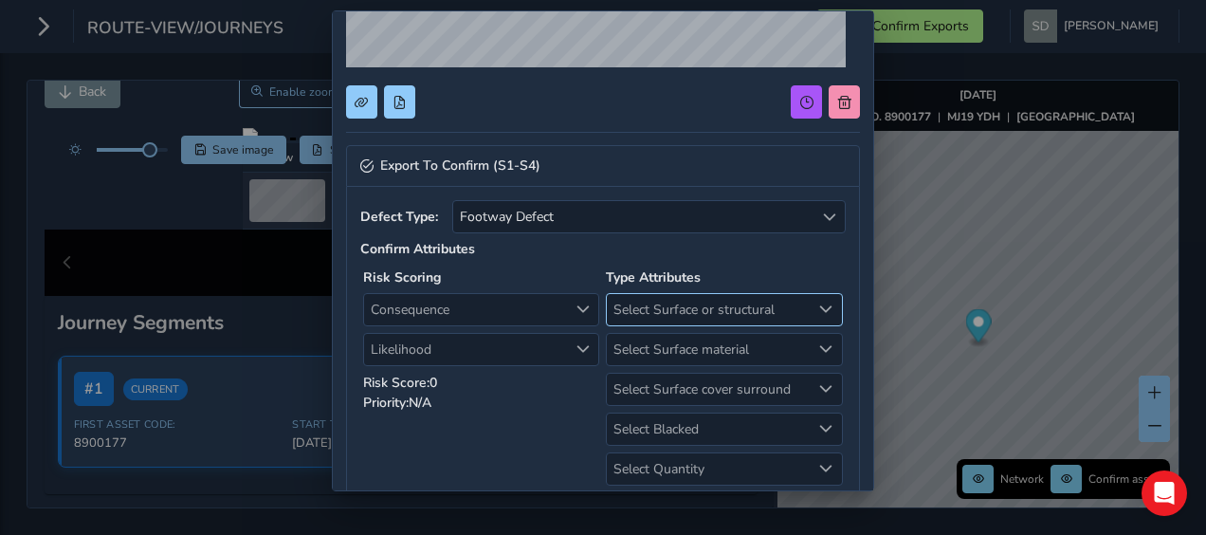
click at [742, 311] on span "Select Surface or structural" at bounding box center [708, 309] width 203 height 31
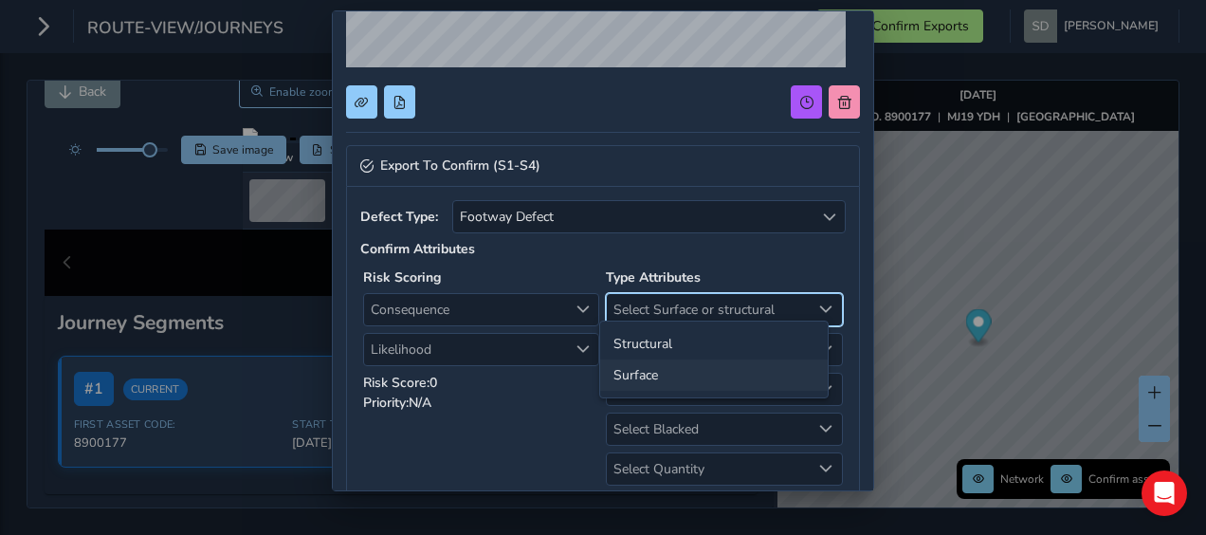
click at [683, 374] on li "Surface" at bounding box center [714, 374] width 228 height 31
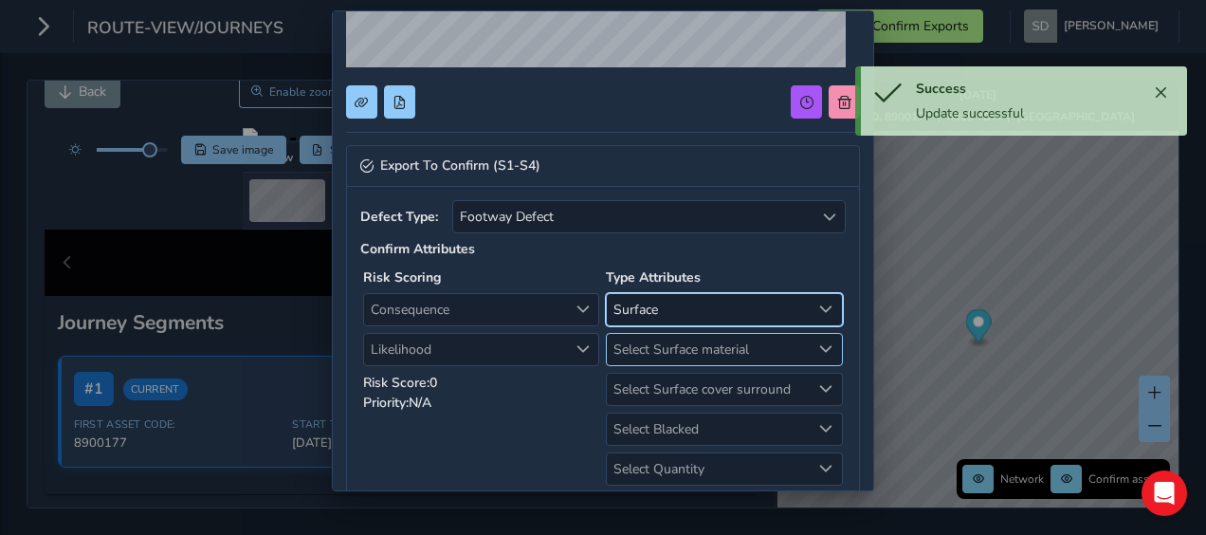
click at [737, 341] on span "Select Surface material" at bounding box center [708, 349] width 203 height 31
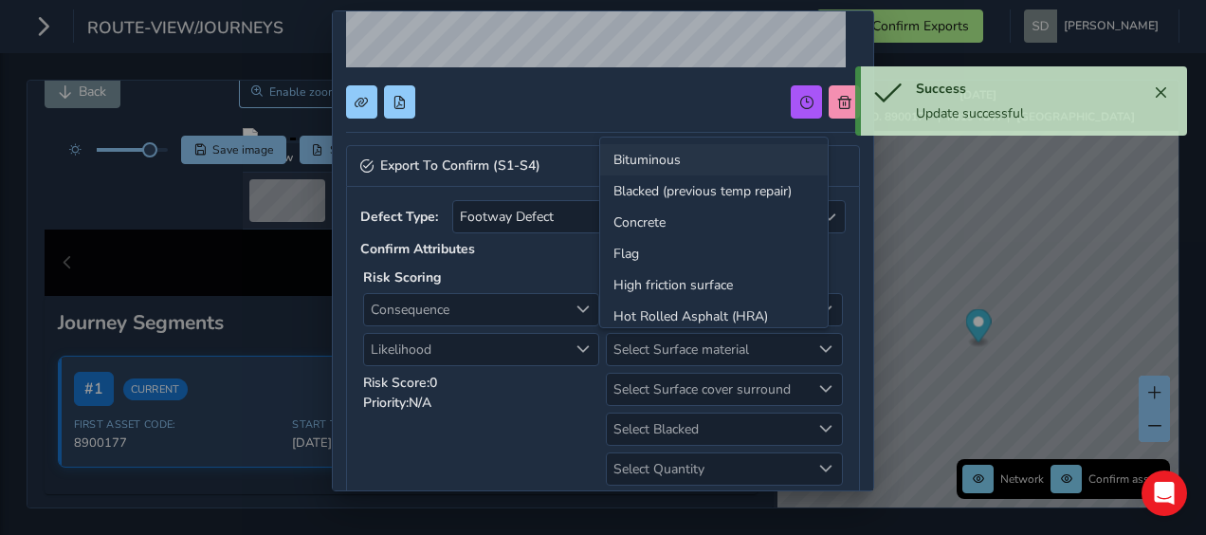
click at [648, 156] on li "Bituminous" at bounding box center [714, 159] width 228 height 31
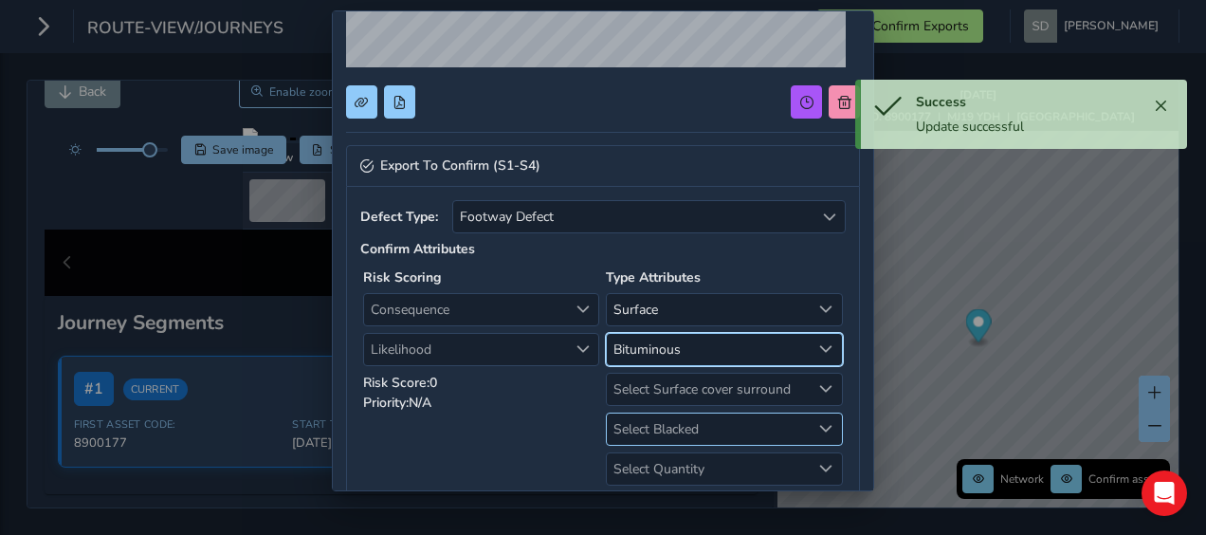
click at [723, 420] on span "Select Blacked" at bounding box center [708, 429] width 203 height 31
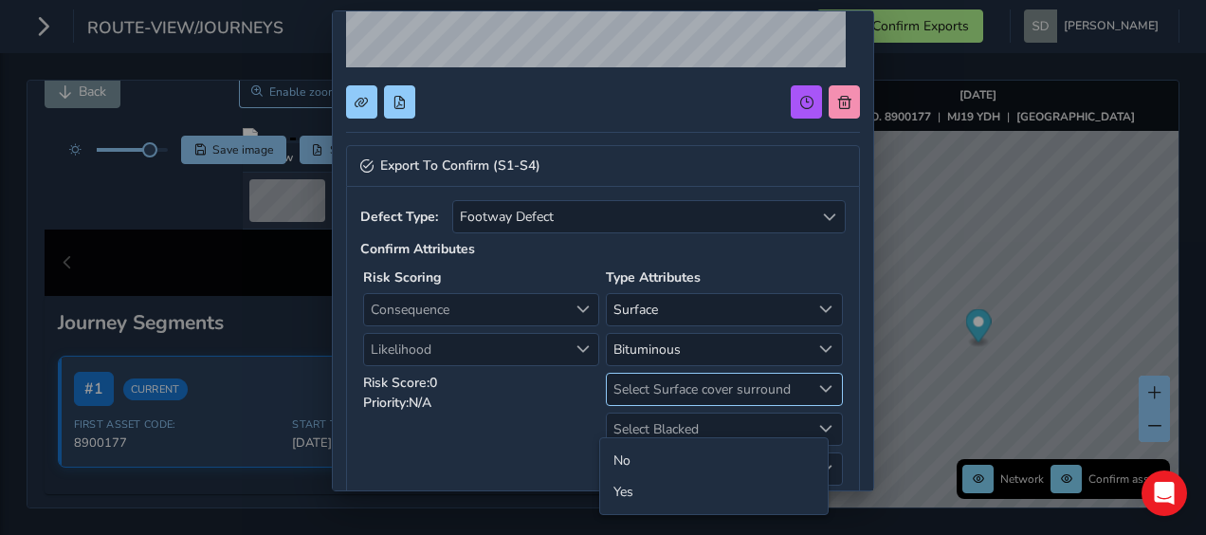
click at [723, 387] on span "Select Surface cover surround" at bounding box center [708, 389] width 203 height 31
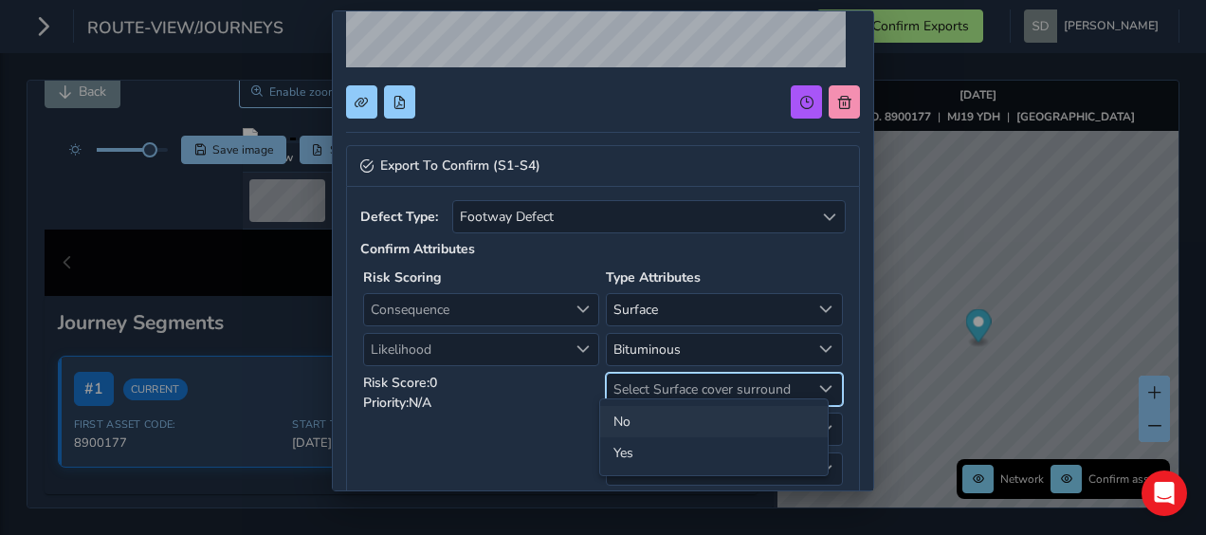
click at [638, 423] on li "No" at bounding box center [714, 421] width 228 height 31
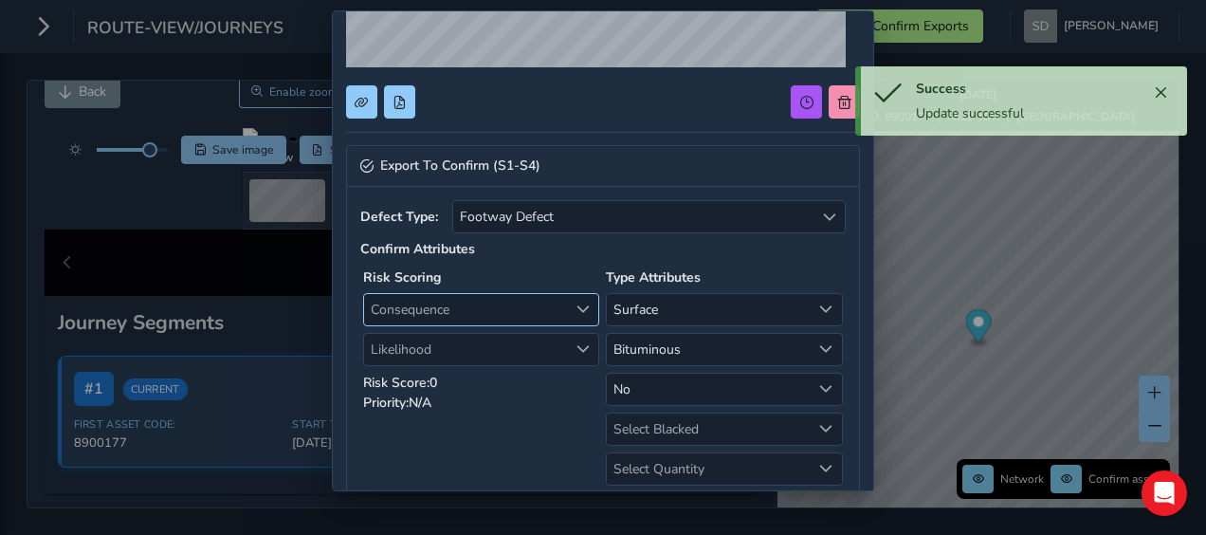
click at [568, 310] on div "Consequence" at bounding box center [583, 309] width 31 height 31
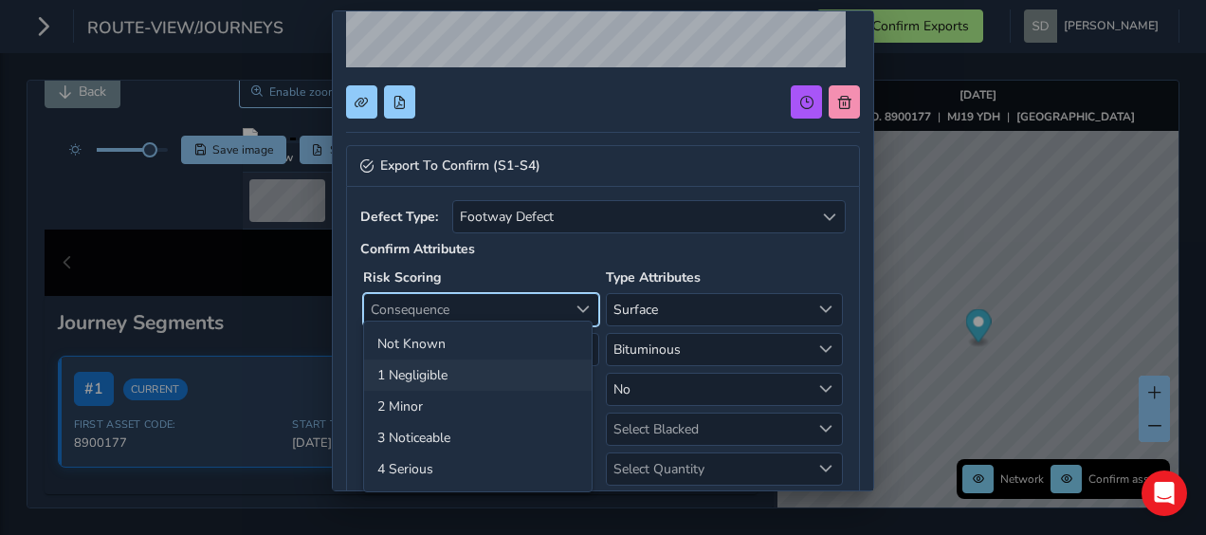
click at [514, 380] on li "1 Negligible" at bounding box center [478, 374] width 228 height 31
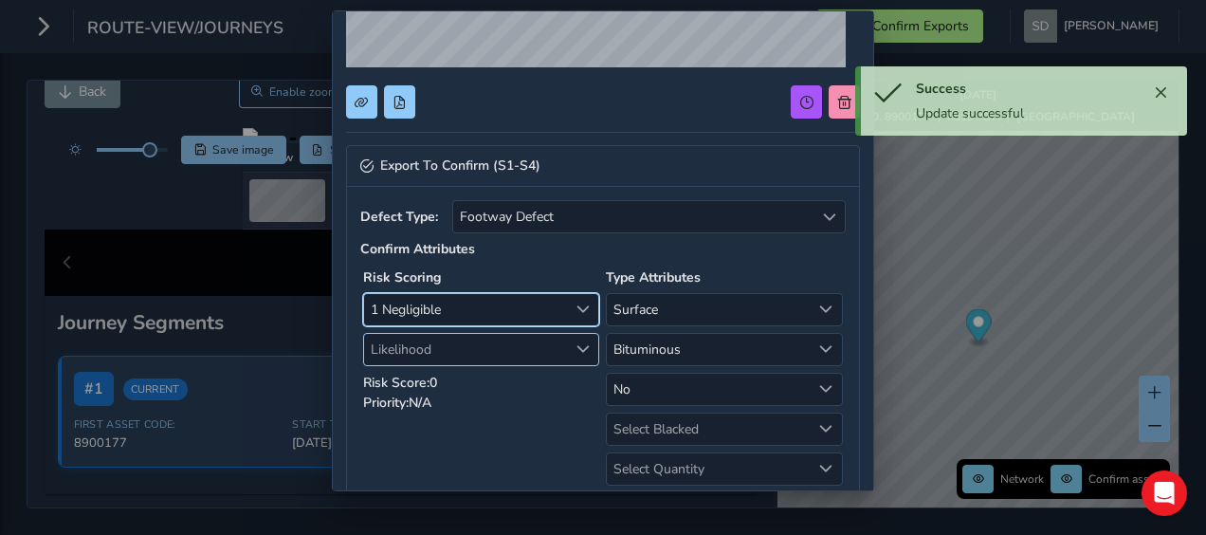
click at [577, 343] on span "Likelihood" at bounding box center [583, 348] width 13 height 13
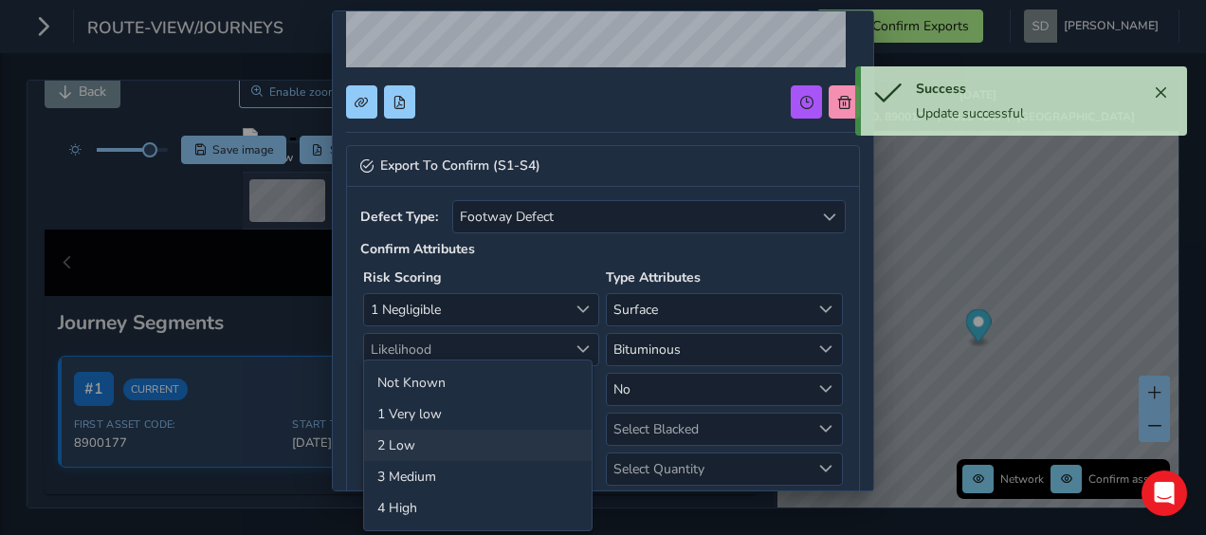
click at [426, 443] on li "2 Low" at bounding box center [478, 445] width 228 height 31
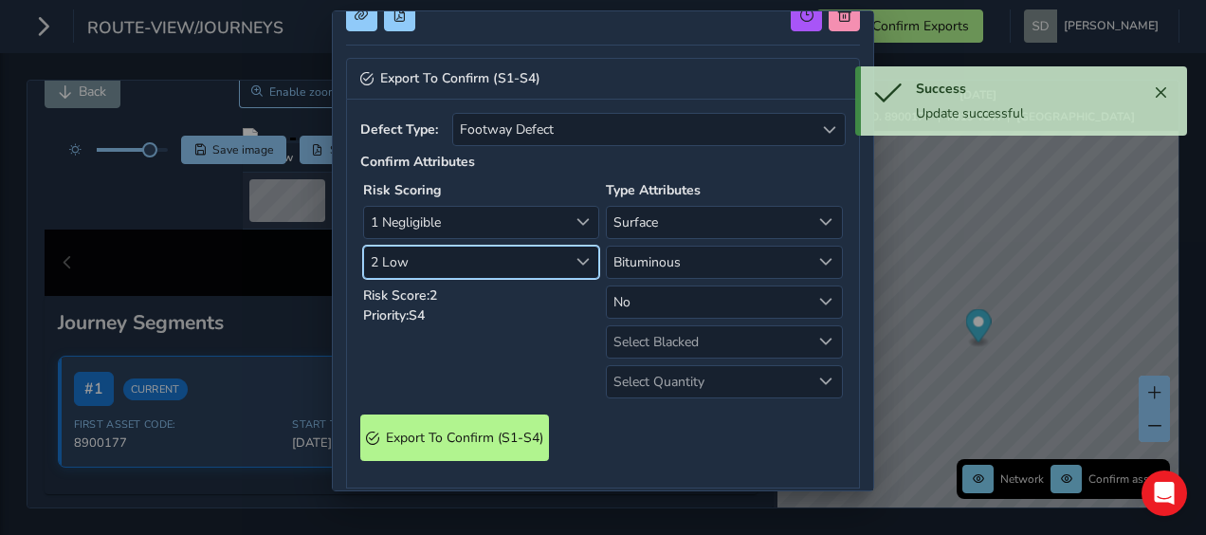
scroll to position [588, 0]
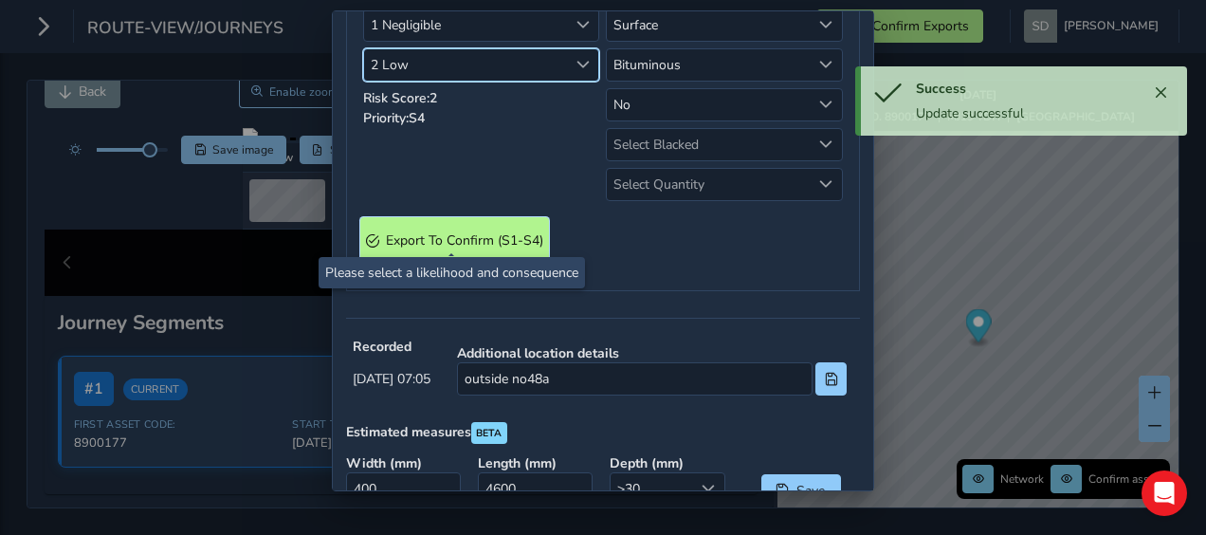
click at [441, 217] on S4\) "Export To Confirm (S1-S4)" at bounding box center [454, 240] width 189 height 46
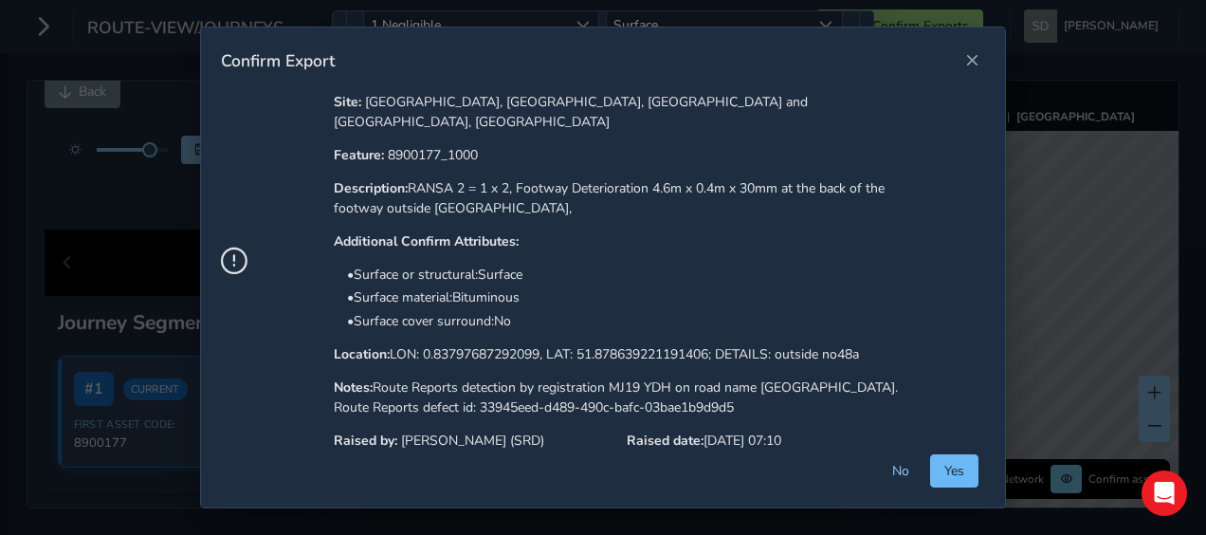
click at [963, 480] on span "Yes" at bounding box center [955, 471] width 20 height 18
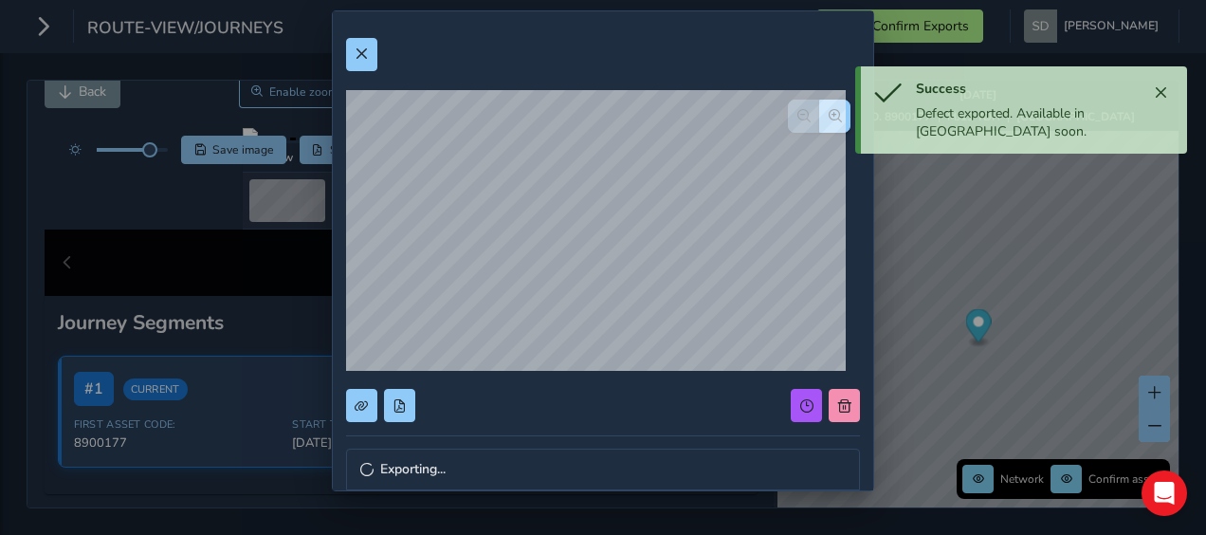
scroll to position [0, 0]
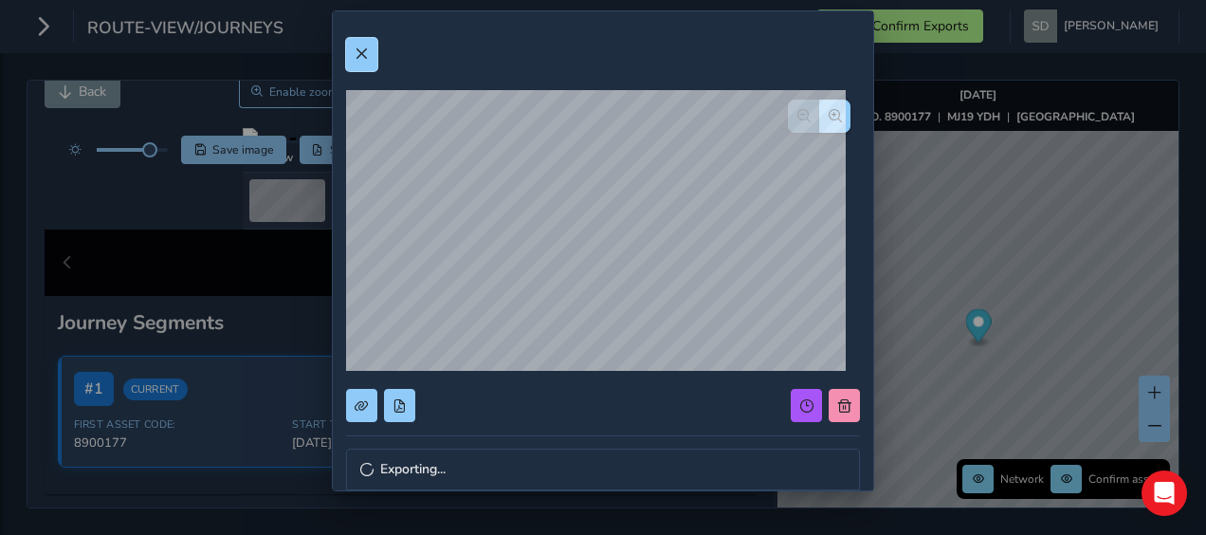
click at [370, 55] on button at bounding box center [361, 54] width 31 height 33
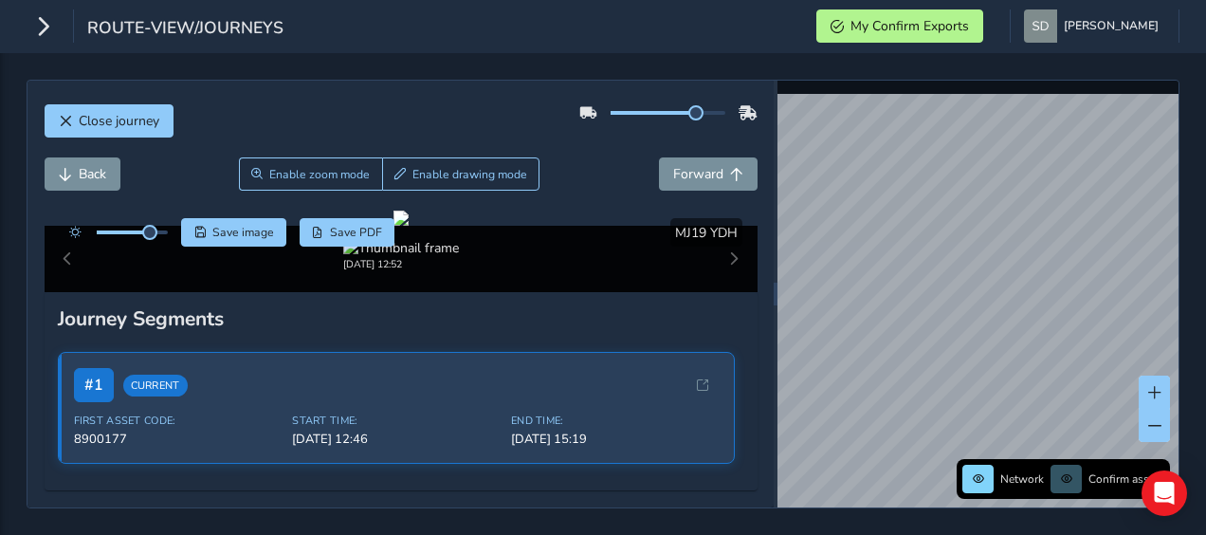
click at [958, 476] on div "Network Confirm assets" at bounding box center [978, 294] width 401 height 427
click at [766, 453] on div "Close journey Back Enable zoom mode Enable drawing mode Forward Click and Drag …" at bounding box center [603, 294] width 1153 height 429
click at [731, 489] on div "Close journey Back Enable zoom mode Enable drawing mode Forward Click and Drag …" at bounding box center [603, 294] width 1153 height 429
click at [745, 482] on div "Close journey Back Enable zoom mode Enable drawing mode Forward Click and Drag …" at bounding box center [603, 294] width 1153 height 429
click at [683, 506] on div "Close journey Back Enable zoom mode Enable drawing mode Forward Click and Drag …" at bounding box center [603, 294] width 1153 height 429
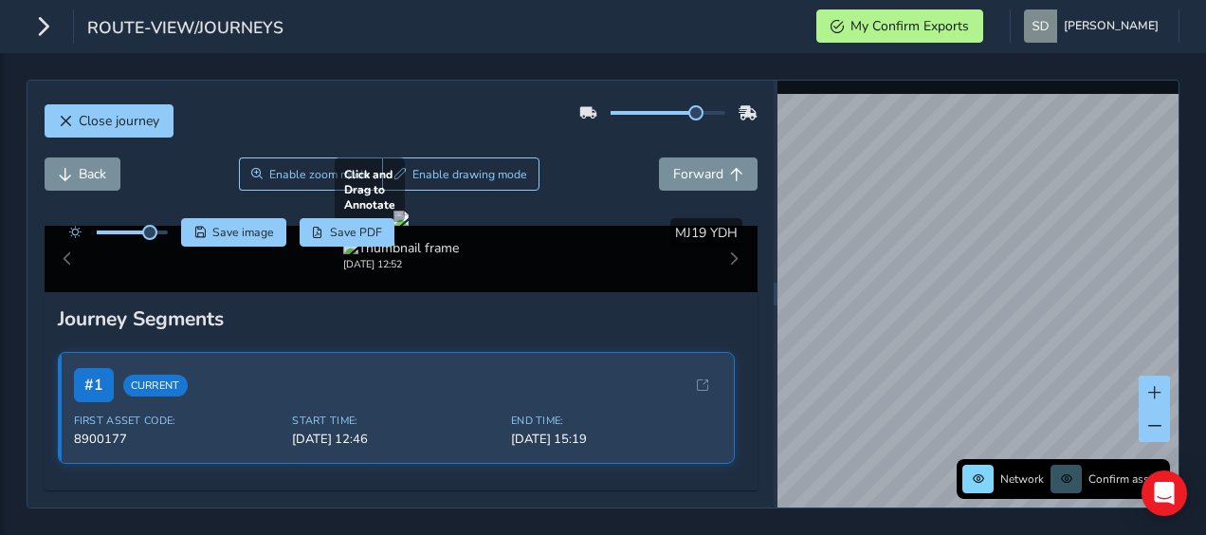
click at [678, 398] on div "Close journey Back Enable zoom mode Enable drawing mode Forward Click and Drag …" at bounding box center [603, 294] width 1153 height 429
click at [962, 522] on div "Close journey Back Enable zoom mode Enable drawing mode Forward Click and Drag …" at bounding box center [603, 294] width 1206 height 482
click at [1008, 507] on div "Close journey Back Enable zoom mode Enable drawing mode Forward Click and Drag …" at bounding box center [603, 294] width 1153 height 429
click at [944, 529] on div "Close journey Back Enable zoom mode Enable drawing mode Forward Click and Drag …" at bounding box center [603, 294] width 1206 height 482
click at [869, 534] on html "route-view/journeys My Confirm Exports [PERSON_NAME] Colour Scheme: Dark Dim Li…" at bounding box center [603, 267] width 1206 height 535
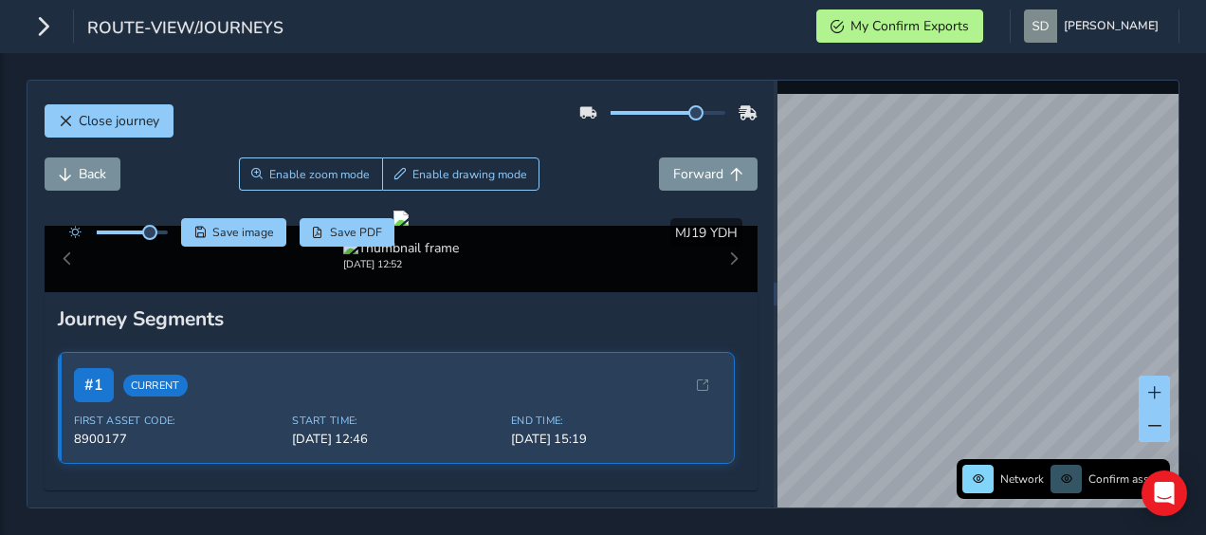
click at [900, 512] on div "Close journey Back Enable zoom mode Enable drawing mode Forward Click and Drag …" at bounding box center [603, 294] width 1206 height 482
click at [1169, 472] on body "route-view/journeys My Confirm Exports [PERSON_NAME] Colour Scheme: Dark Dim Li…" at bounding box center [603, 267] width 1206 height 535
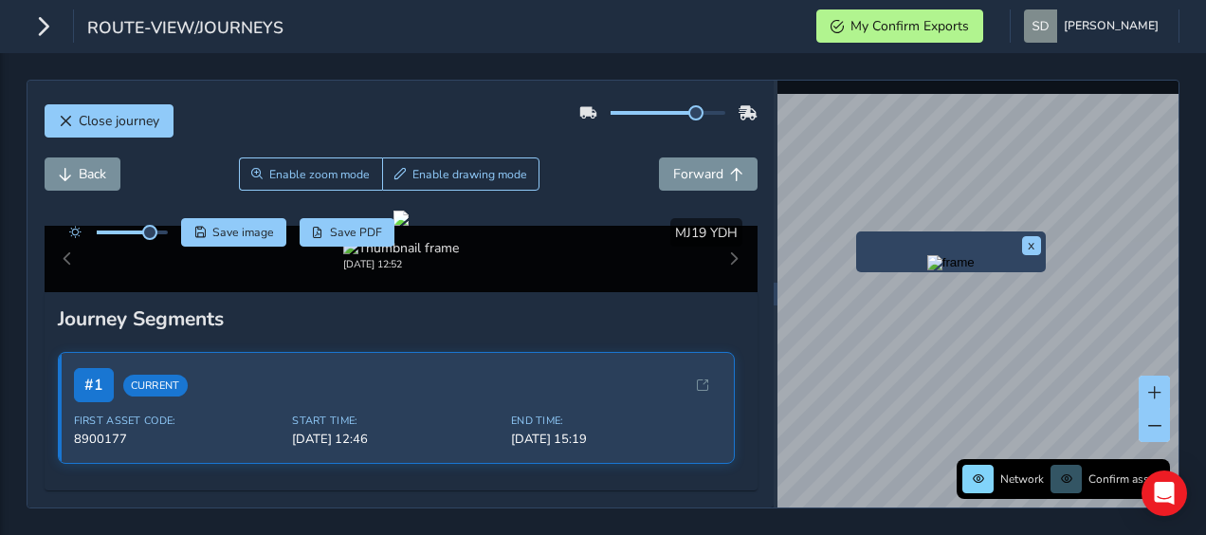
click at [928, 270] on img "Preview frame" at bounding box center [951, 262] width 47 height 15
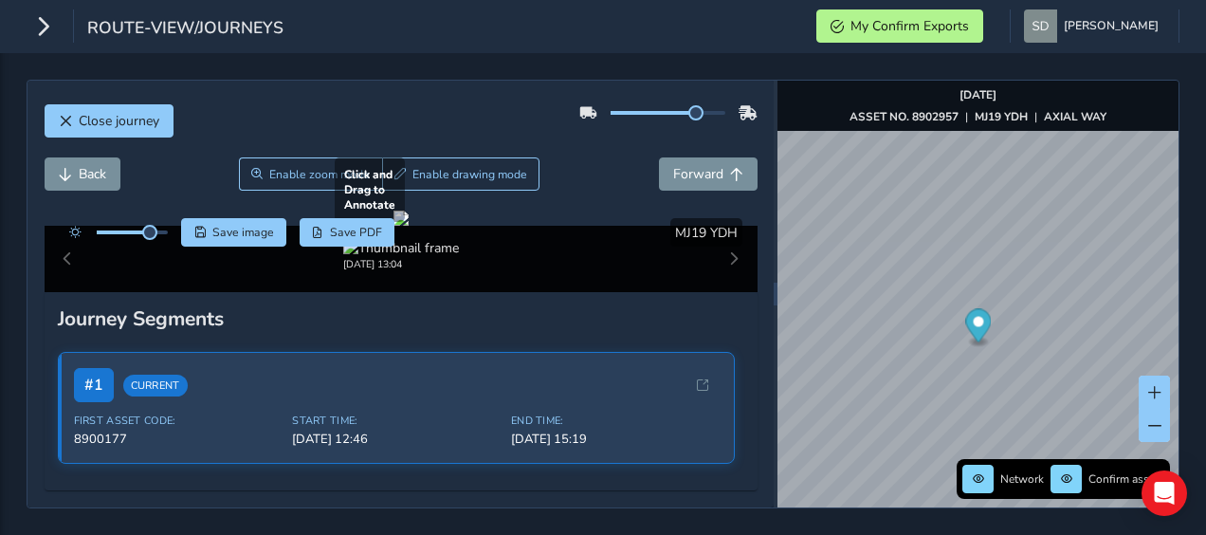
click at [394, 226] on div at bounding box center [401, 218] width 15 height 15
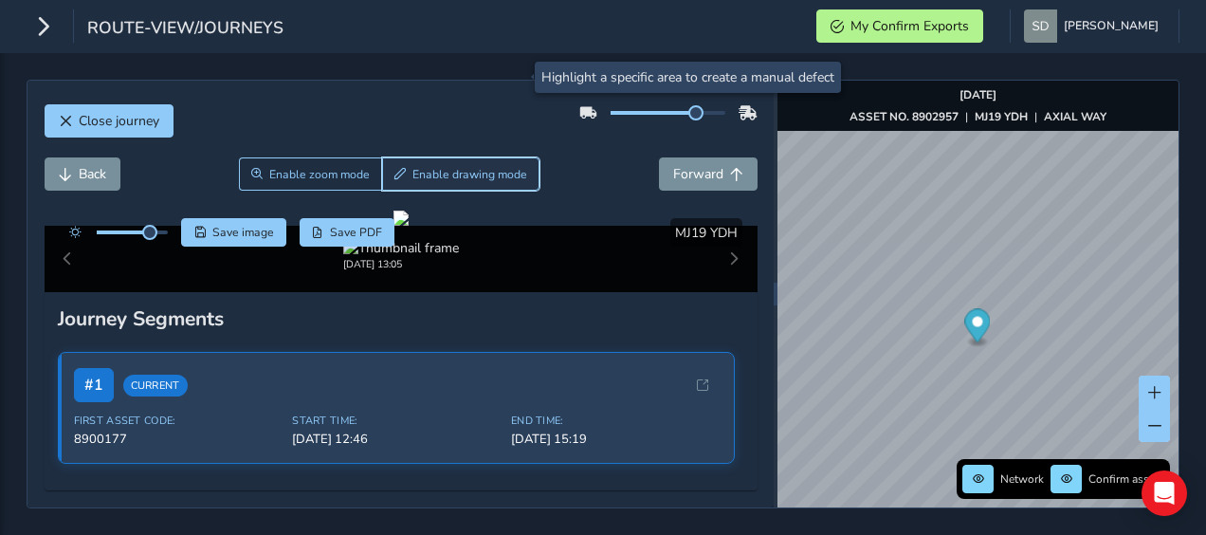
click at [497, 167] on span "Enable drawing mode" at bounding box center [470, 174] width 115 height 15
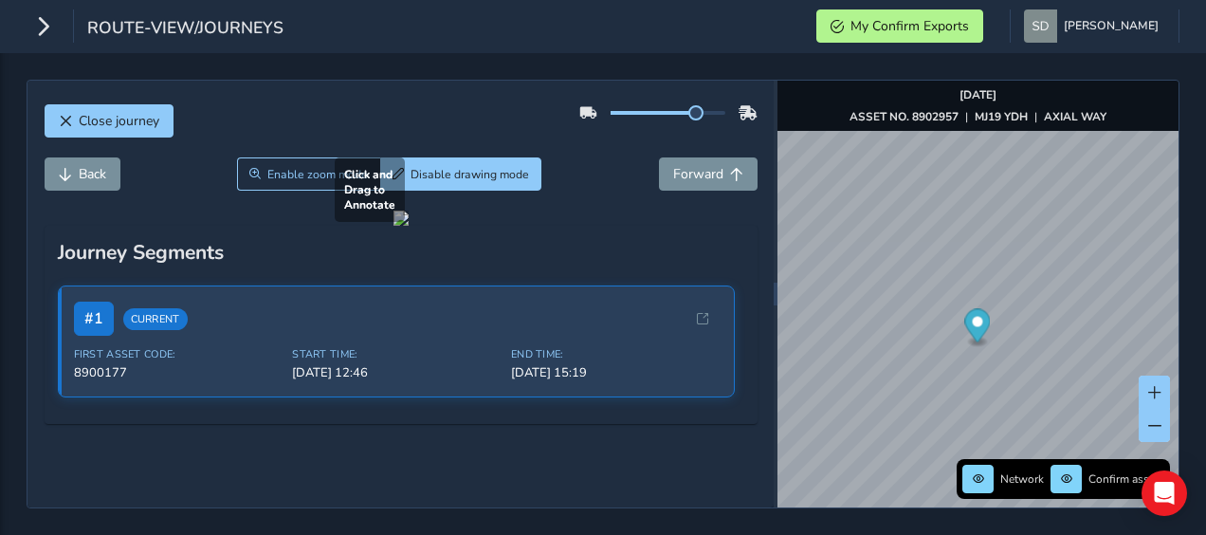
drag, startPoint x: 664, startPoint y: 216, endPoint x: 690, endPoint y: 256, distance: 47.9
click at [409, 226] on div at bounding box center [401, 218] width 15 height 15
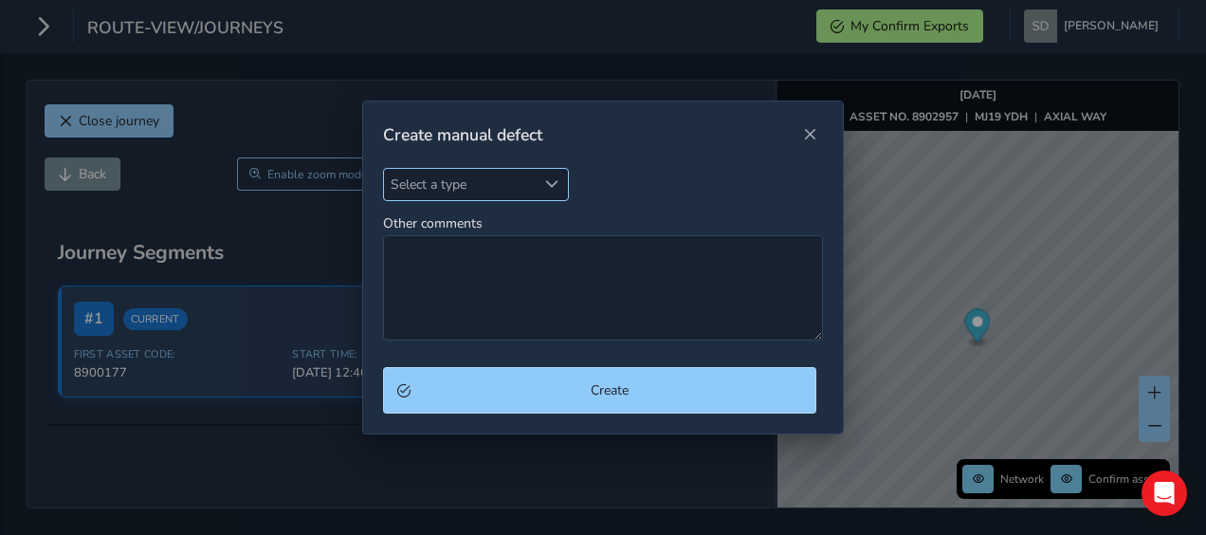
drag, startPoint x: 558, startPoint y: 185, endPoint x: 554, endPoint y: 197, distance: 12.9
click at [558, 186] on span "Select a type" at bounding box center [551, 183] width 13 height 13
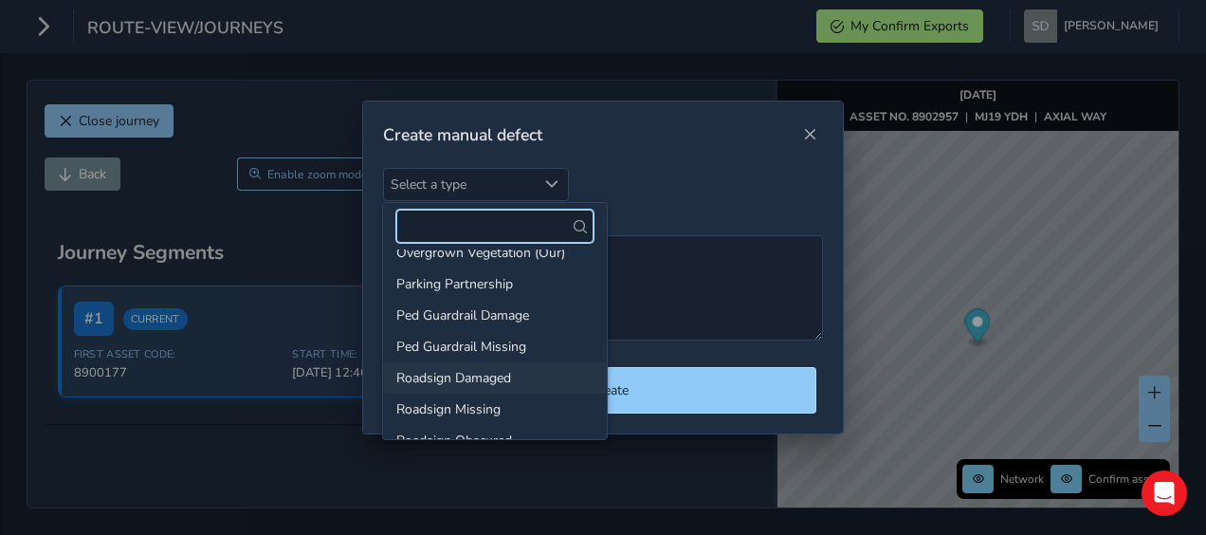
scroll to position [569, 0]
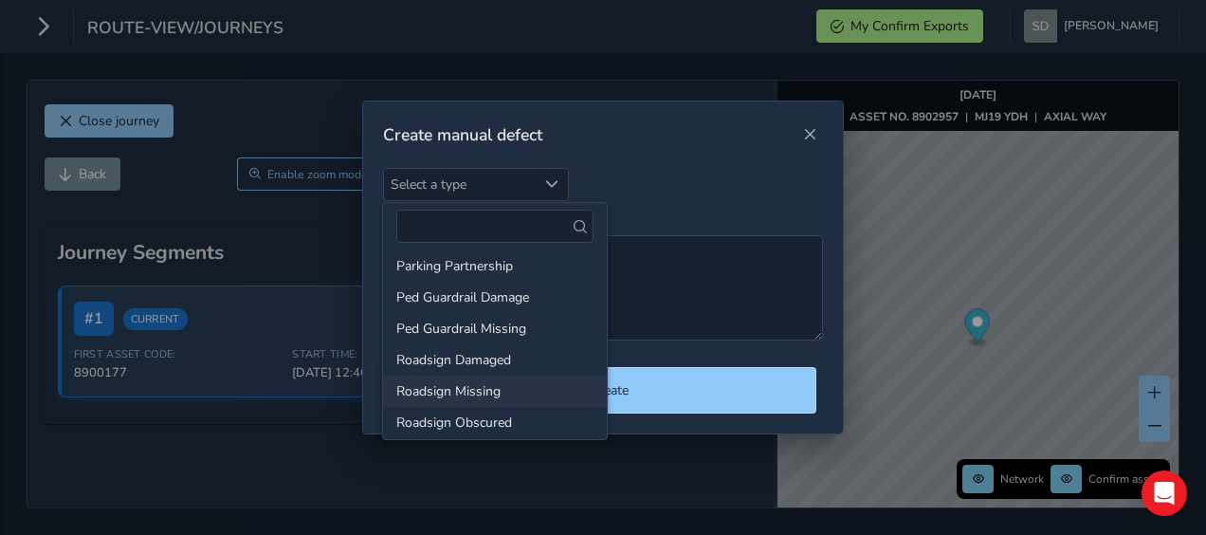
click at [451, 387] on li "Roadsign Missing" at bounding box center [495, 391] width 224 height 31
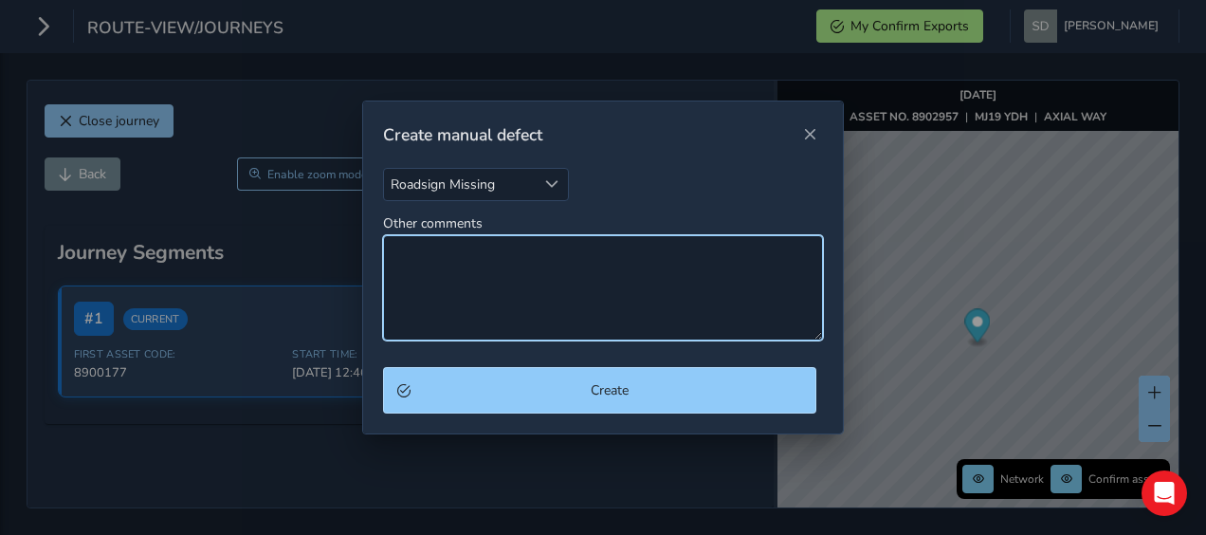
click at [415, 256] on textarea "Other comments" at bounding box center [603, 287] width 441 height 105
click at [442, 254] on textarea "Mini Roudabout Sign Missing" at bounding box center [603, 287] width 441 height 105
click at [590, 256] on textarea "Mini Roundabout Sign Missing" at bounding box center [603, 287] width 441 height 105
click at [736, 256] on textarea "Mini Roundabout Sign Missing on the Roundabout its self" at bounding box center [603, 287] width 441 height 105
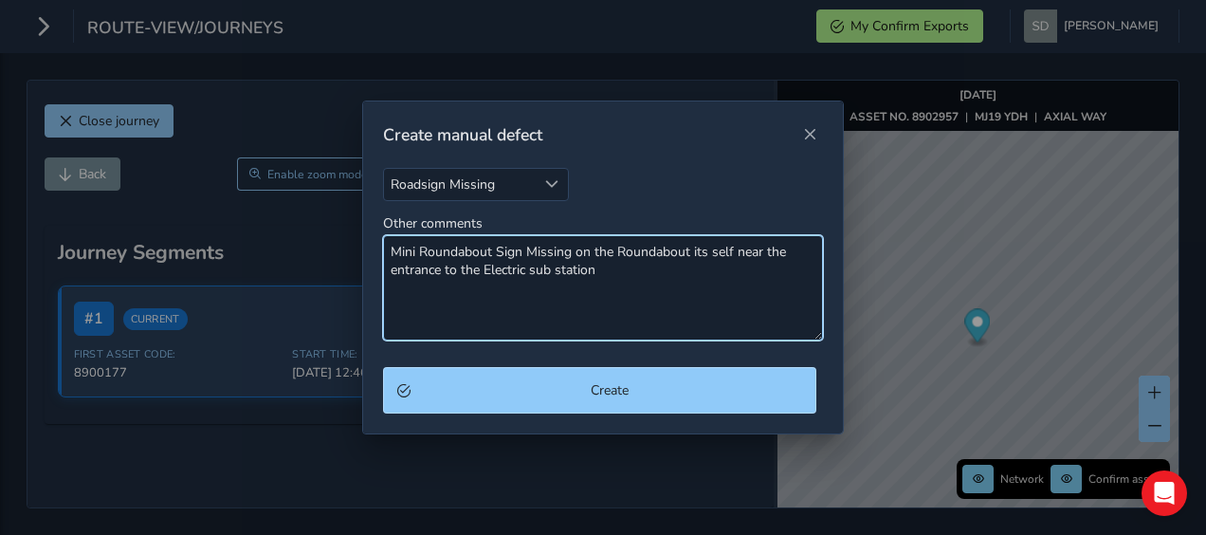
drag, startPoint x: 734, startPoint y: 255, endPoint x: 772, endPoint y: 283, distance: 46.9
click at [772, 283] on textarea "Mini Roundabout Sign Missing on the Roundabout its self near the entrance to th…" at bounding box center [603, 287] width 441 height 105
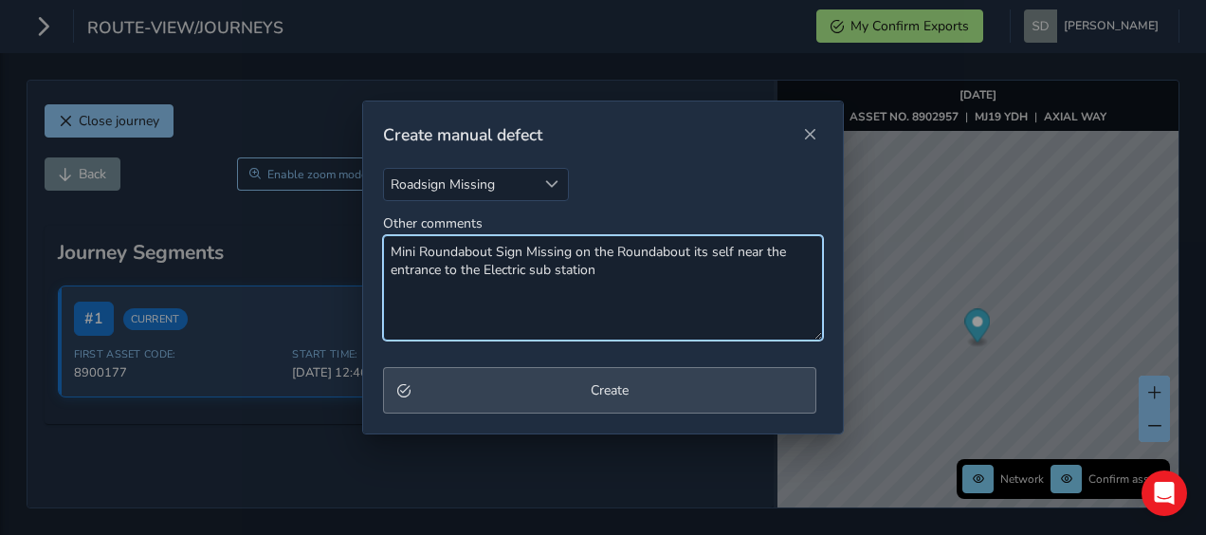
type textarea "Mini Roundabout Sign Missing on the Roundabout its self near the entrance to th…"
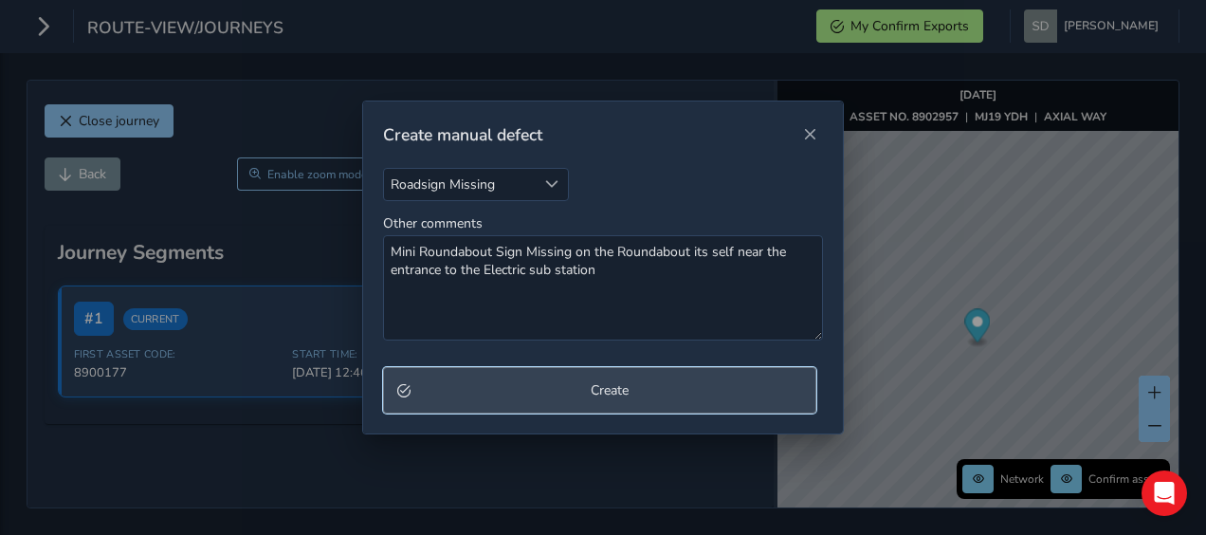
click at [660, 387] on span "Create" at bounding box center [610, 390] width 386 height 18
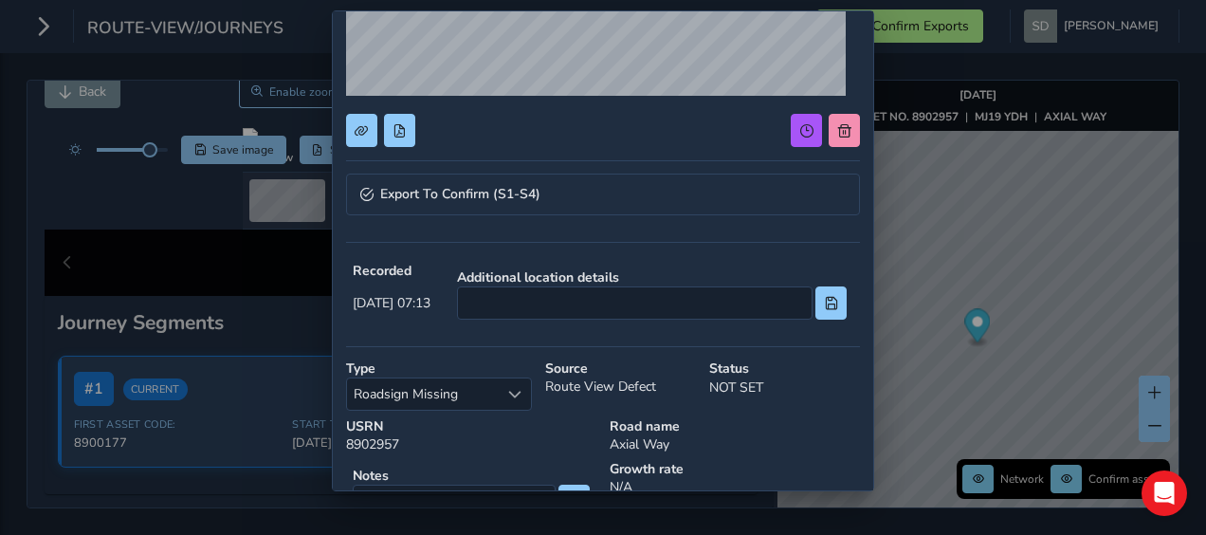
scroll to position [285, 0]
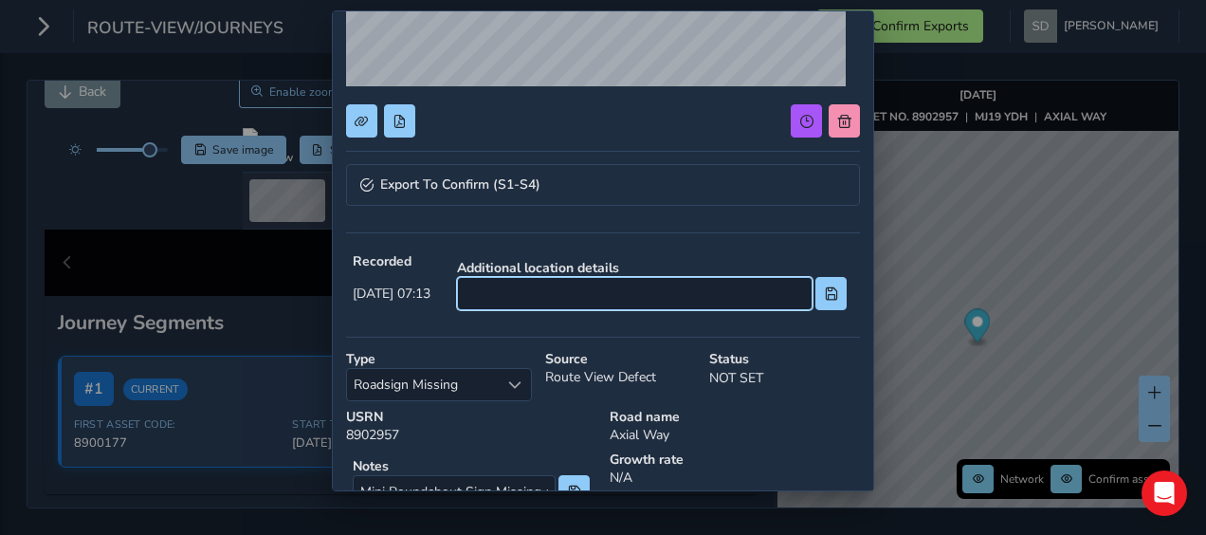
click at [592, 293] on input at bounding box center [635, 293] width 356 height 33
paste input "near the entrance to the [GEOGRAPHIC_DATA]"
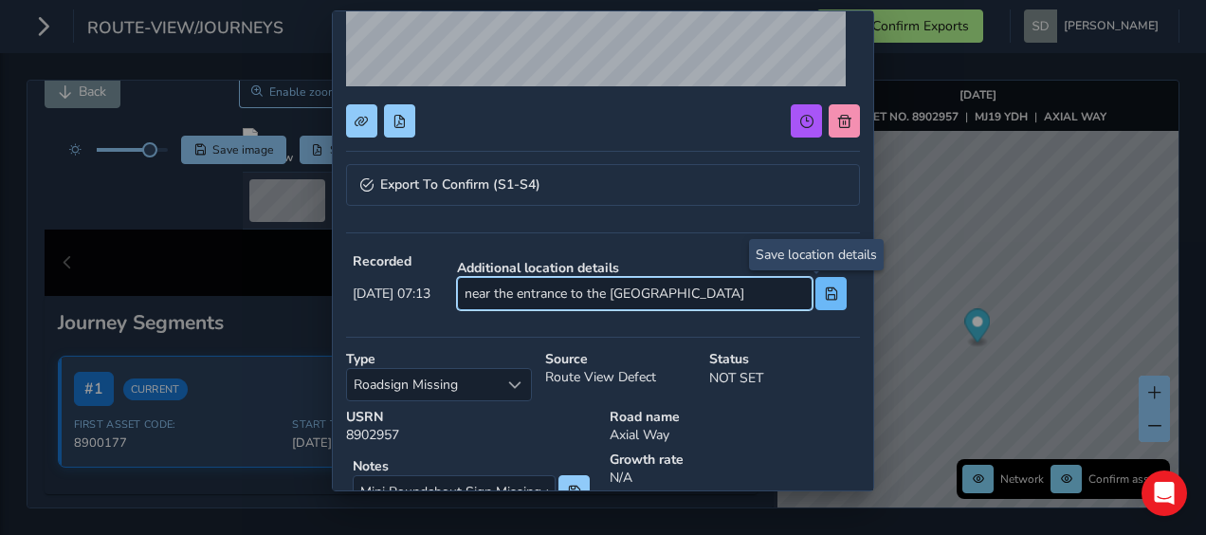
type input "near the entrance to the [GEOGRAPHIC_DATA]"
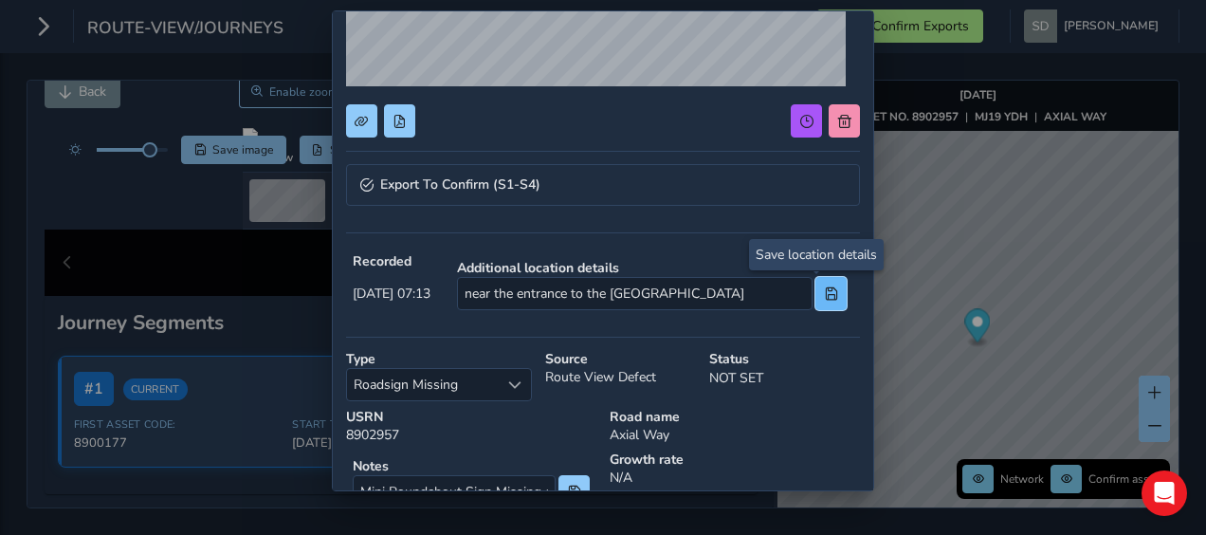
click at [825, 296] on span at bounding box center [831, 293] width 13 height 13
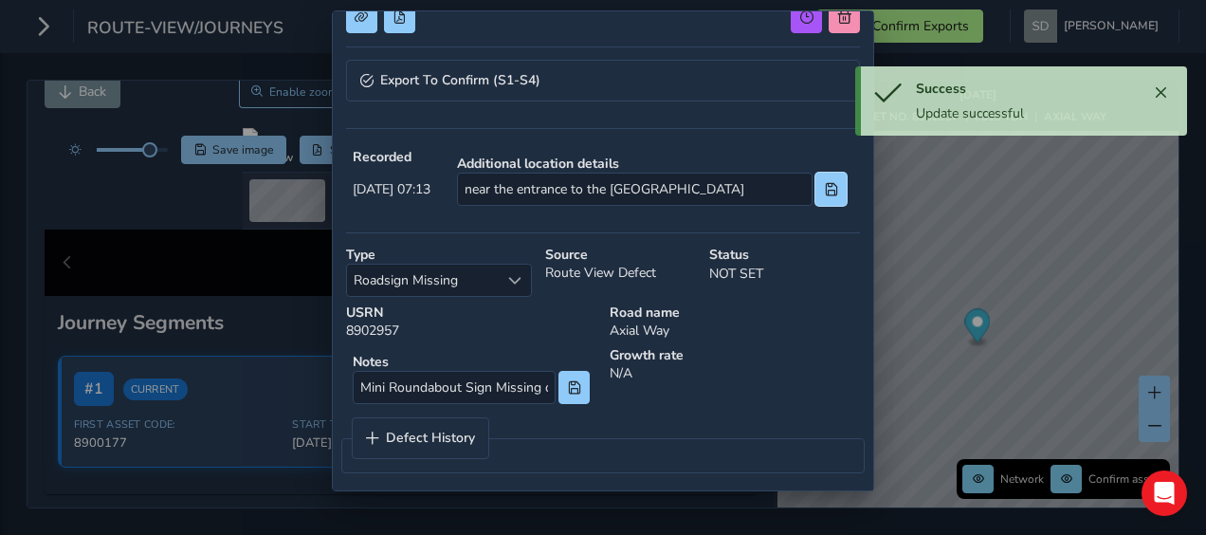
scroll to position [389, 0]
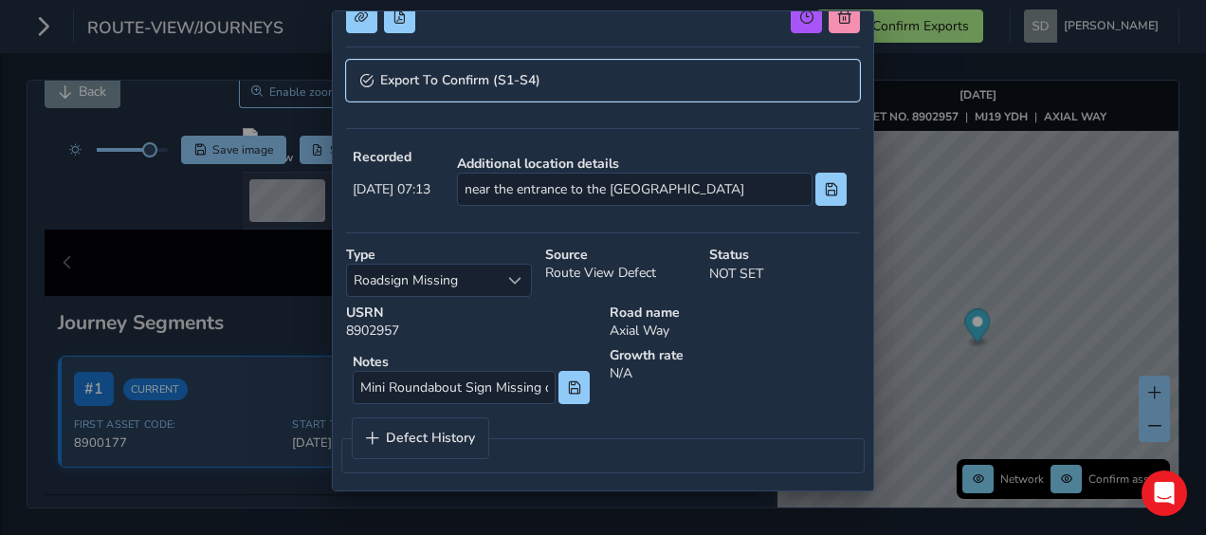
click at [446, 74] on span "Export To Confirm (S1-S4)" at bounding box center [460, 80] width 160 height 13
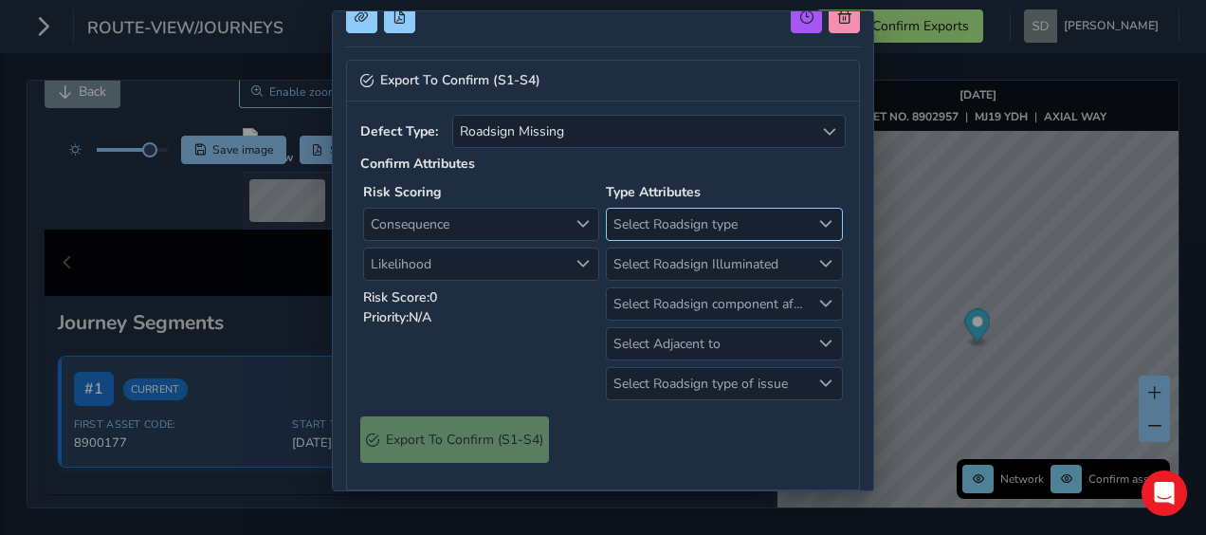
click at [689, 219] on span "Select Roadsign type" at bounding box center [708, 224] width 203 height 31
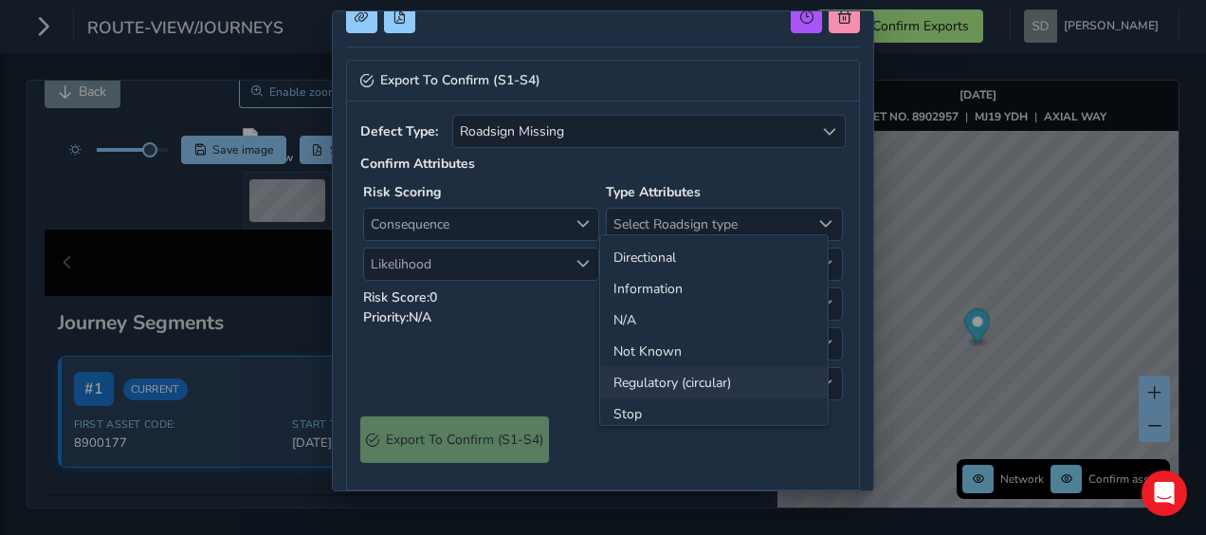
click at [724, 382] on li "Regulatory (circular)" at bounding box center [714, 382] width 228 height 31
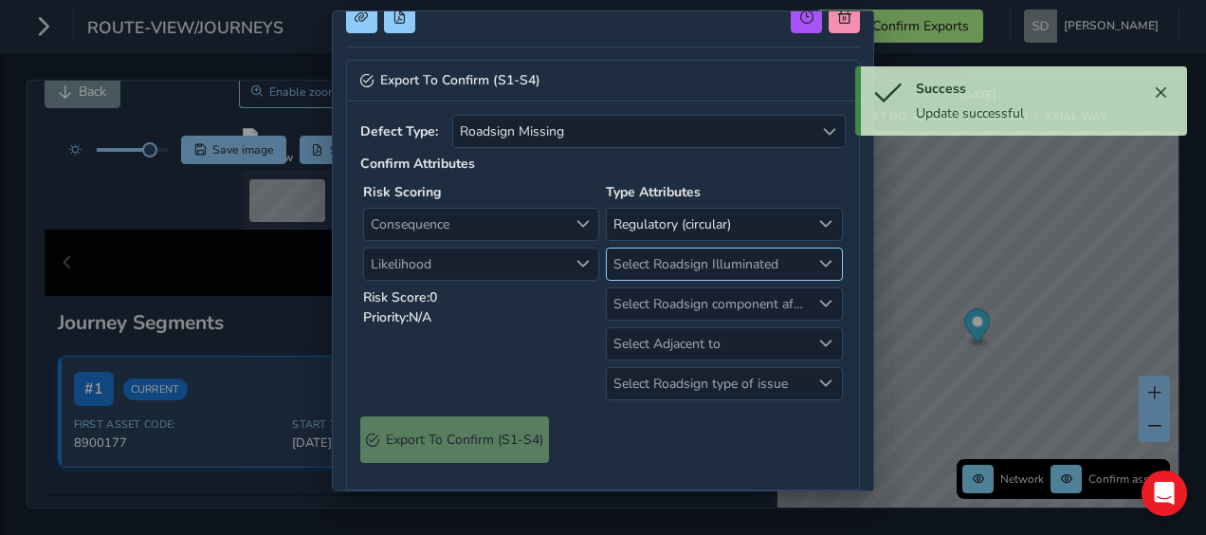
click at [709, 259] on span "Select Roadsign Illuminated" at bounding box center [708, 264] width 203 height 31
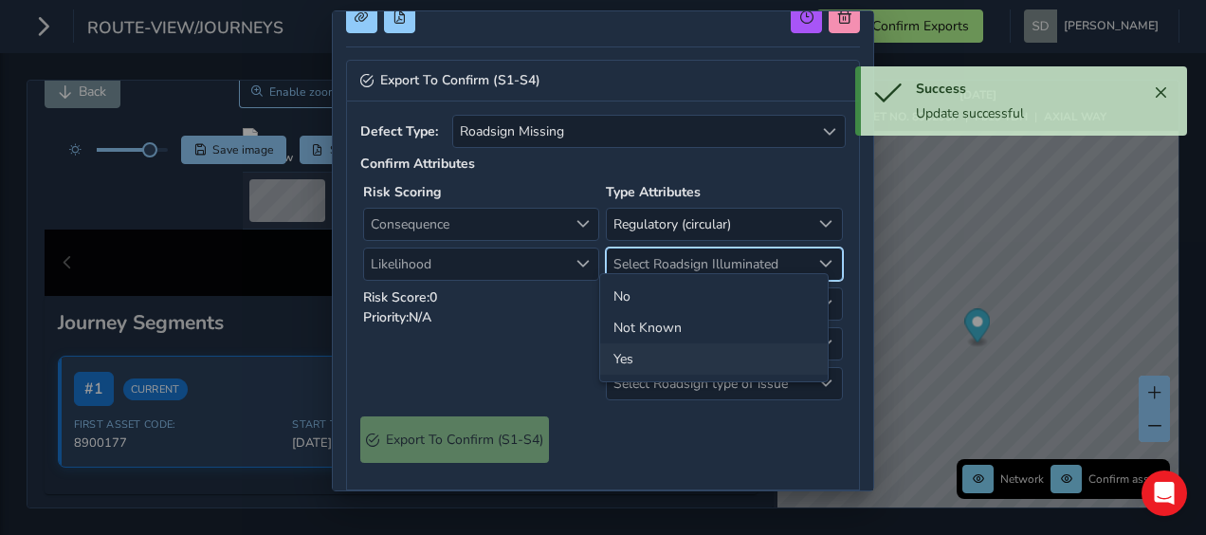
click at [617, 360] on li "Yes" at bounding box center [714, 358] width 228 height 31
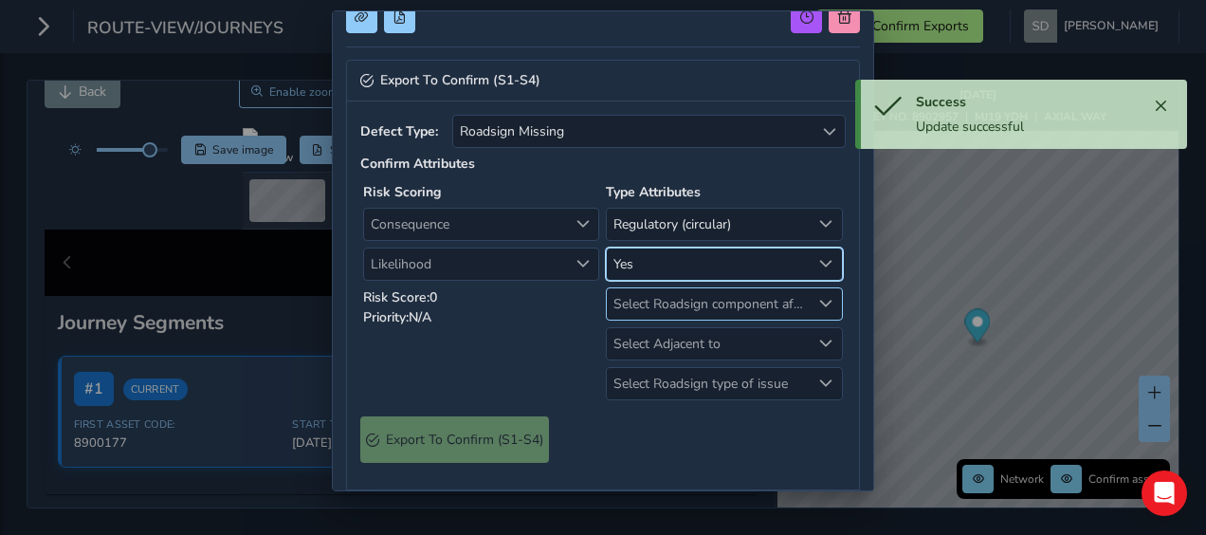
click at [734, 304] on span "Select Roadsign component affected" at bounding box center [708, 303] width 203 height 31
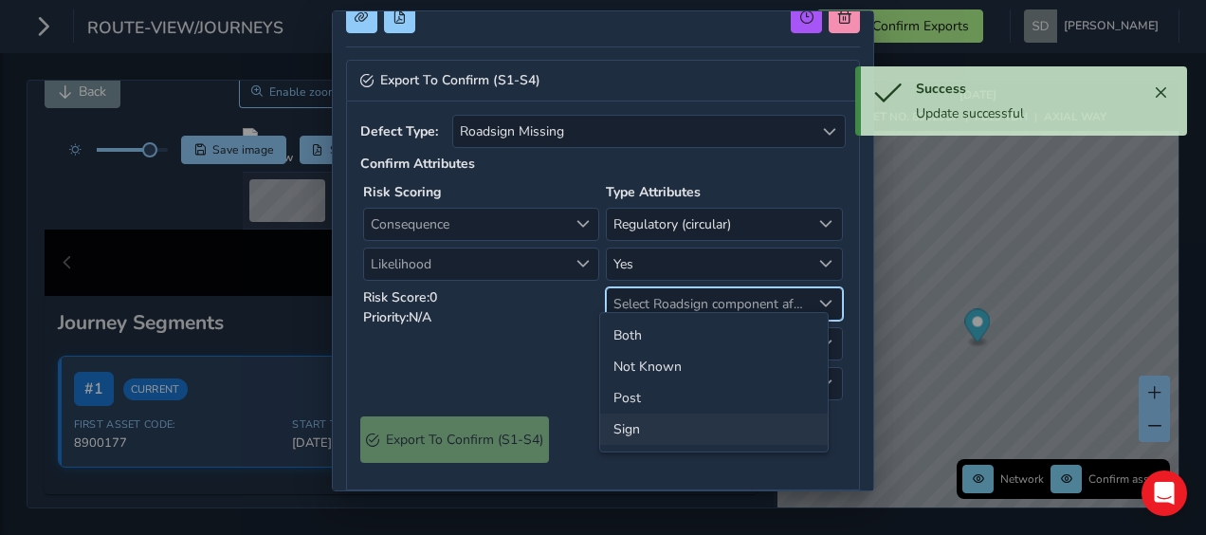
click at [627, 425] on li "Sign" at bounding box center [714, 429] width 228 height 31
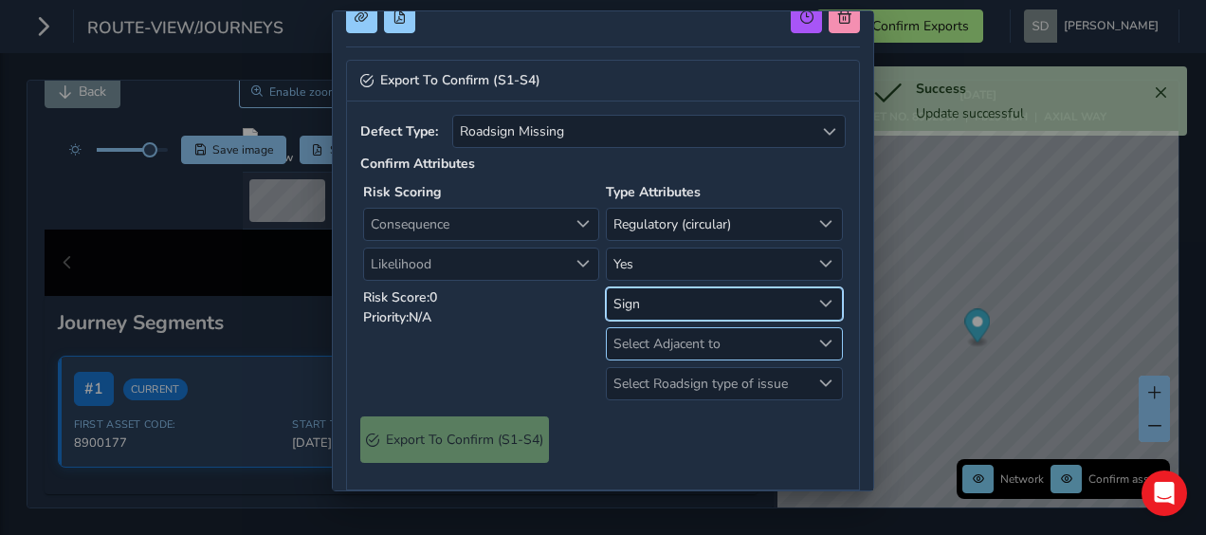
click at [721, 337] on span "Select Adjacent to" at bounding box center [708, 343] width 203 height 31
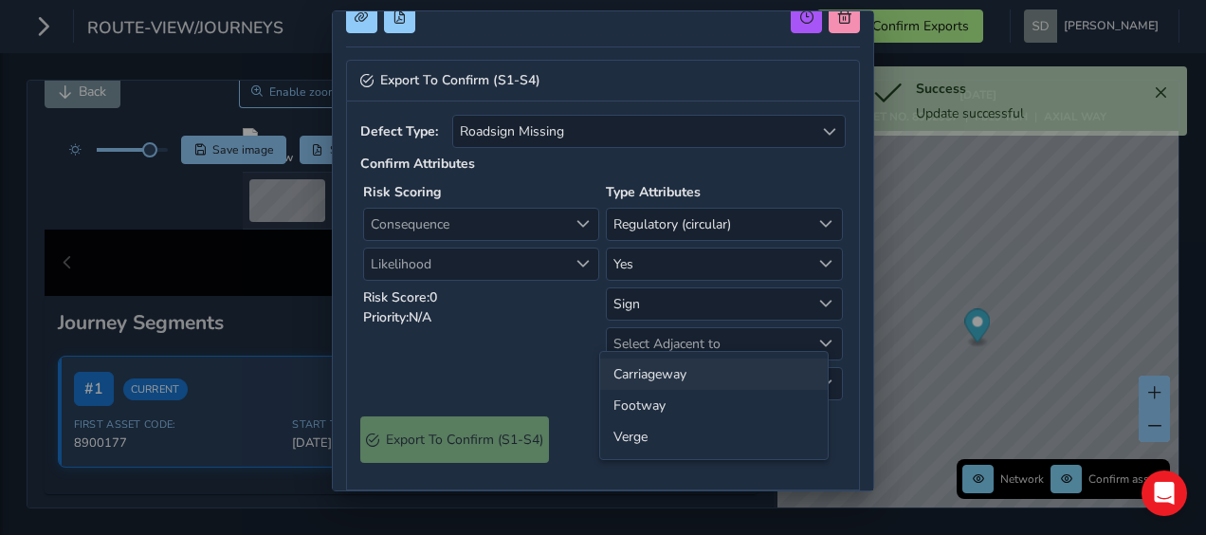
click at [689, 372] on li "Carriageway" at bounding box center [714, 374] width 228 height 31
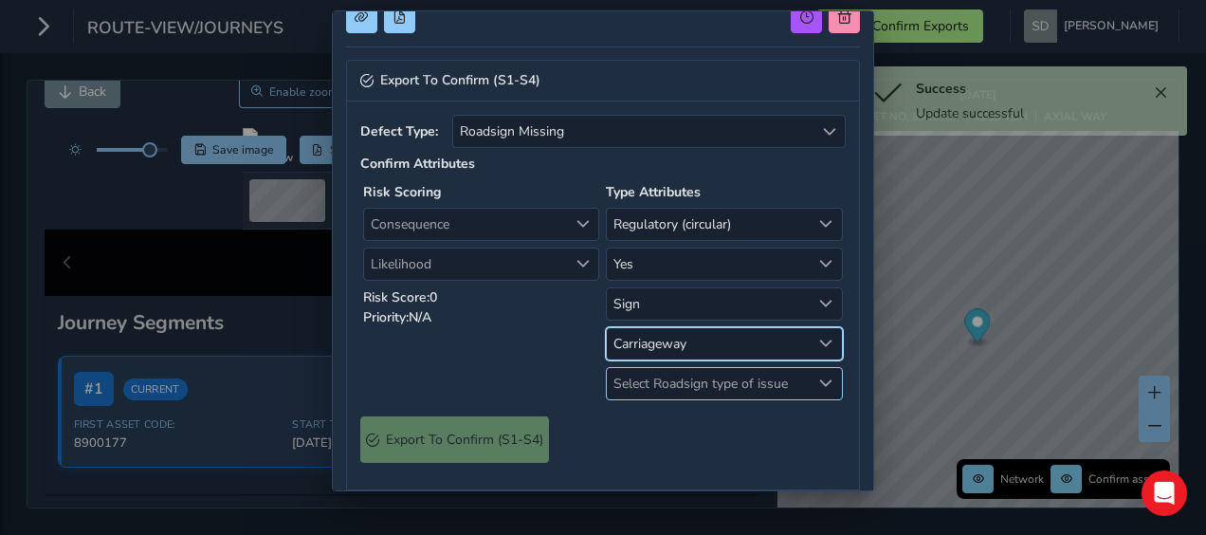
click at [673, 376] on span "Select Roadsign type of issue" at bounding box center [708, 383] width 203 height 31
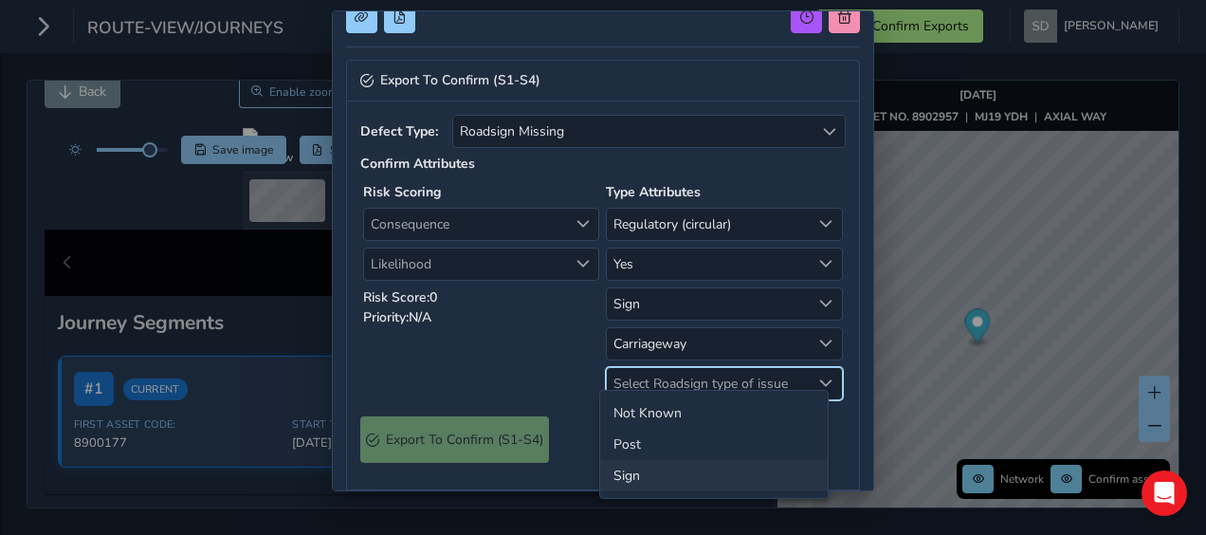
click at [630, 475] on li "Sign" at bounding box center [714, 475] width 228 height 31
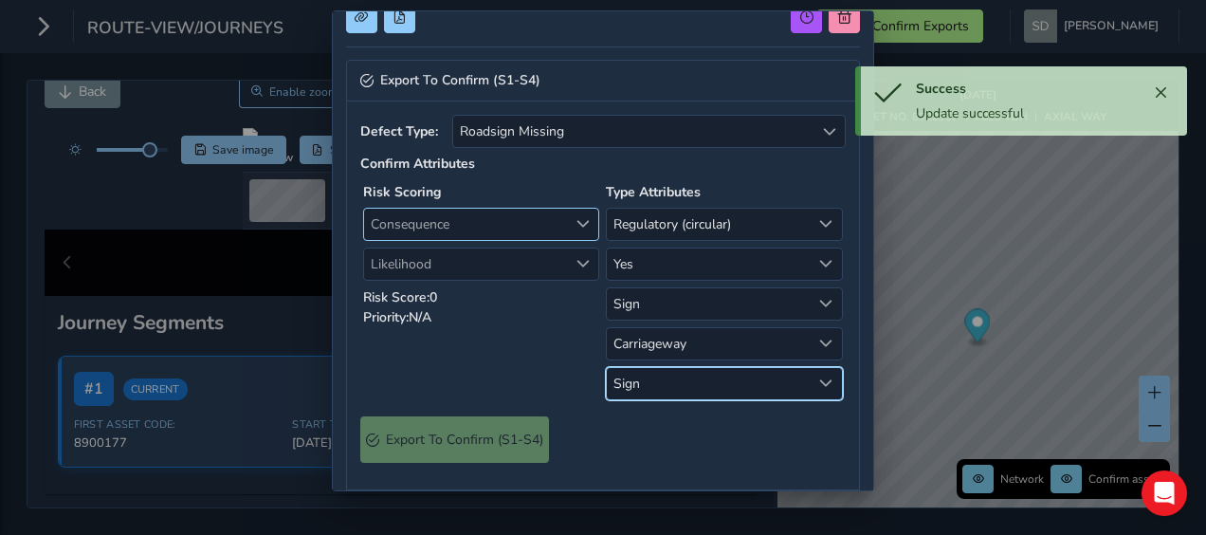
click at [577, 219] on span "Consequence" at bounding box center [583, 223] width 13 height 13
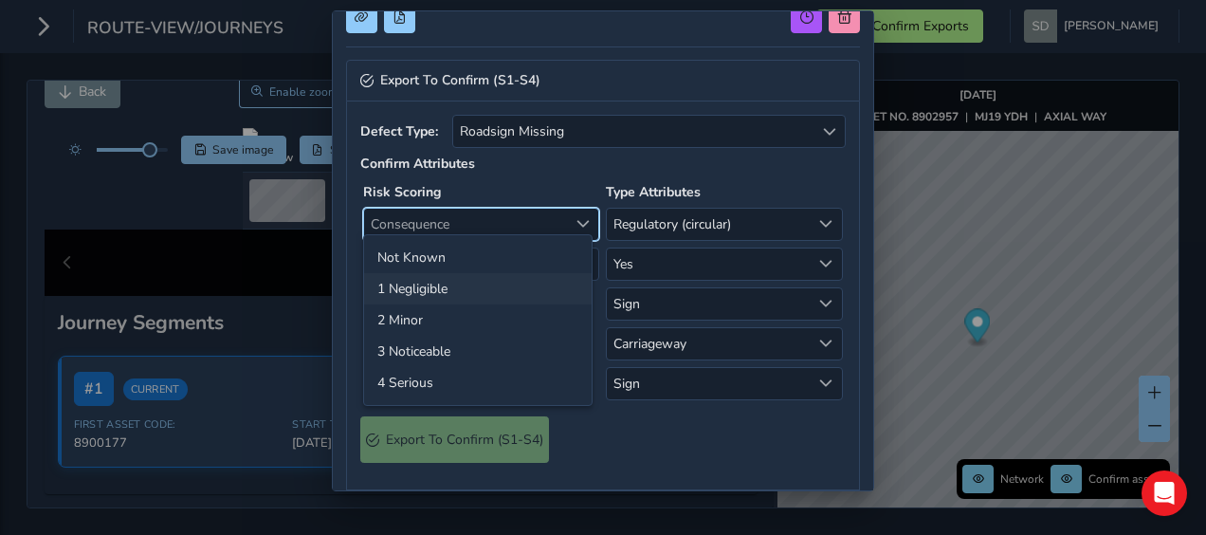
click at [478, 288] on li "1 Negligible" at bounding box center [478, 288] width 228 height 31
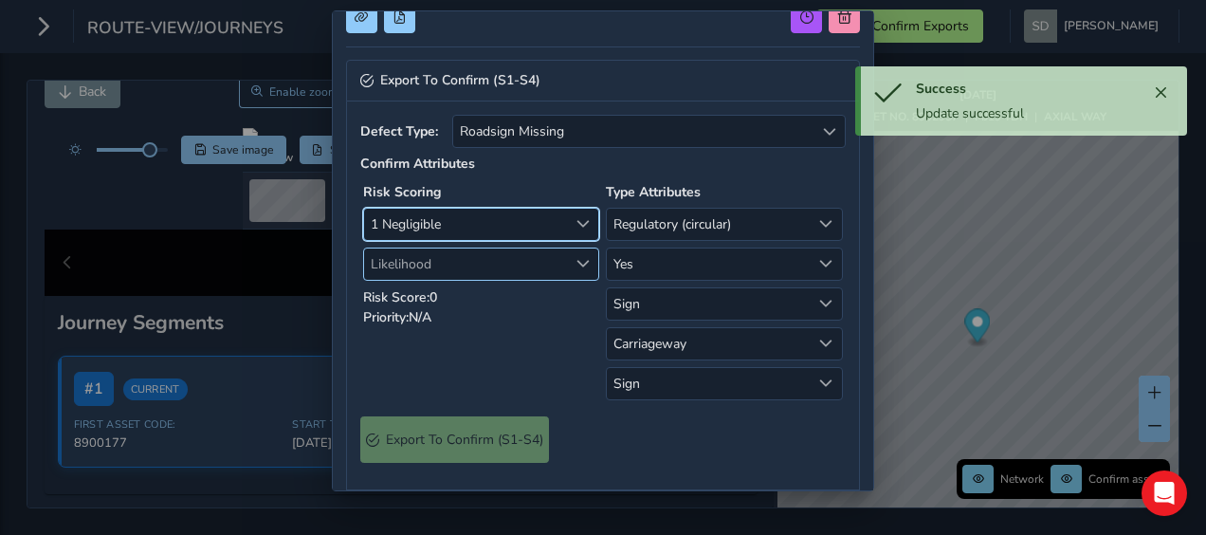
click at [580, 257] on span "Likelihood" at bounding box center [583, 263] width 13 height 13
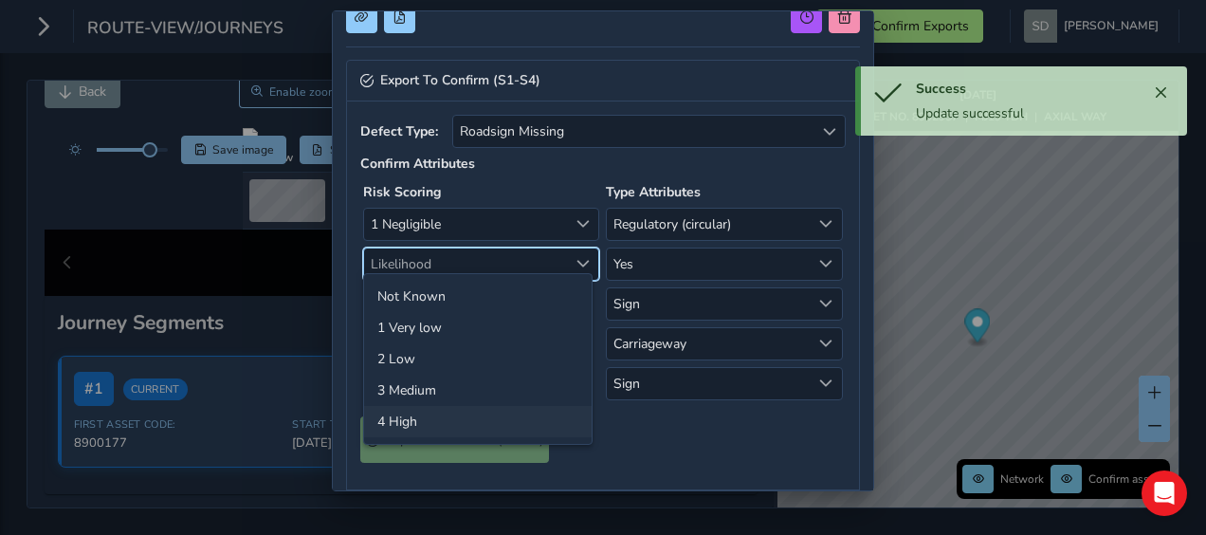
click at [427, 422] on li "4 High" at bounding box center [478, 421] width 228 height 31
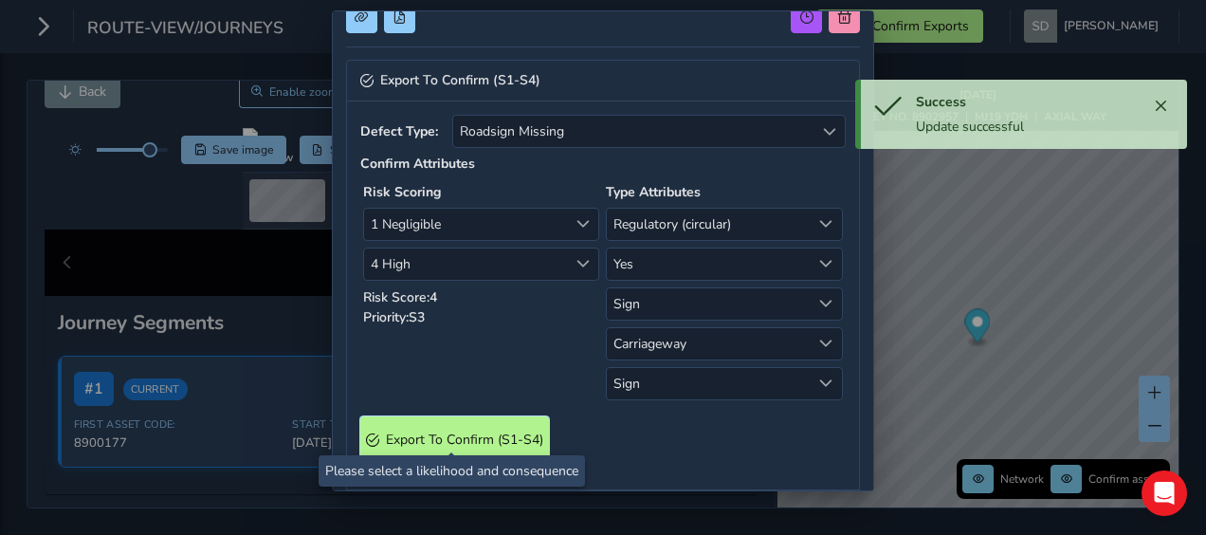
click at [482, 431] on span "Export To Confirm (S1-S4)" at bounding box center [464, 440] width 157 height 18
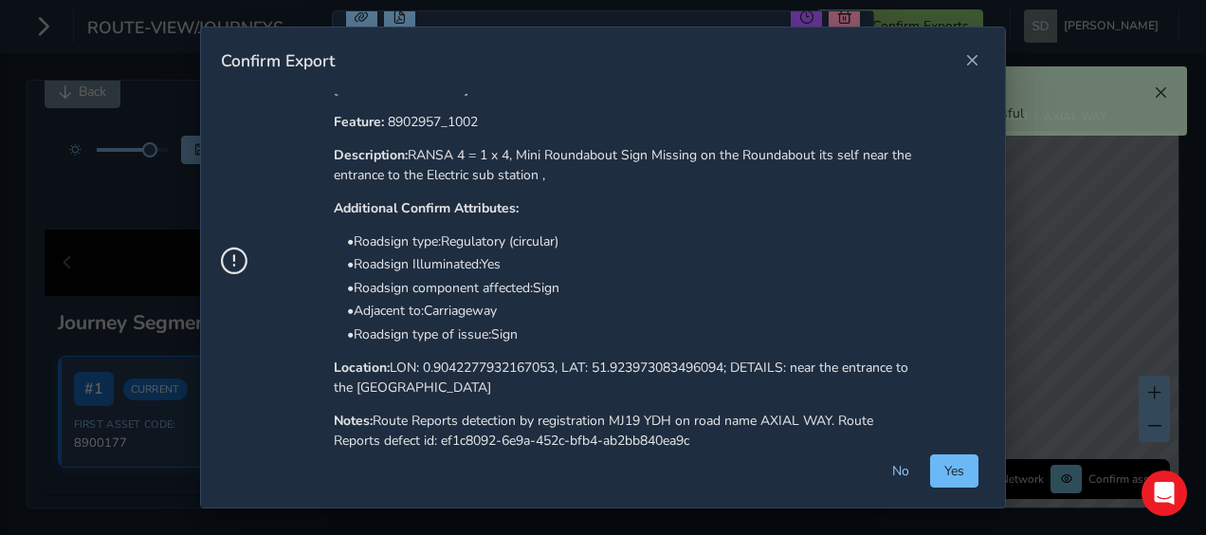
click at [977, 474] on button "Yes" at bounding box center [954, 470] width 48 height 33
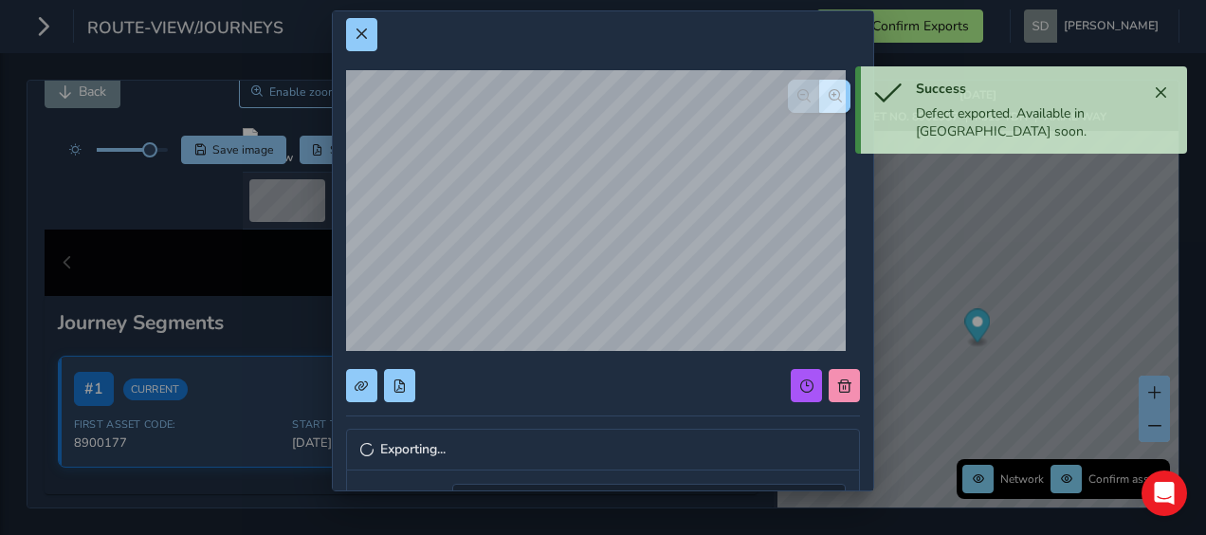
scroll to position [0, 0]
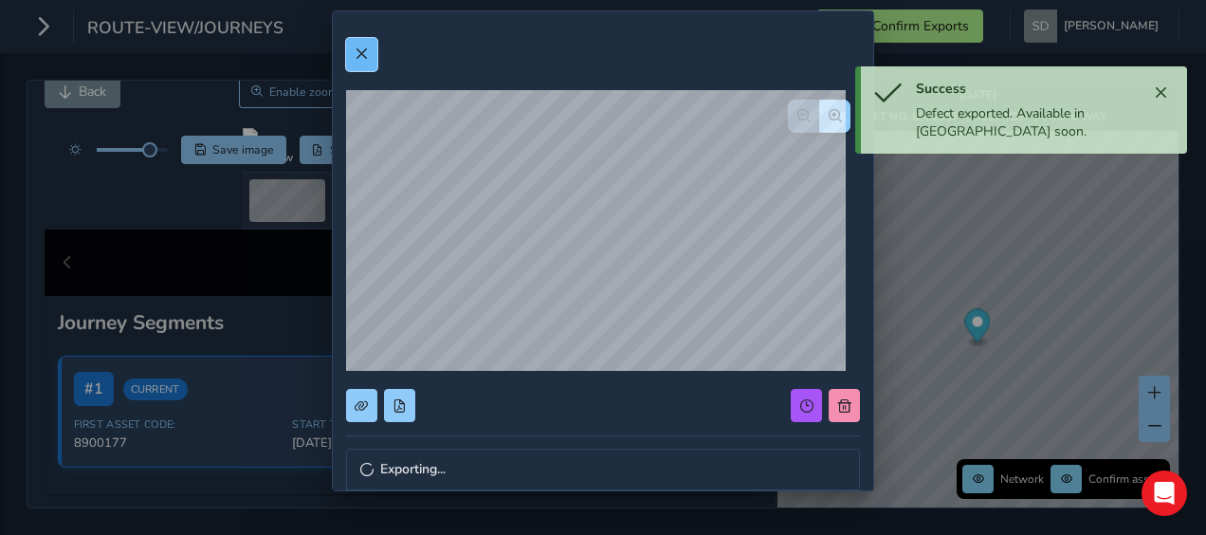
click at [361, 64] on button at bounding box center [361, 54] width 31 height 33
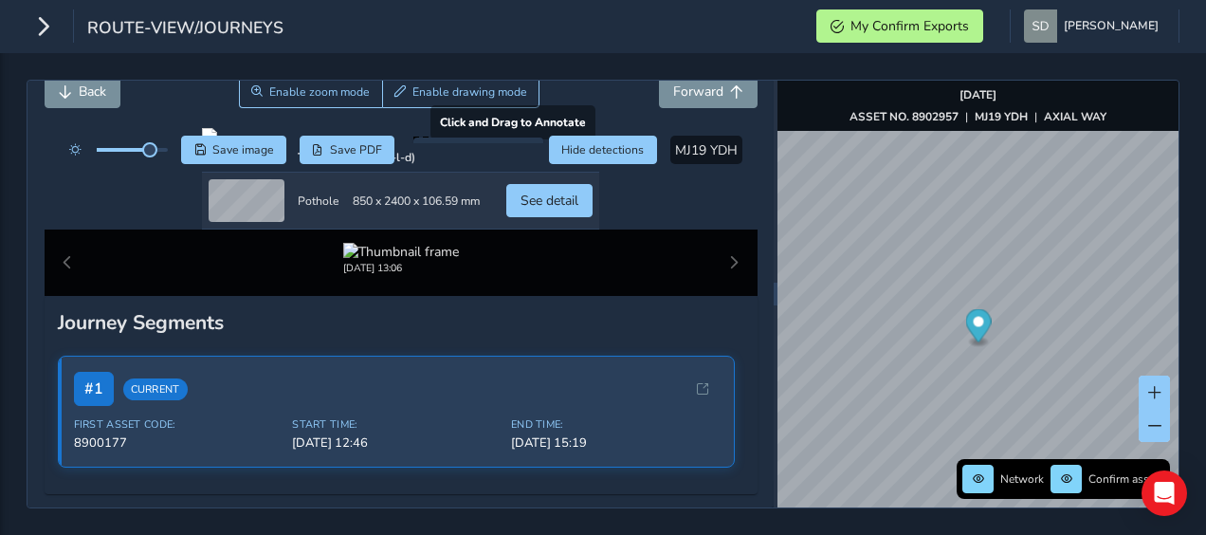
click at [427, 143] on div at bounding box center [400, 135] width 397 height 15
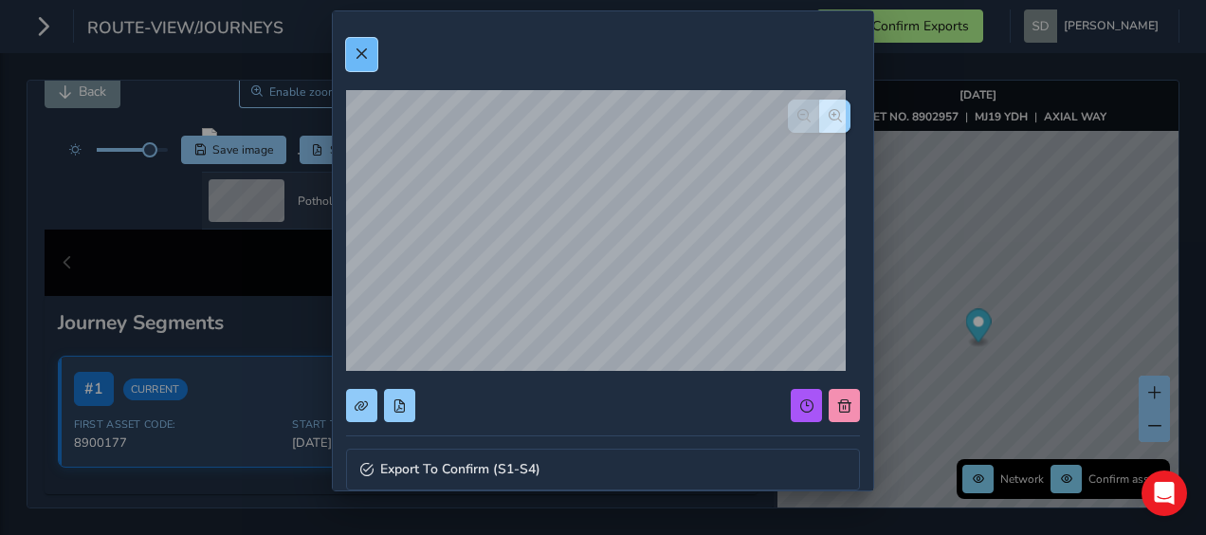
click at [355, 53] on span at bounding box center [361, 53] width 13 height 13
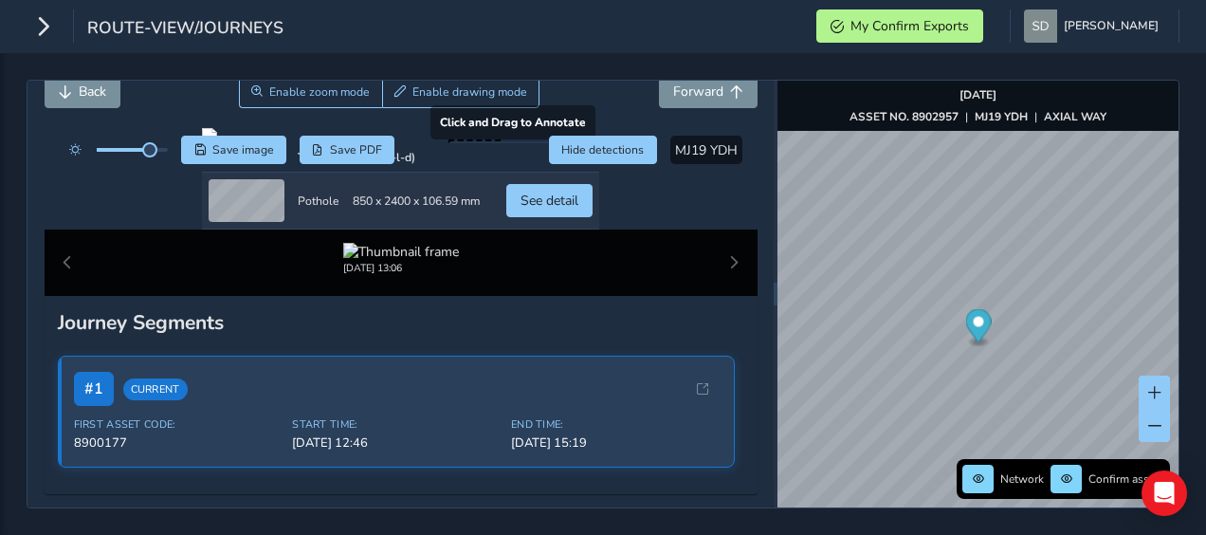
click at [512, 143] on div at bounding box center [400, 135] width 397 height 15
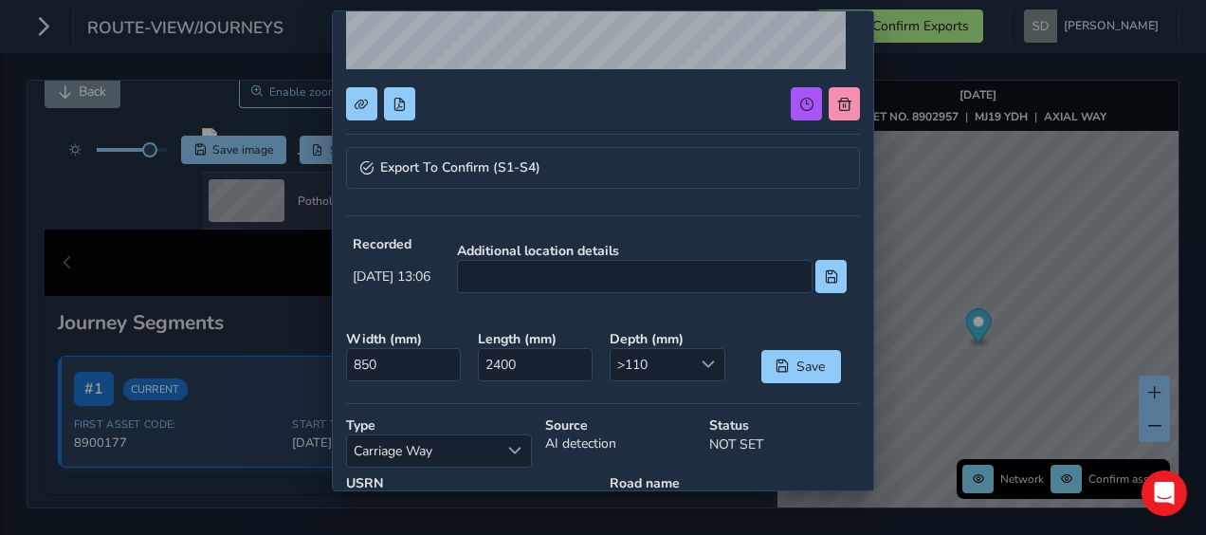
scroll to position [379, 0]
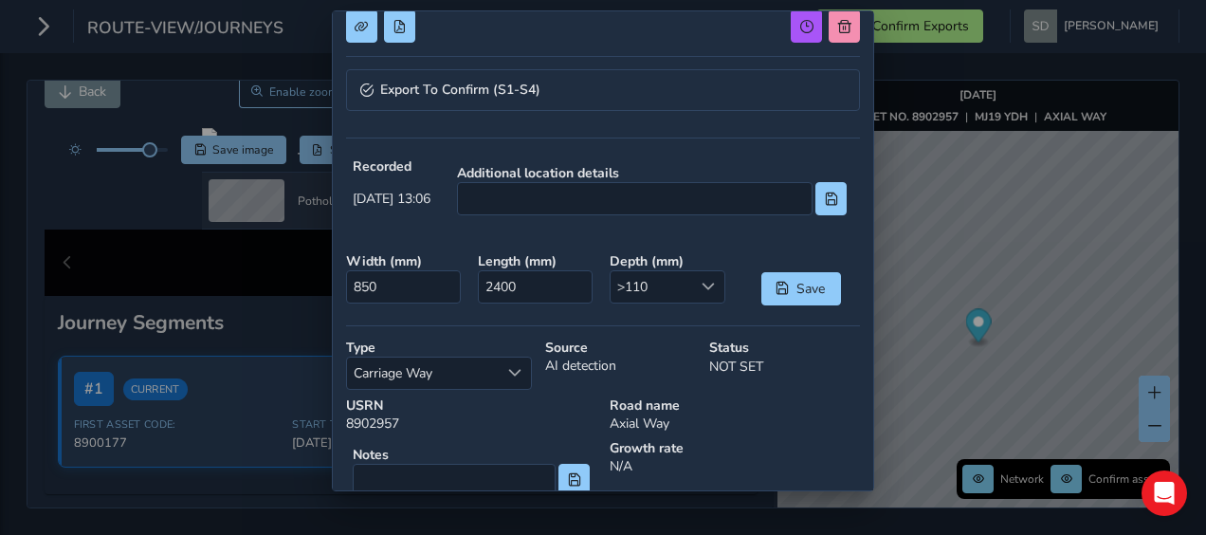
click at [953, 365] on div "Export To Confirm (S1-S4) Recorded [DATE] 13:06 Additional location details Wid…" at bounding box center [603, 267] width 1206 height 535
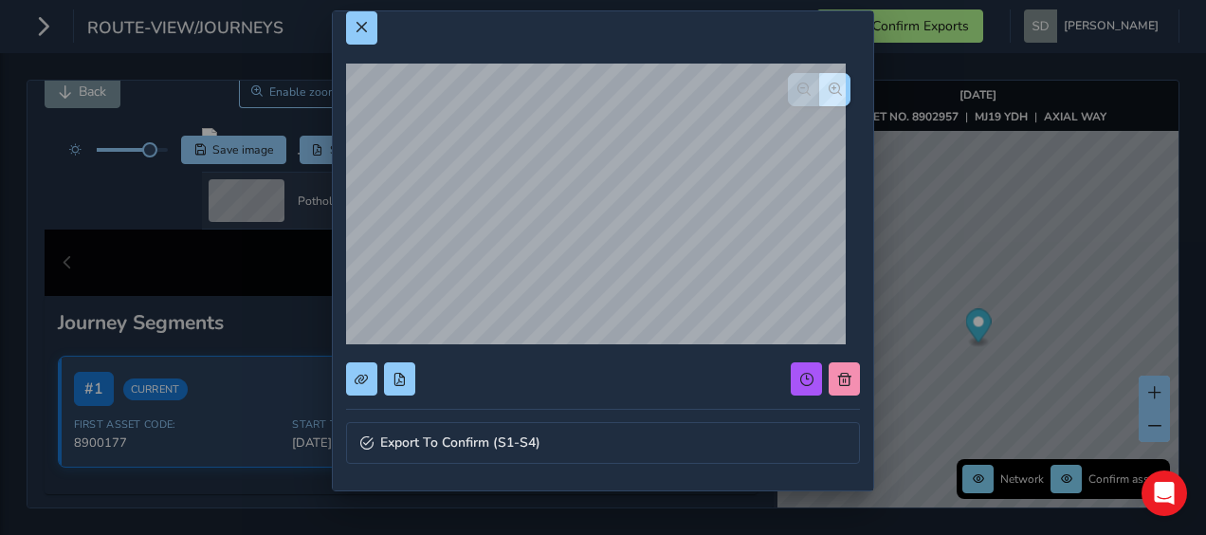
scroll to position [0, 0]
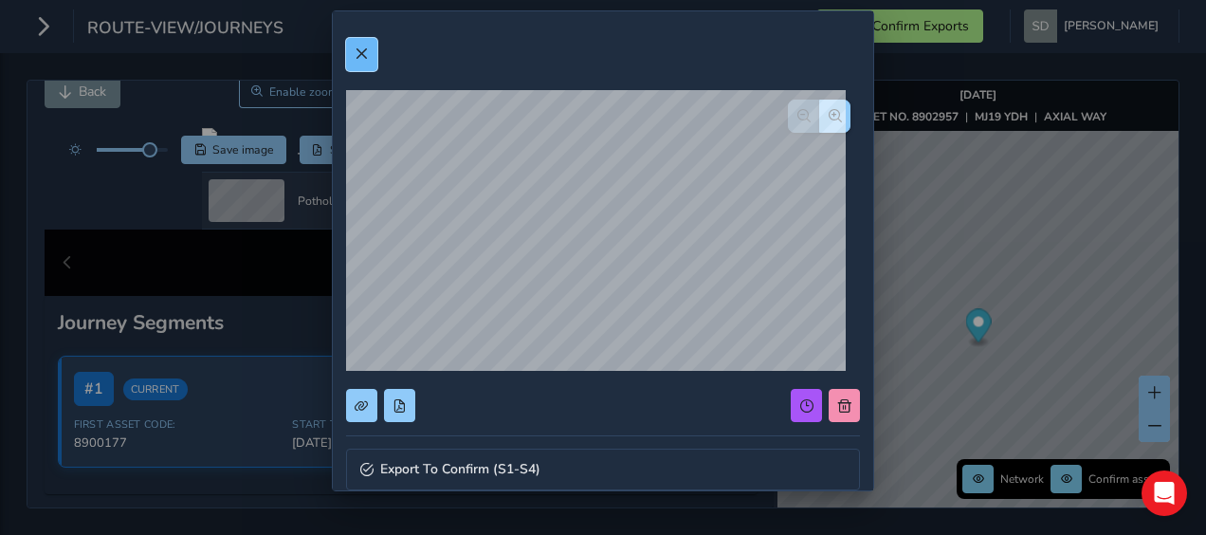
click at [365, 64] on button at bounding box center [361, 54] width 31 height 33
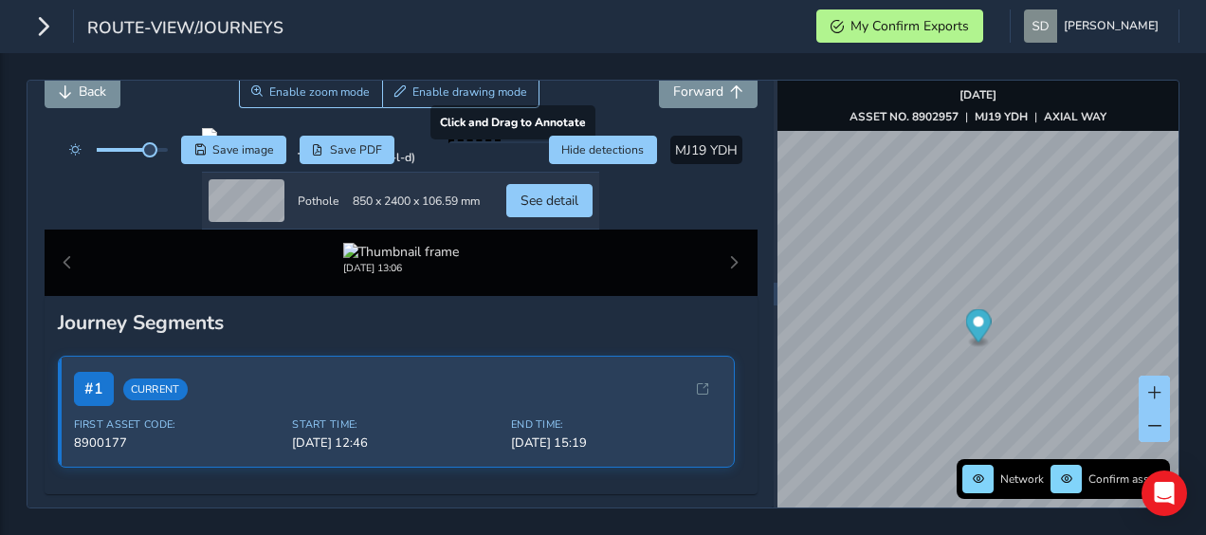
click at [508, 143] on div at bounding box center [400, 135] width 397 height 15
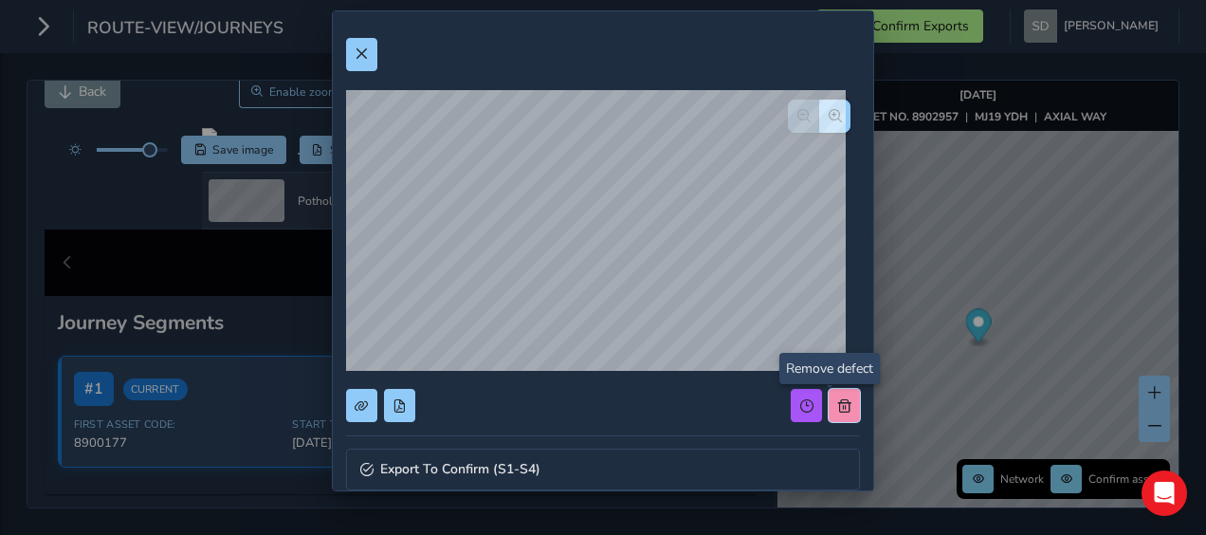
click at [838, 403] on span at bounding box center [844, 405] width 13 height 13
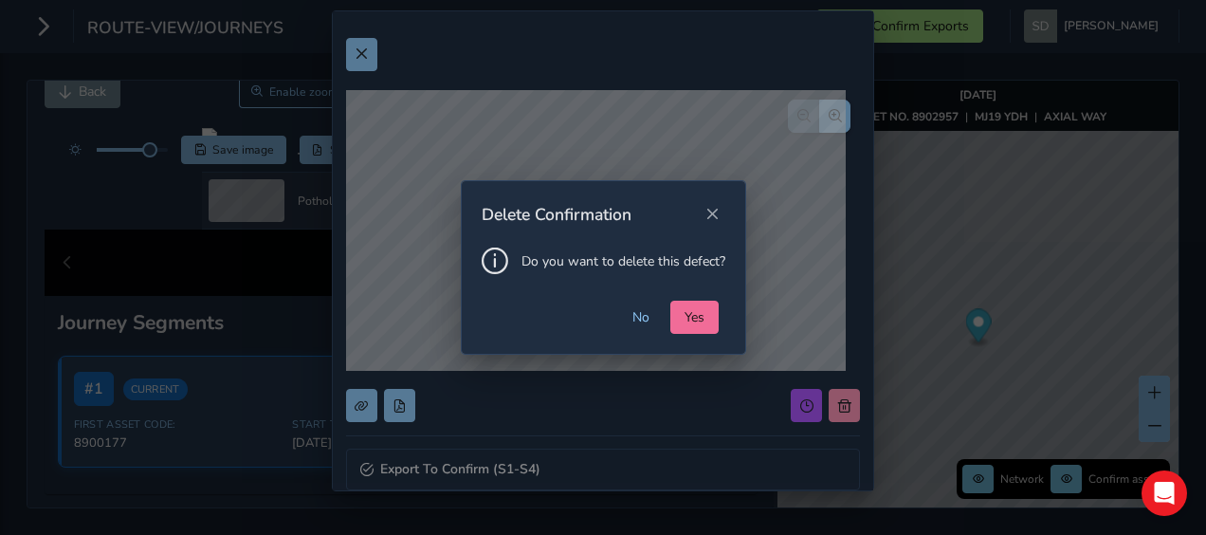
click at [709, 326] on button "Yes" at bounding box center [695, 317] width 48 height 33
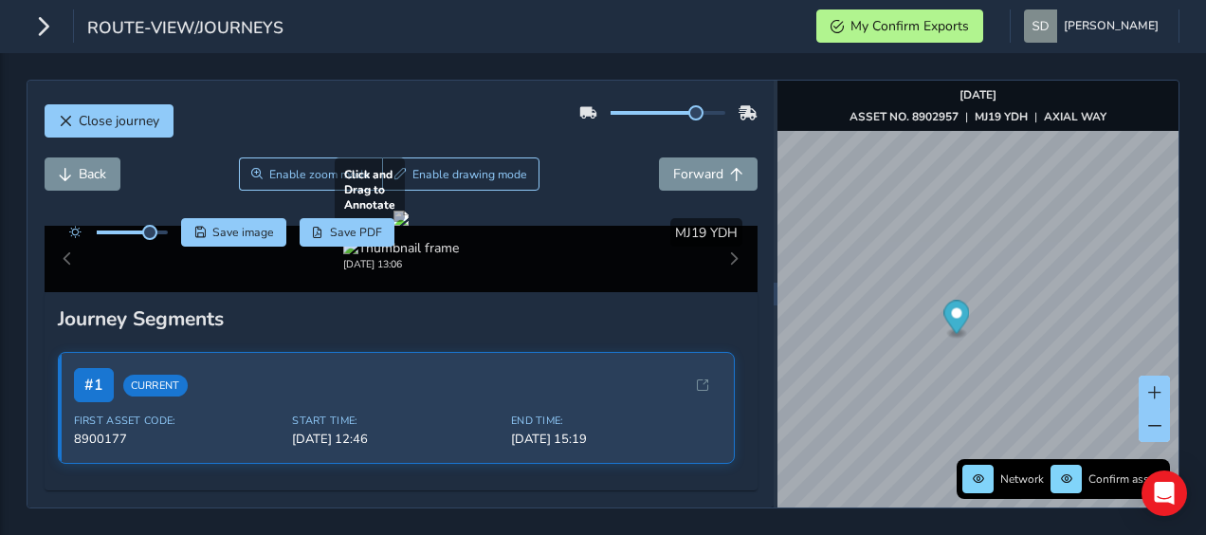
scroll to position [95, 0]
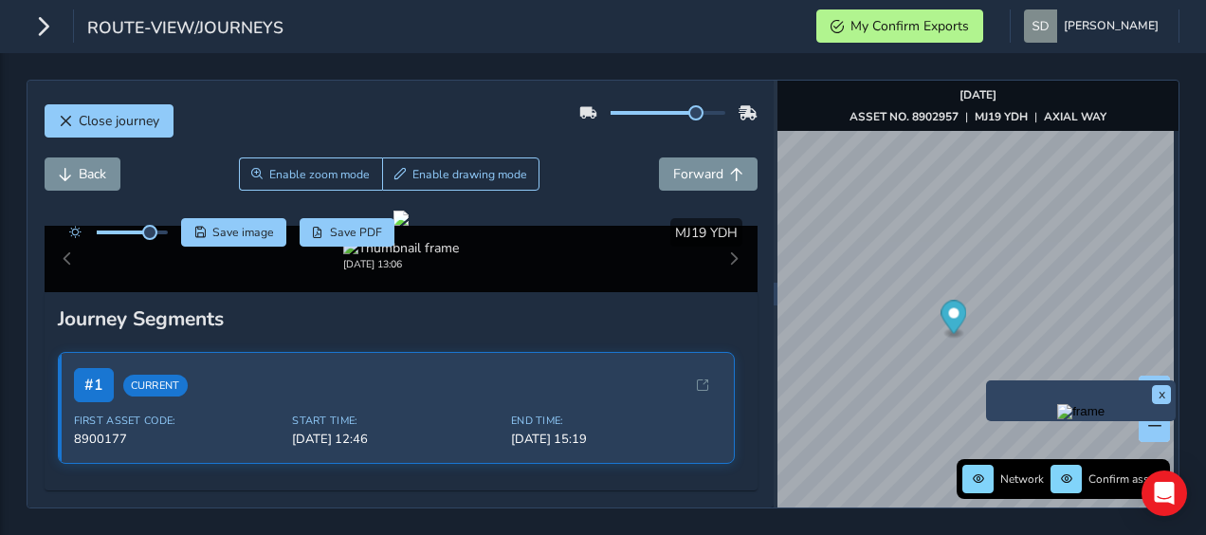
click at [1058, 415] on img "Preview frame" at bounding box center [1081, 411] width 47 height 15
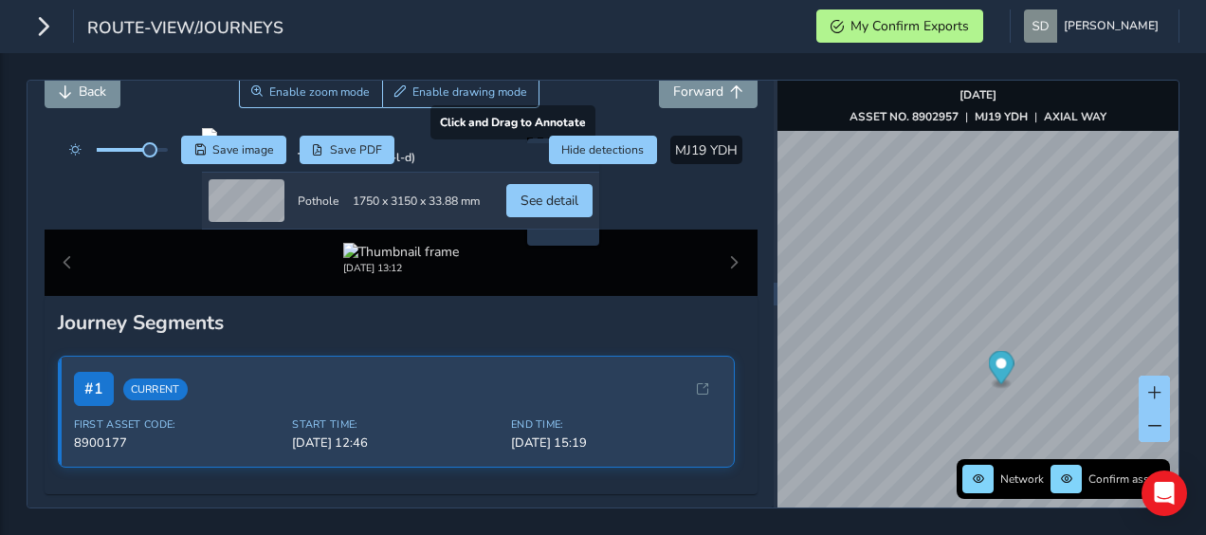
click at [599, 143] on div at bounding box center [400, 135] width 397 height 15
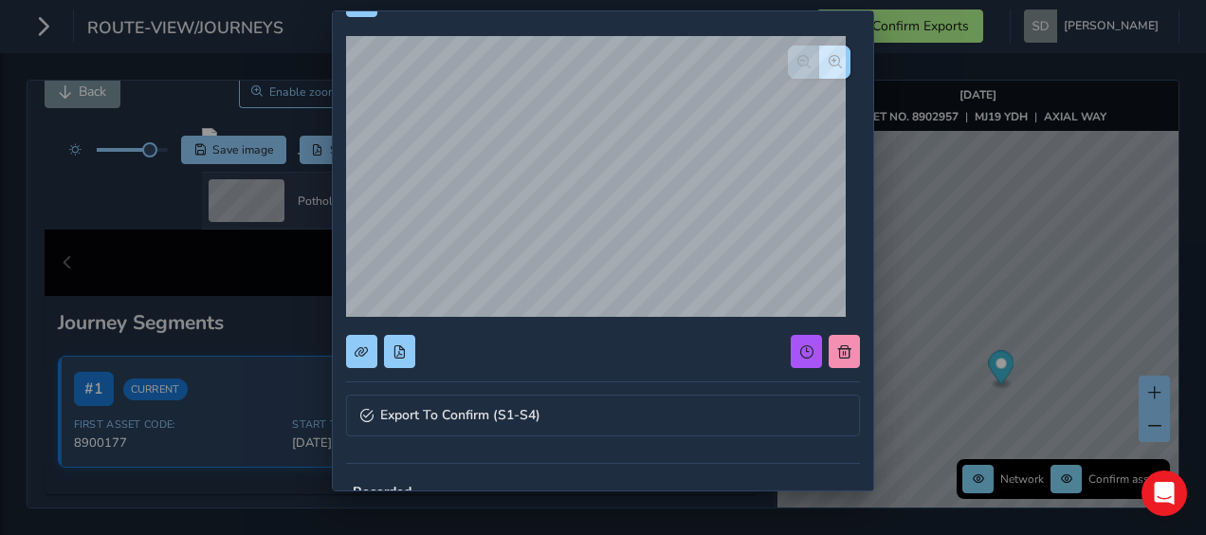
scroll to position [190, 0]
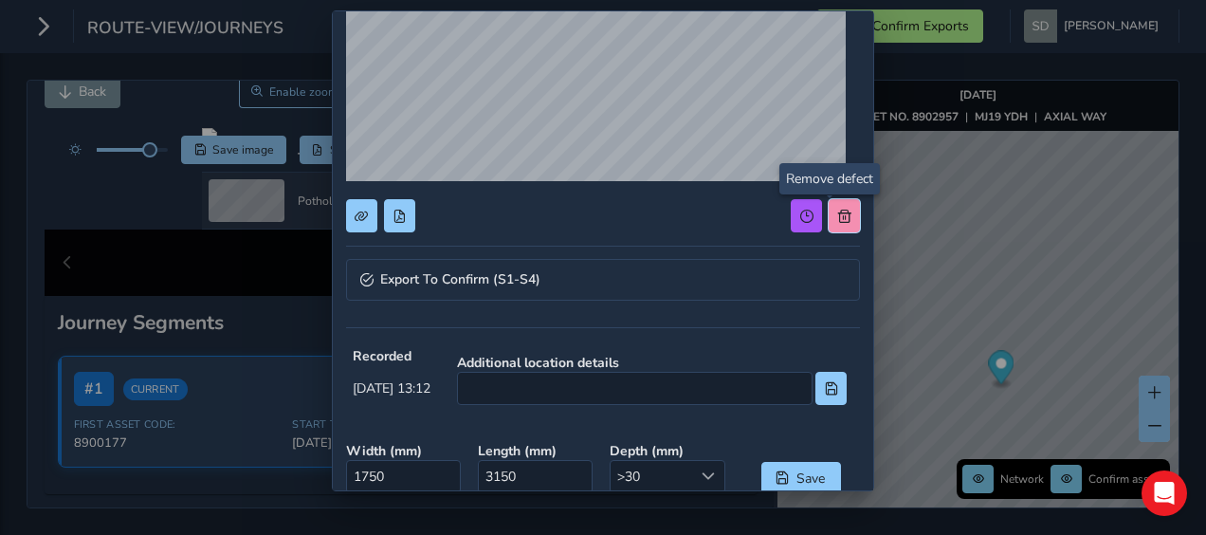
click at [835, 225] on button at bounding box center [844, 215] width 31 height 33
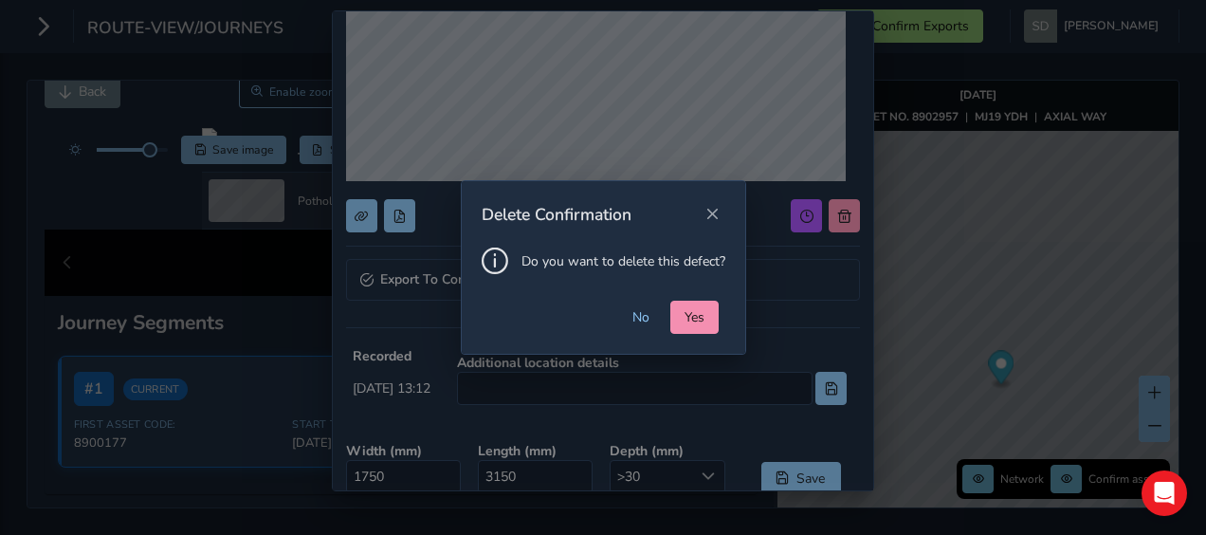
drag, startPoint x: 691, startPoint y: 318, endPoint x: 694, endPoint y: 300, distance: 18.2
click at [694, 300] on div "Delete Confirmation Do you want to delete this defect? No Yes" at bounding box center [603, 267] width 285 height 175
click at [692, 318] on span "Yes" at bounding box center [695, 317] width 20 height 18
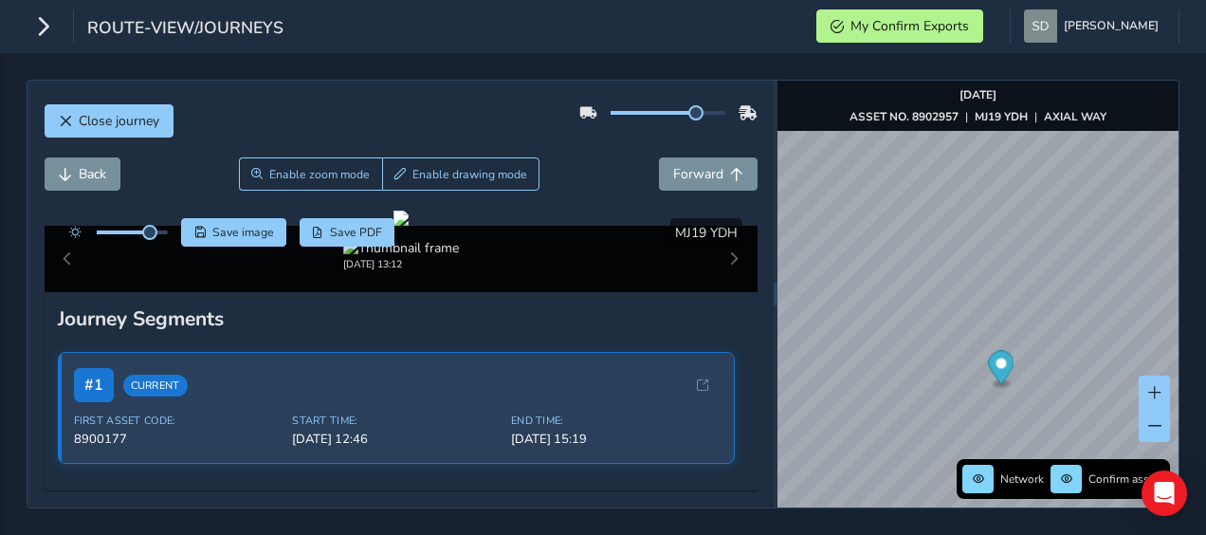
scroll to position [0, 0]
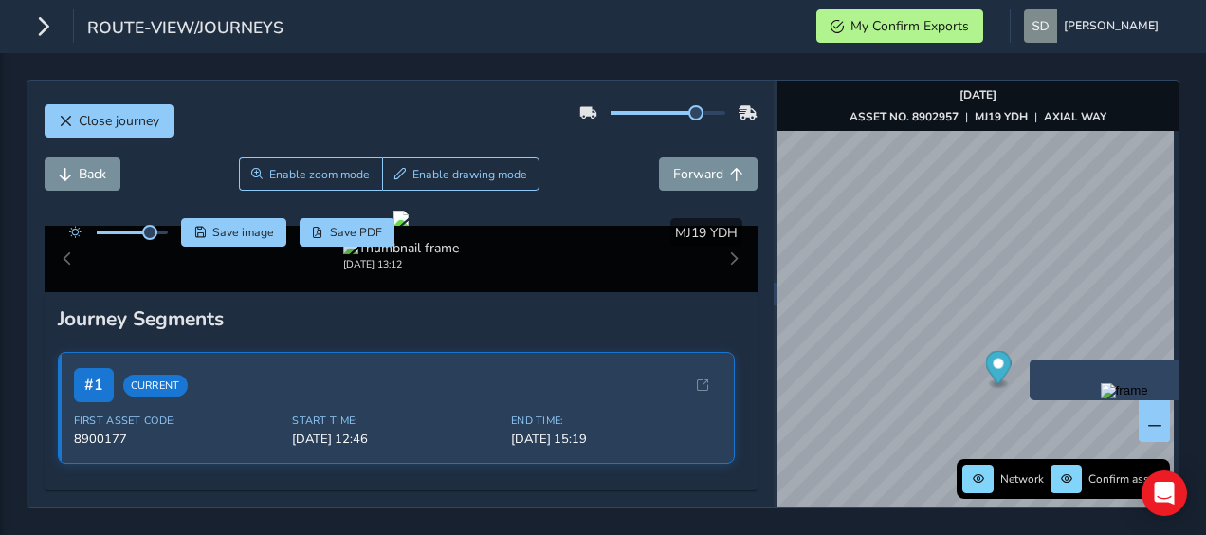
click at [1033, 364] on div "x" at bounding box center [1125, 379] width 190 height 41
click at [1101, 398] on img "Preview frame" at bounding box center [1124, 390] width 47 height 15
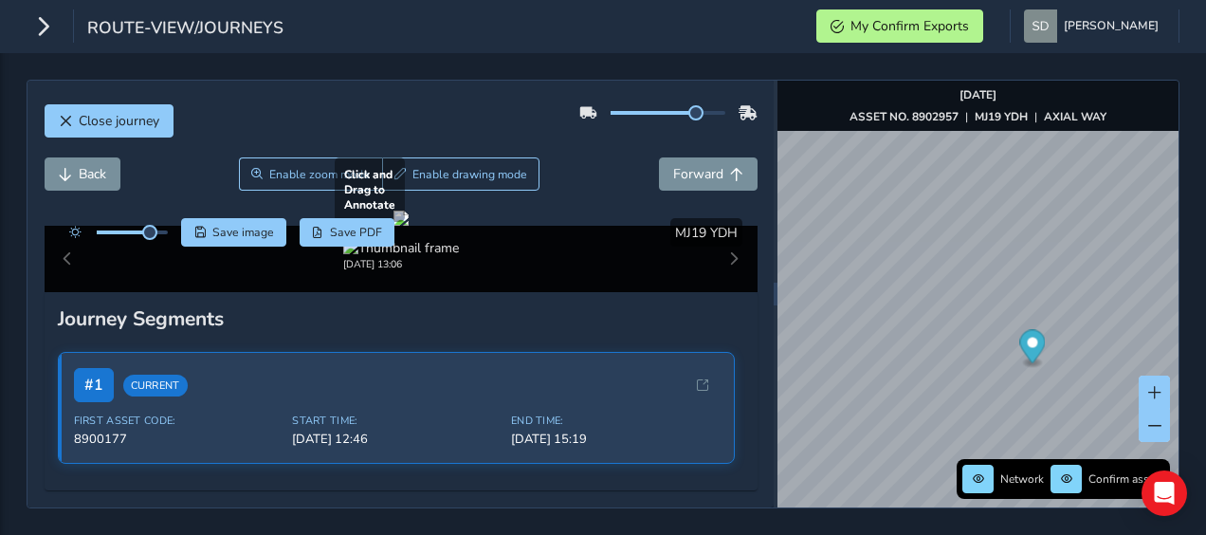
scroll to position [95, 0]
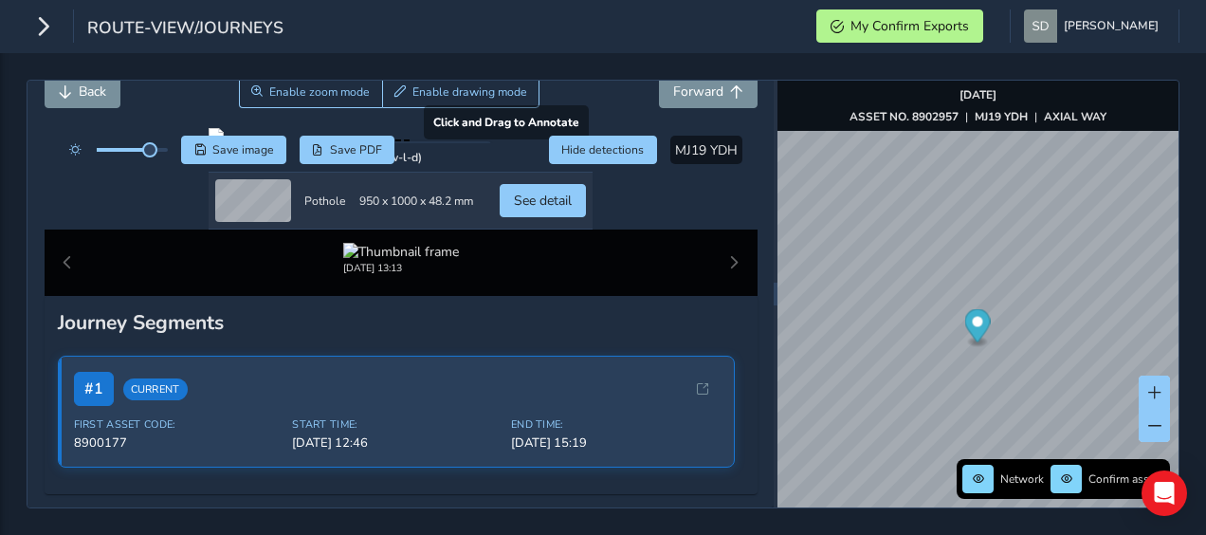
click at [383, 143] on div at bounding box center [401, 135] width 384 height 15
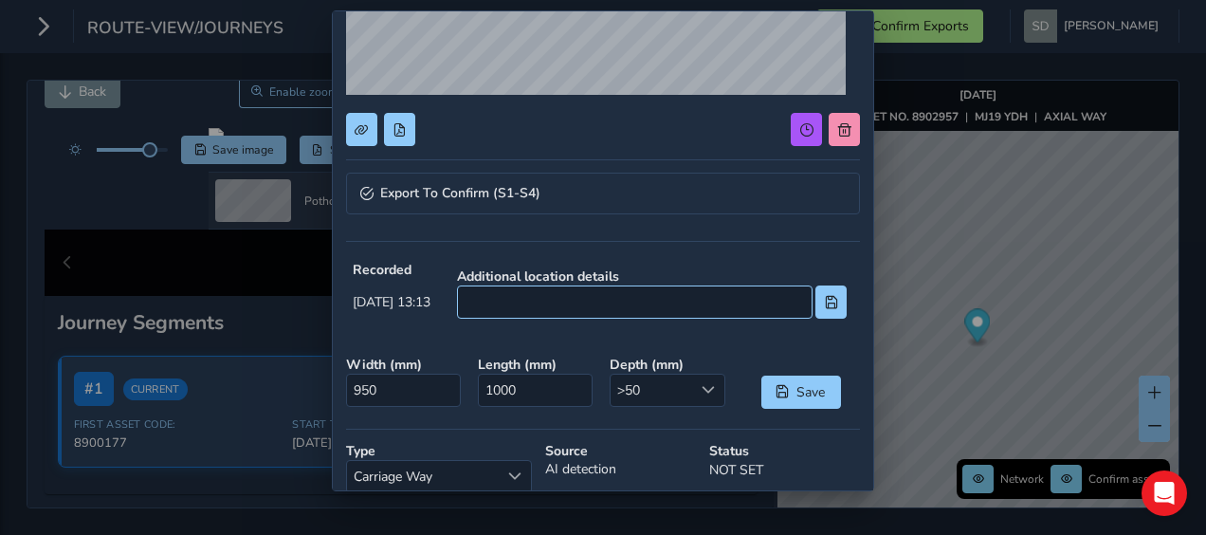
scroll to position [285, 0]
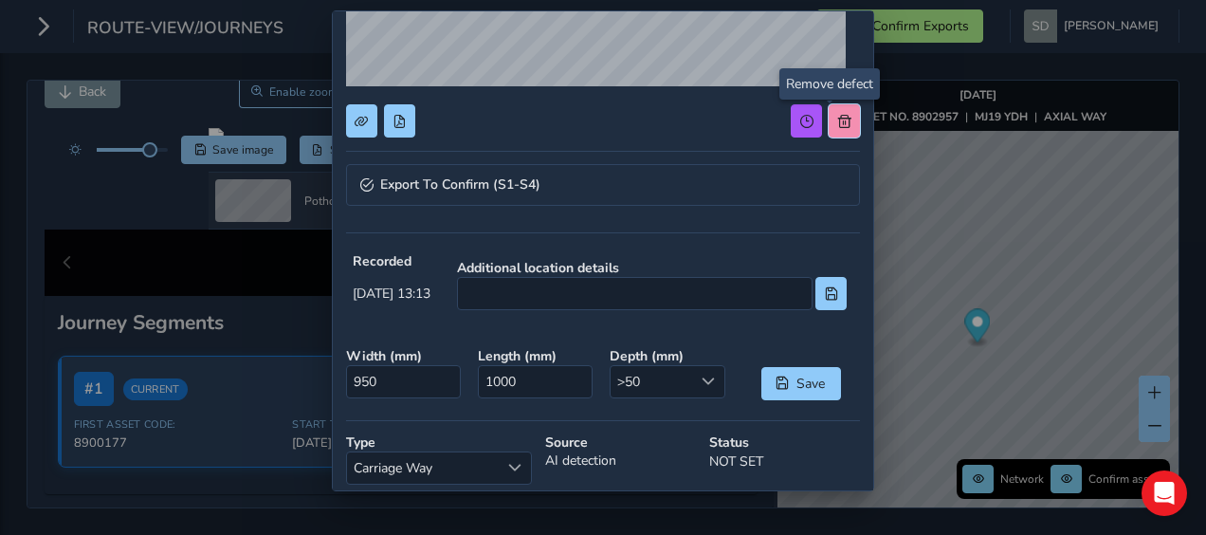
click at [833, 127] on button at bounding box center [844, 120] width 31 height 33
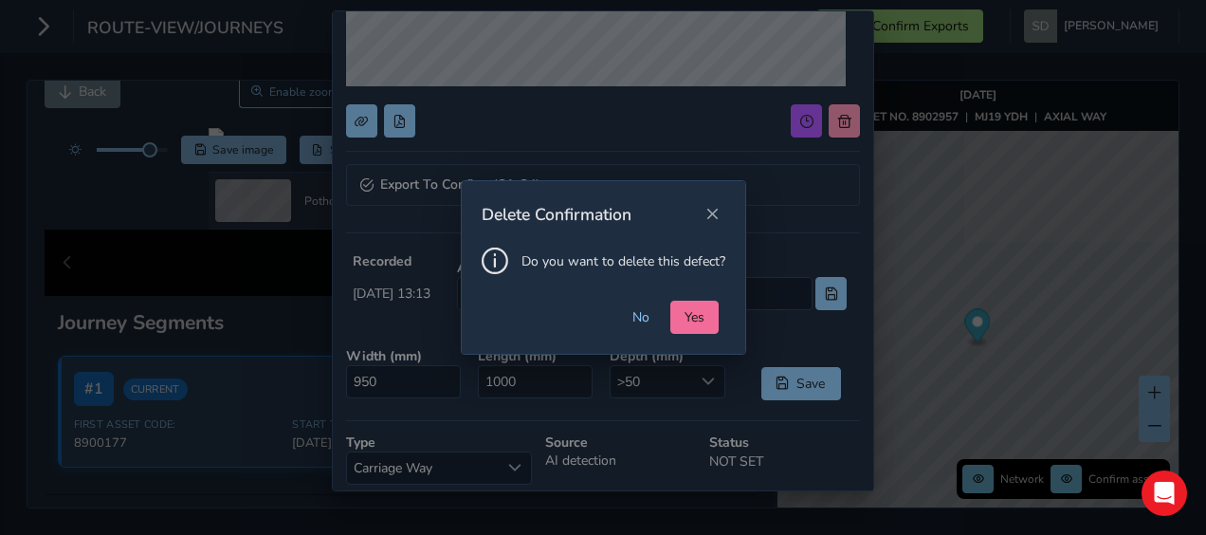
click at [685, 315] on span "Yes" at bounding box center [695, 317] width 20 height 18
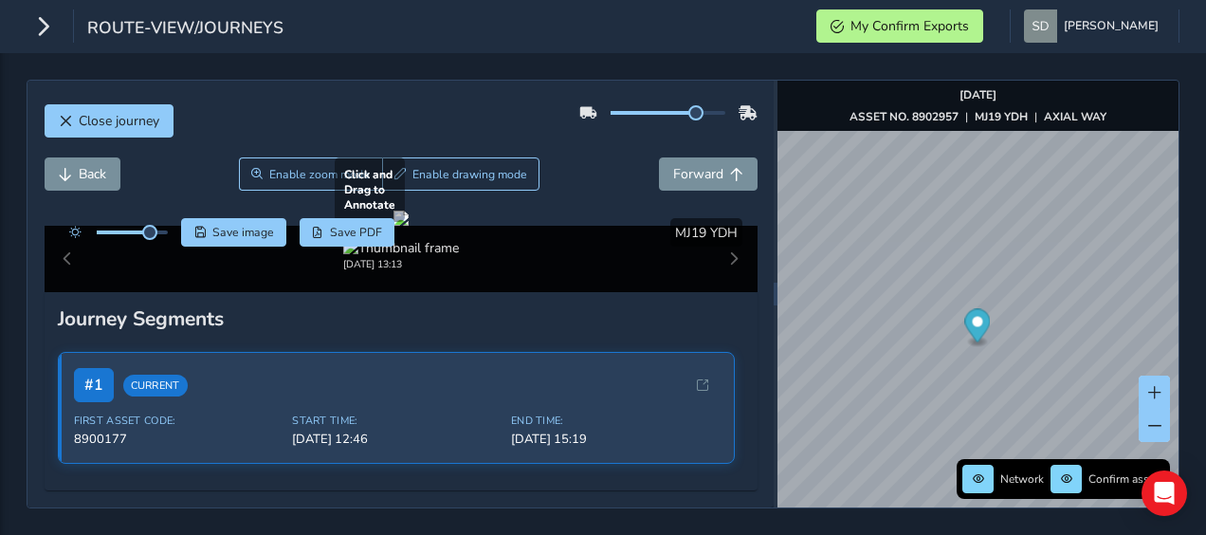
scroll to position [0, 0]
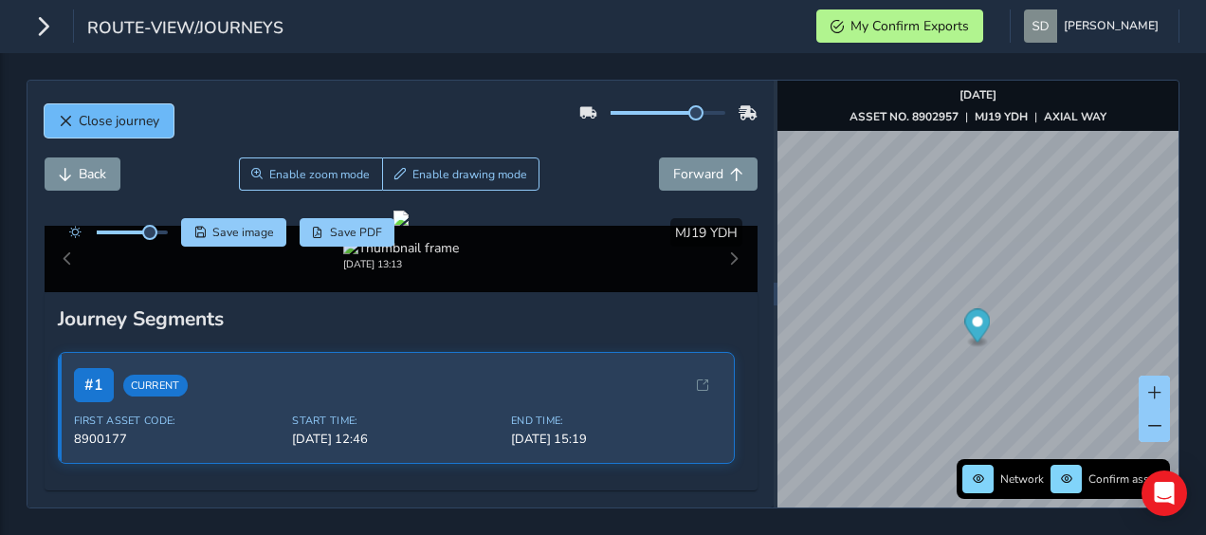
click at [129, 125] on span "Close journey" at bounding box center [119, 121] width 81 height 18
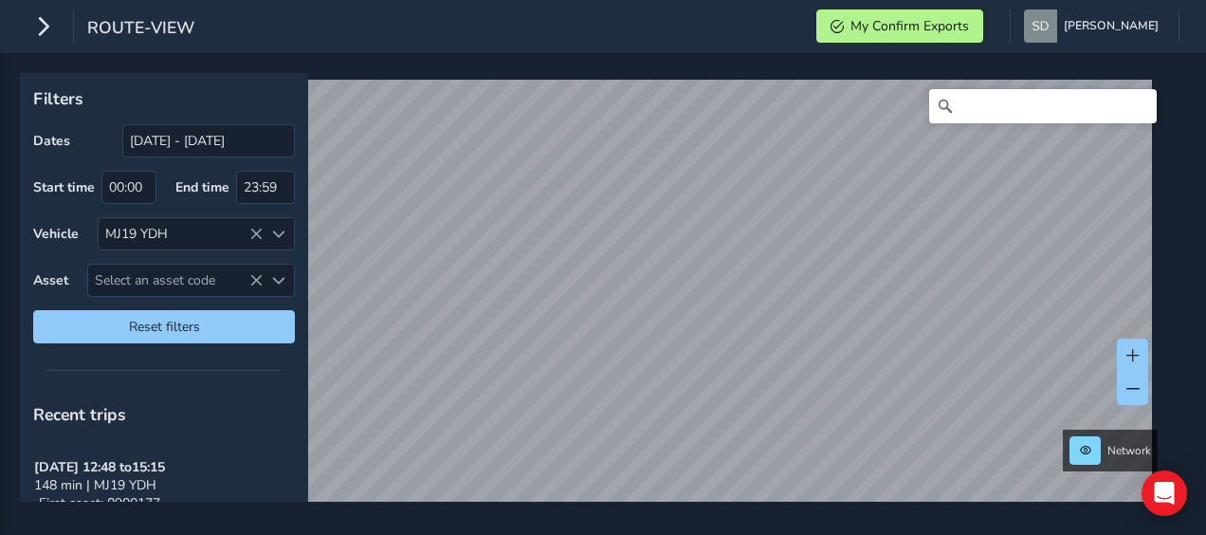
click at [635, 534] on html "route-view My Confirm Exports [PERSON_NAME] Colour Scheme: Dark Dim Light Logou…" at bounding box center [603, 267] width 1206 height 535
click at [482, 534] on html "route-view My Confirm Exports [PERSON_NAME] Colour Scheme: Dark Dim Light Logou…" at bounding box center [603, 267] width 1206 height 535
click at [540, 532] on div "Filters Dates [DATE] - [DATE] Start time 00:00 End time 23:59 Vehicle MJ19 YDH …" at bounding box center [603, 294] width 1206 height 482
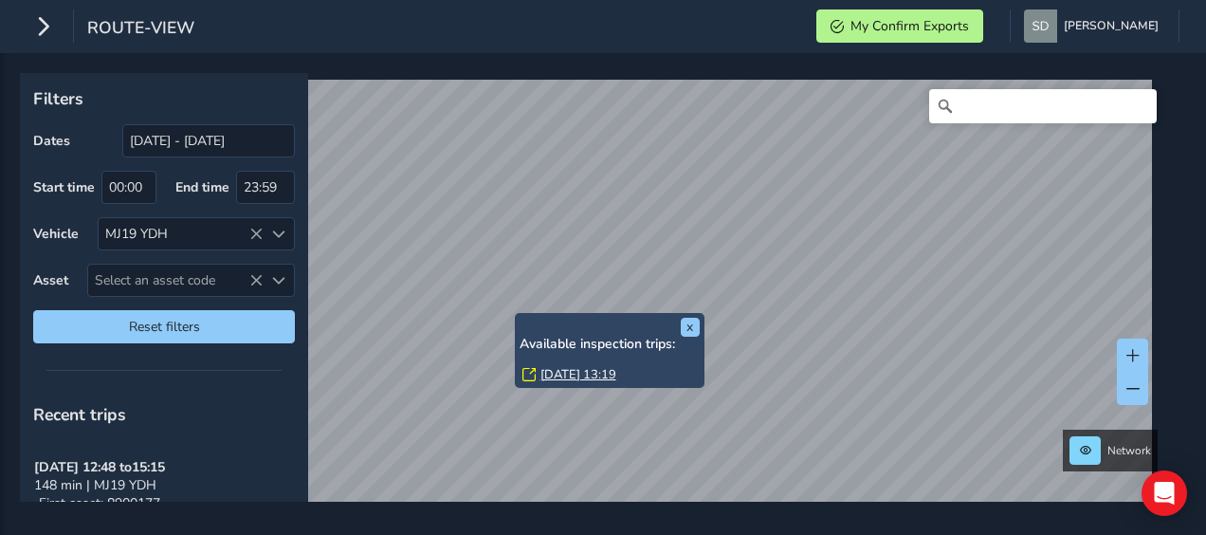
click at [551, 369] on link "[DATE] 13:19" at bounding box center [579, 374] width 76 height 17
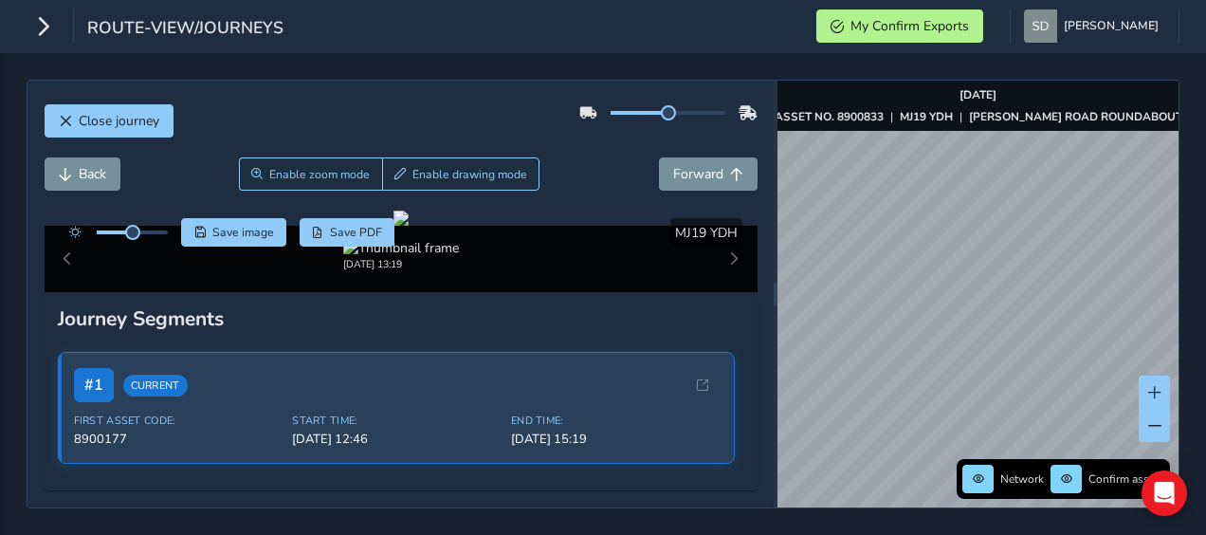
click at [1083, 462] on div "Network Confirm assets [DATE] ASSET NO. 8900833 | MJ19 YDH | [PERSON_NAME][GEOG…" at bounding box center [978, 294] width 401 height 427
click at [1106, 478] on div "Network Confirm assets [DATE] ASSET NO. 8900833 | MJ19 YDH | [PERSON_NAME][GEOG…" at bounding box center [978, 294] width 401 height 427
click at [1119, 495] on div "Network Confirm assets [DATE] ASSET NO. 8900833 | MJ19 YDH | [PERSON_NAME][GEOG…" at bounding box center [978, 294] width 401 height 427
click at [1106, 508] on div "Close journey Back Enable zoom mode Enable drawing mode Forward Click and Drag …" at bounding box center [603, 294] width 1206 height 482
click at [1081, 478] on div "Network Confirm assets [DATE] ASSET NO. 8900833 | MJ19 YDH | [PERSON_NAME][GEOG…" at bounding box center [978, 294] width 401 height 427
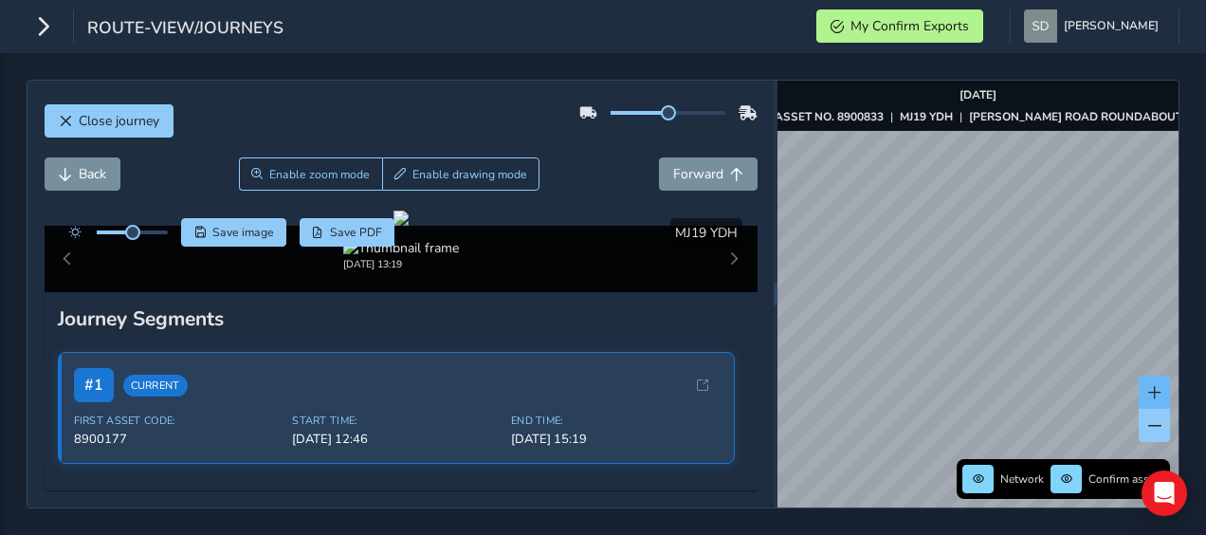
click at [1144, 409] on div "Network Confirm assets [DATE] ASSET NO. 8900833 | MJ19 YDH | [PERSON_NAME][GEOG…" at bounding box center [978, 294] width 401 height 427
click at [1206, 422] on html "route-view/journeys My Confirm Exports [PERSON_NAME] Colour Scheme: Dark Dim Li…" at bounding box center [603, 267] width 1206 height 535
click at [1206, 404] on html "route-view/journeys My Confirm Exports [PERSON_NAME] Colour Scheme: Dark Dim Li…" at bounding box center [603, 267] width 1206 height 535
click at [1199, 339] on div "Close journey Back Enable zoom mode Enable drawing mode Forward Click and Drag …" at bounding box center [603, 294] width 1206 height 482
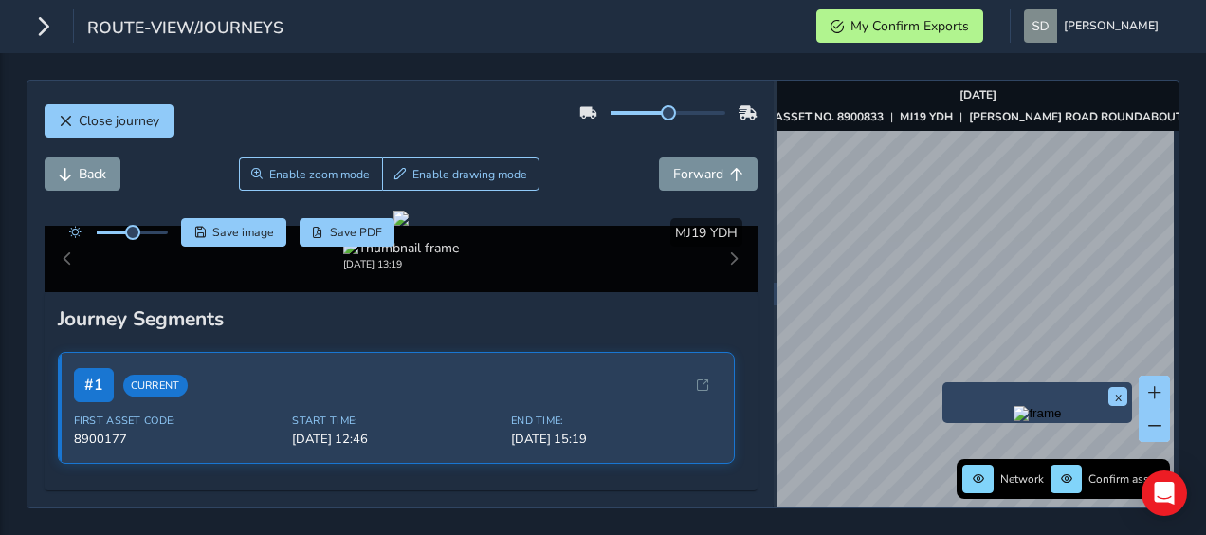
click at [1014, 421] on img "Preview frame" at bounding box center [1037, 413] width 47 height 15
